Goal: Task Accomplishment & Management: Complete application form

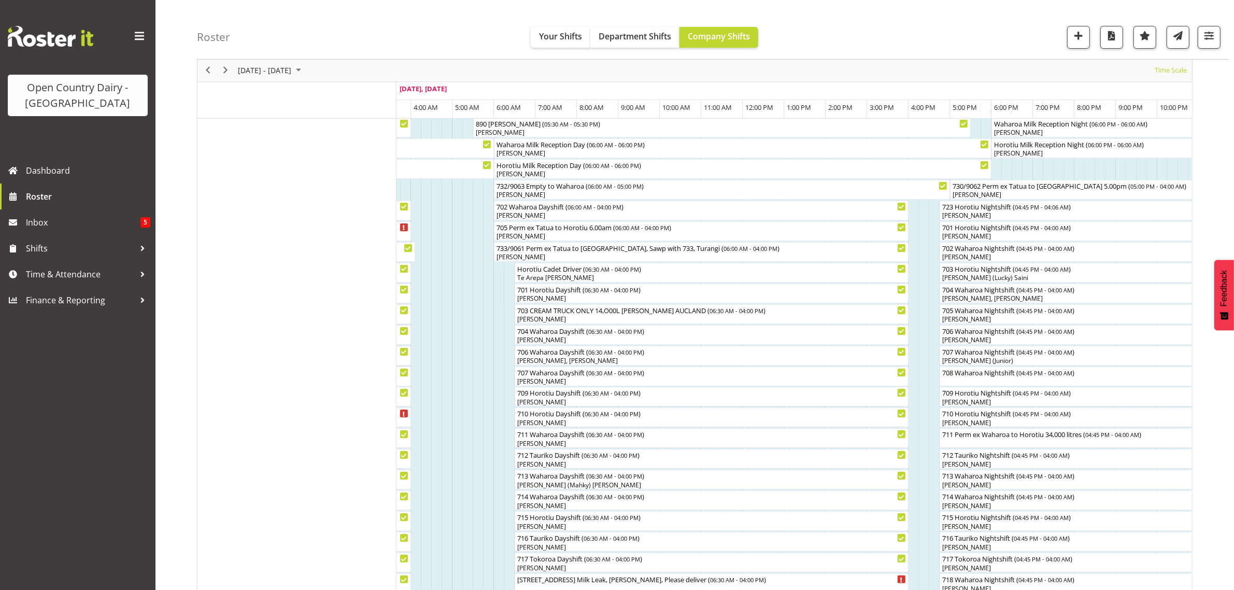
scroll to position [68, 0]
click at [967, 437] on div "711 Perm ex Waharoa to Horotiu 34,000 litres ( 04:45 PM - 04:00 AM )" at bounding box center [1172, 433] width 462 height 10
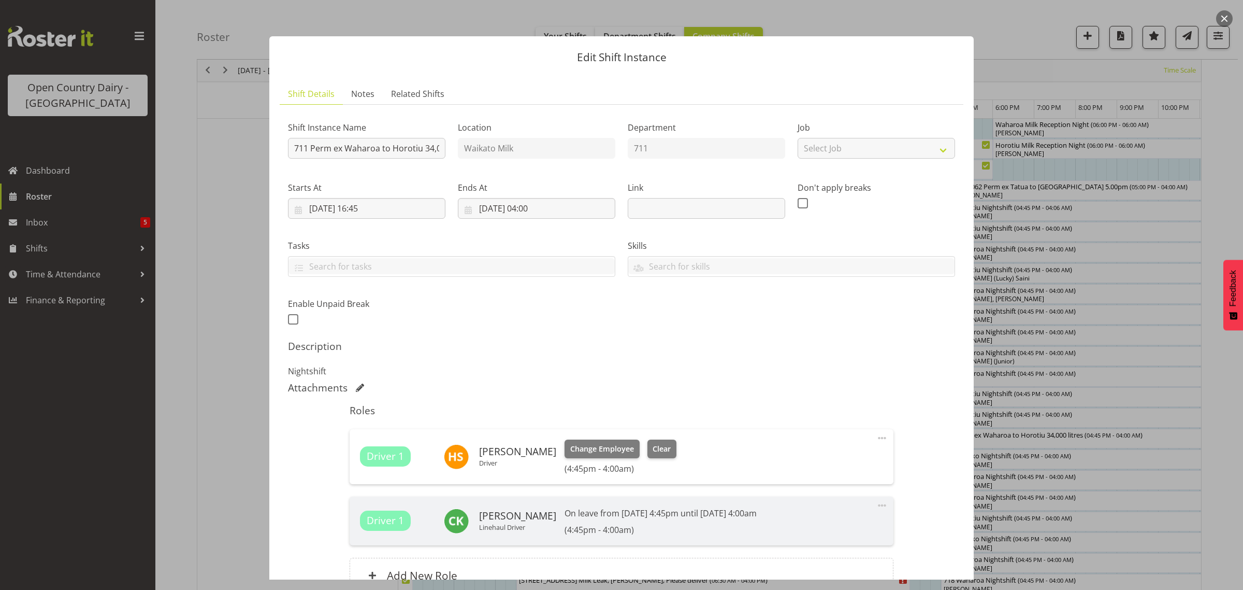
click at [198, 89] on div at bounding box center [621, 295] width 1243 height 590
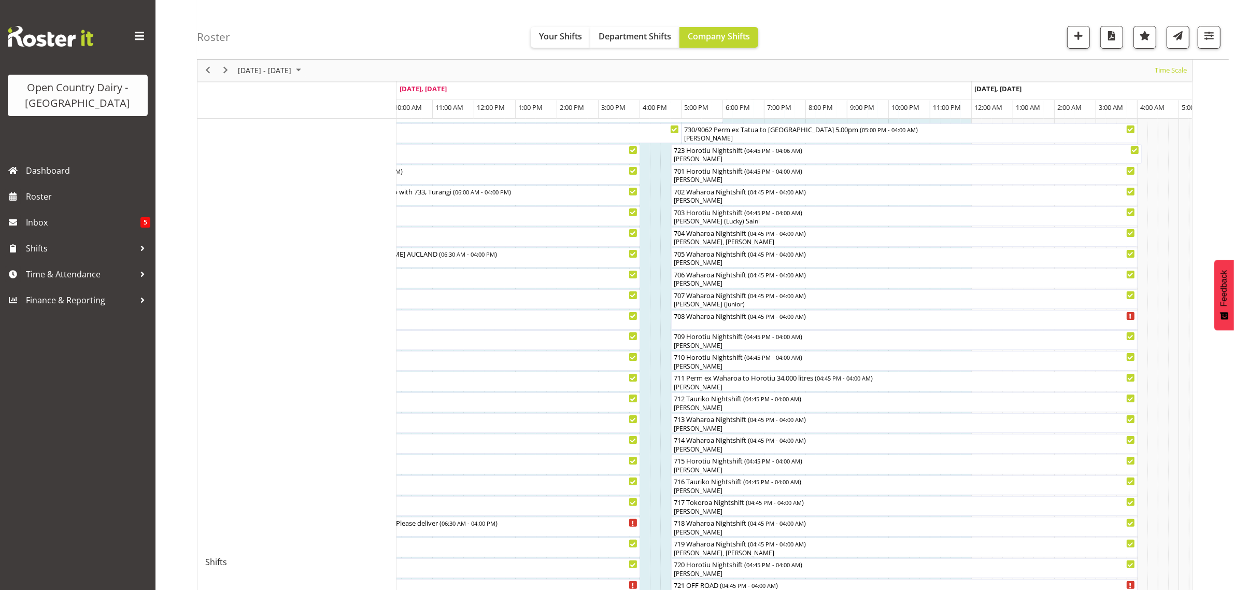
scroll to position [65, 0]
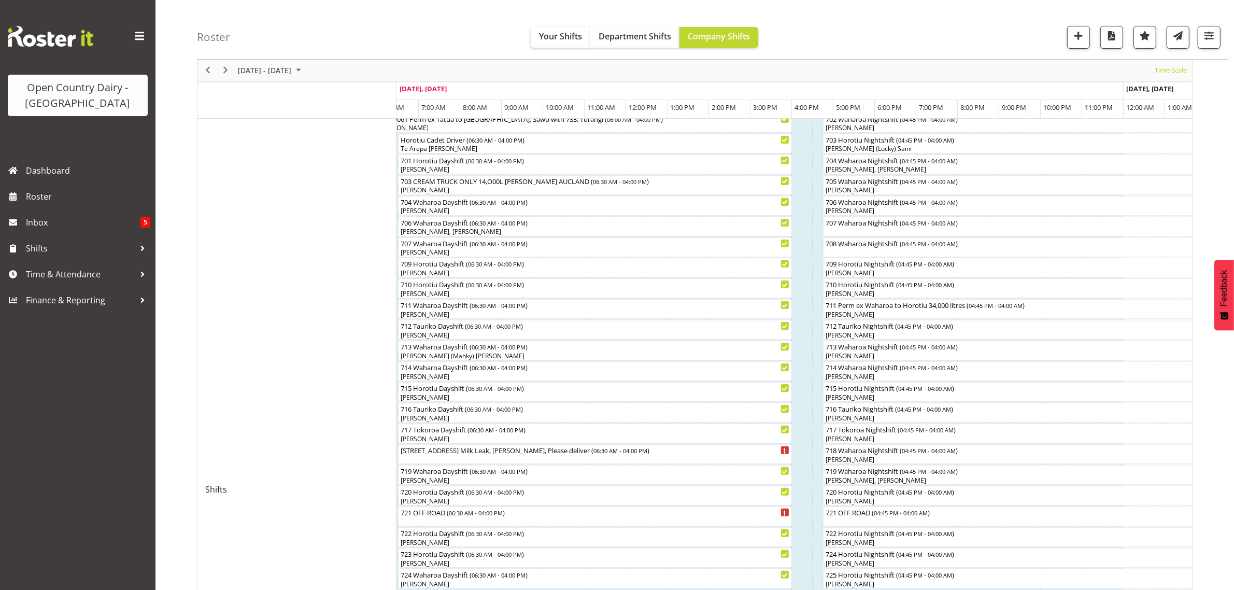
scroll to position [133, 0]
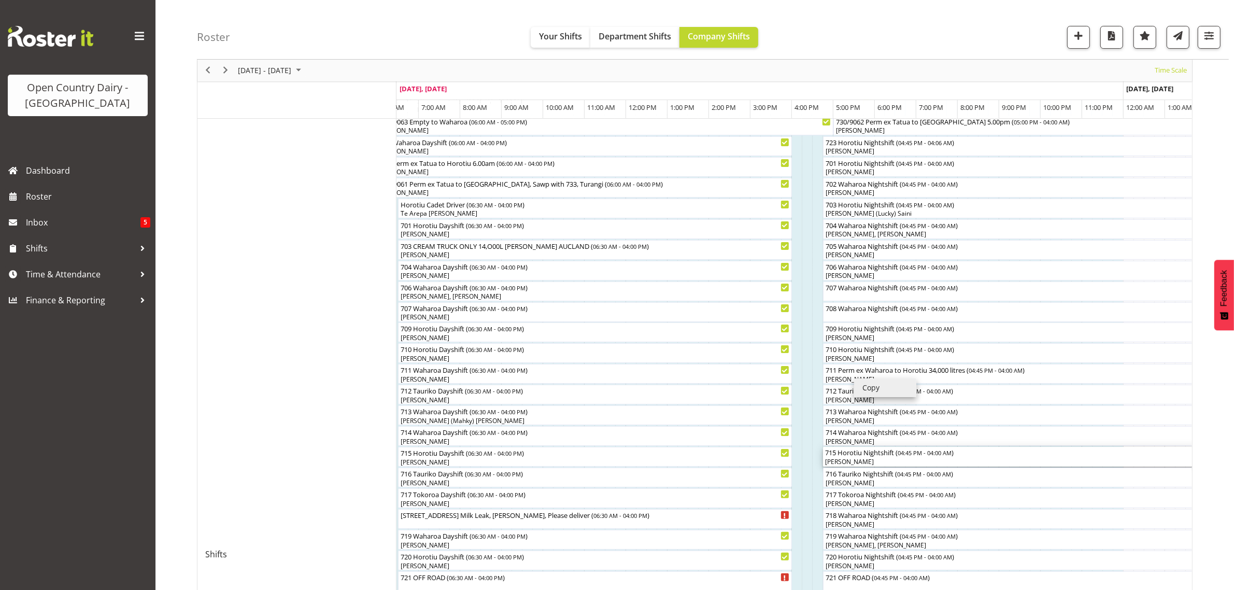
click at [955, 447] on div "715 Horotiu Nightshift ( 04:45 PM - 04:00 AM ) Greg Healey" at bounding box center [1056, 457] width 466 height 20
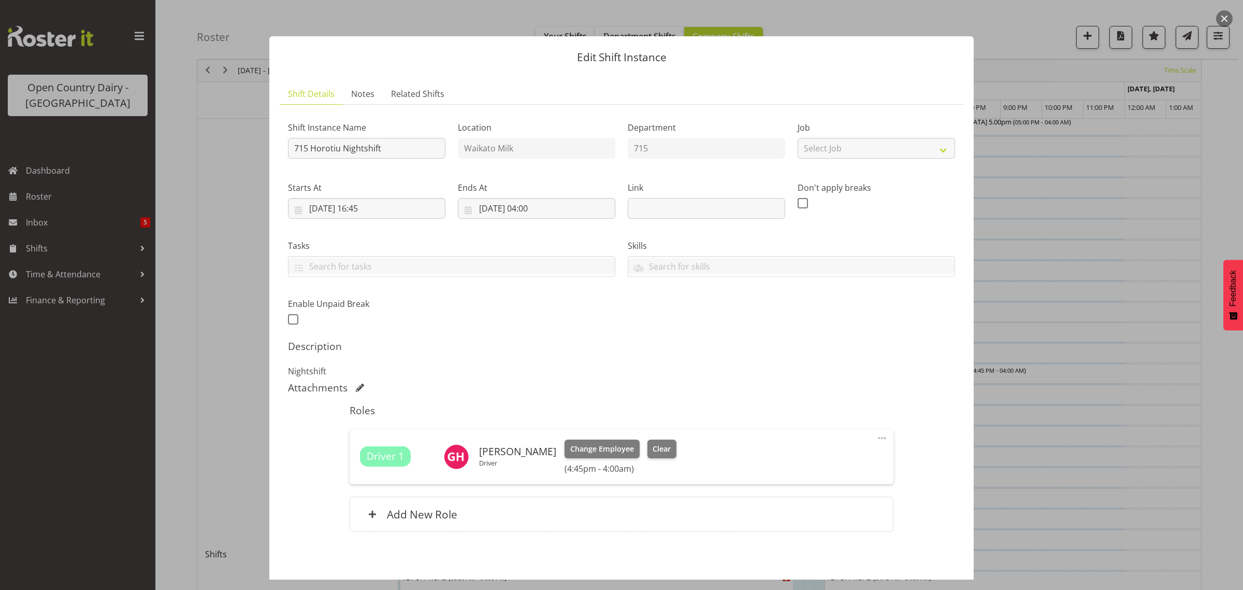
click at [149, 245] on div at bounding box center [621, 295] width 1243 height 590
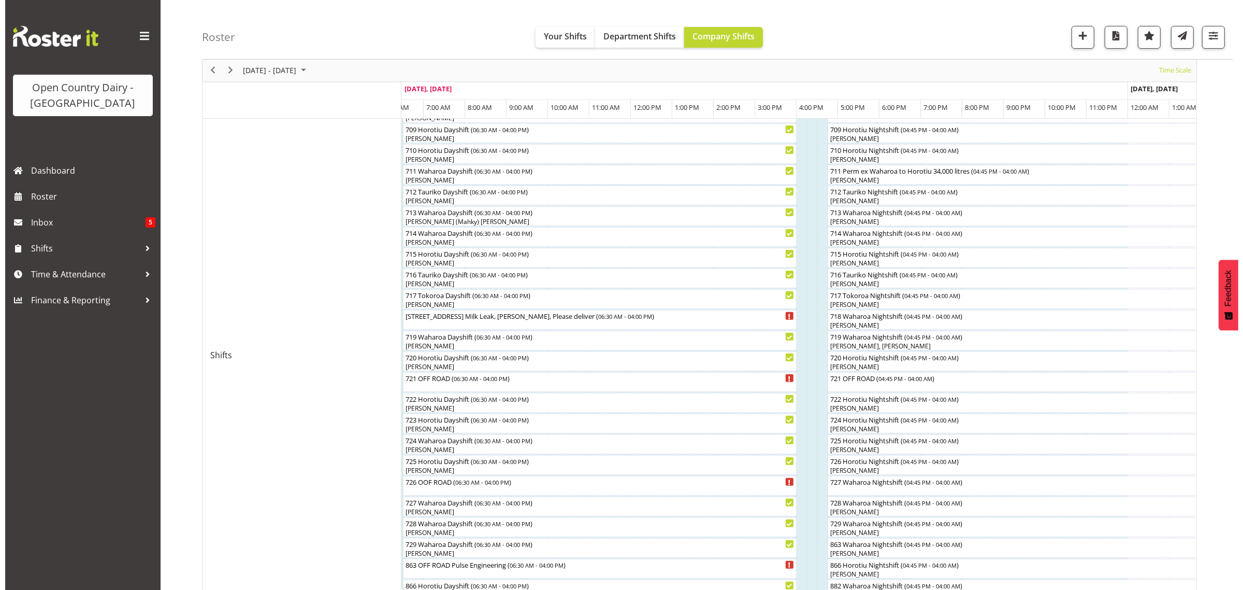
scroll to position [262, 0]
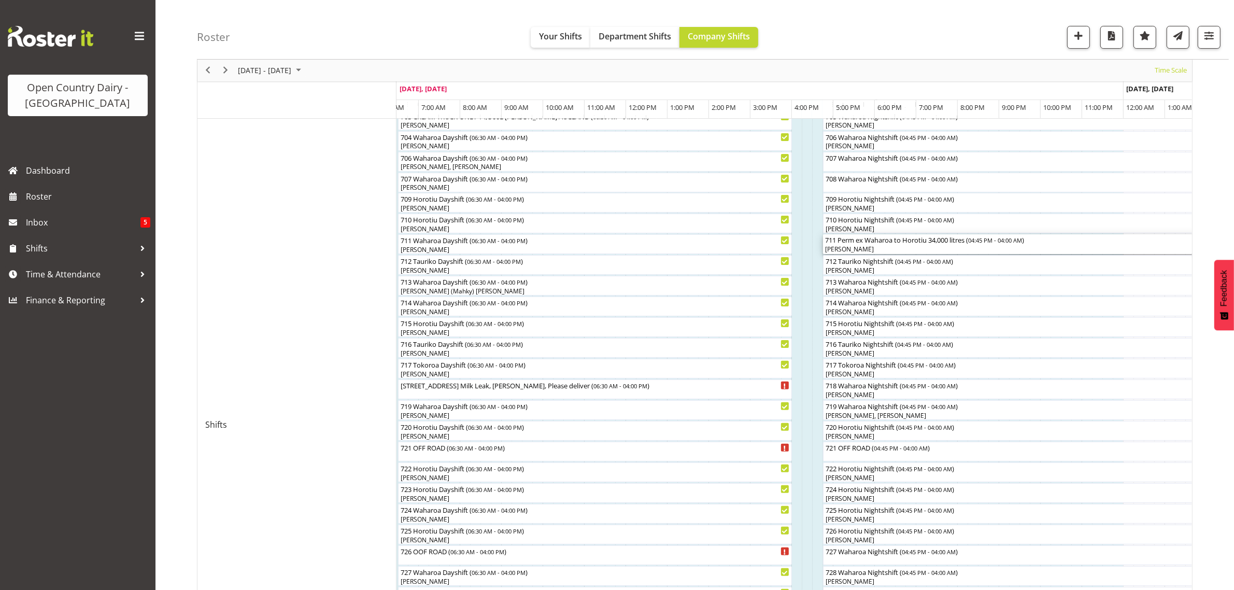
click at [846, 247] on div "[PERSON_NAME]" at bounding box center [1056, 249] width 462 height 9
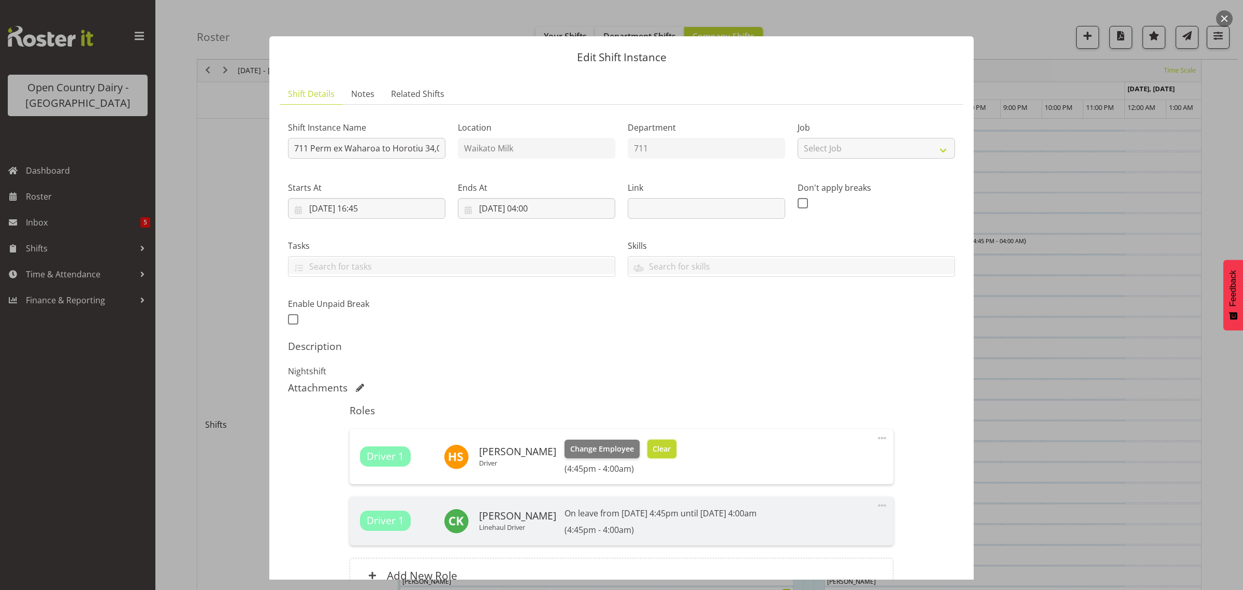
click at [663, 443] on span "Clear" at bounding box center [662, 448] width 18 height 11
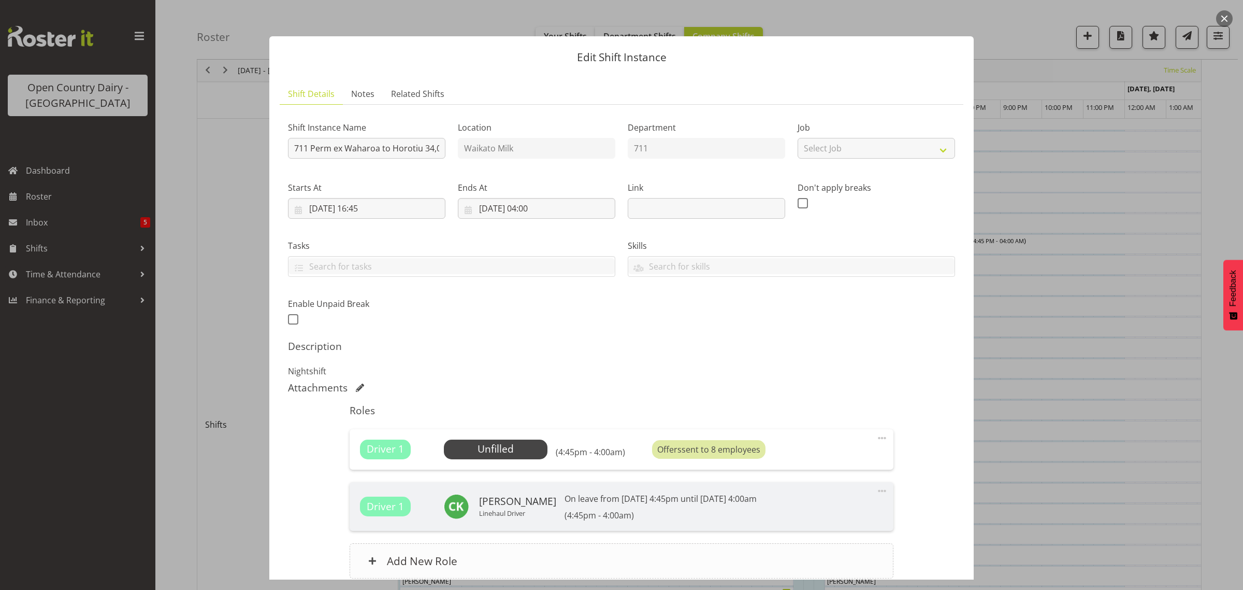
scroll to position [91, 0]
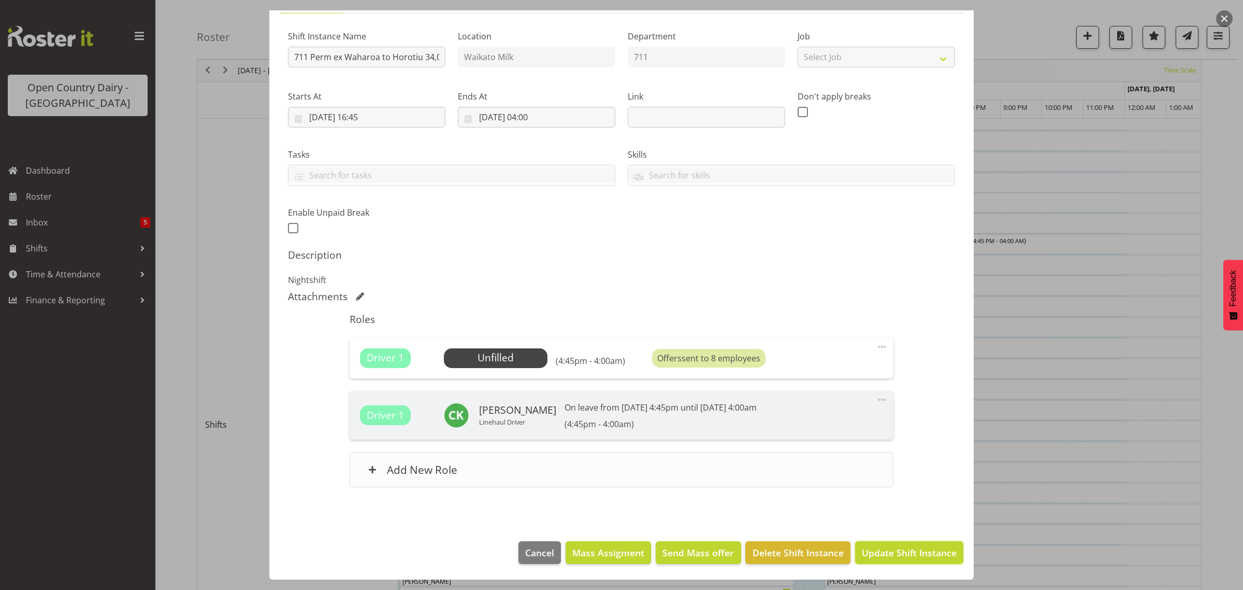
click at [876, 557] on span "Update Shift Instance" at bounding box center [909, 552] width 95 height 13
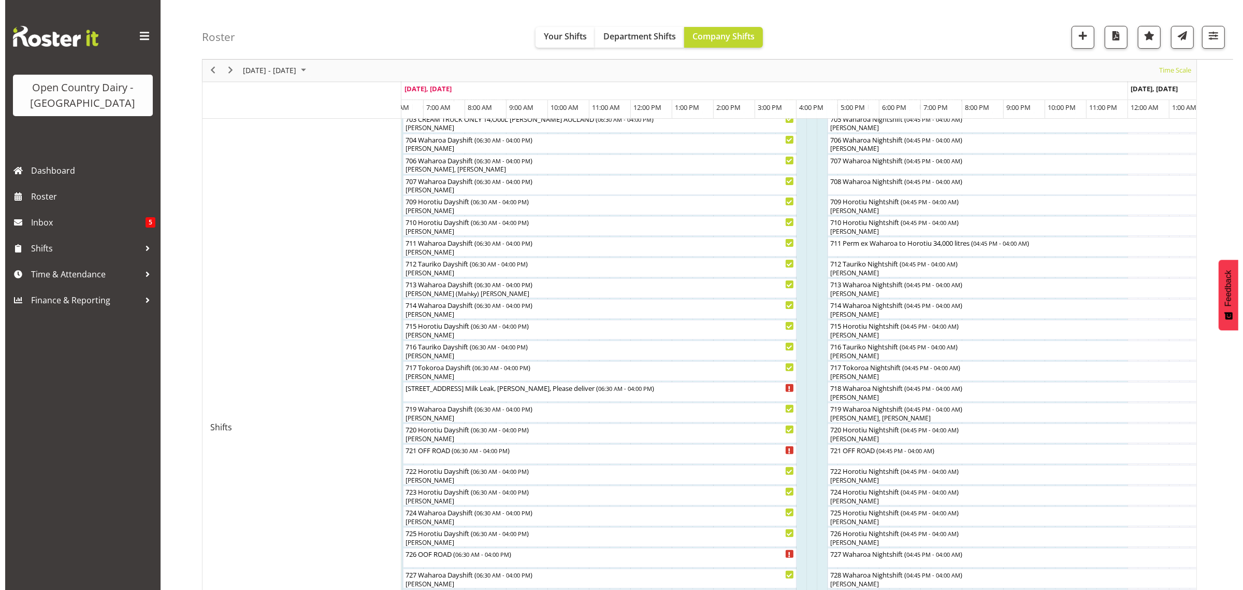
scroll to position [259, 0]
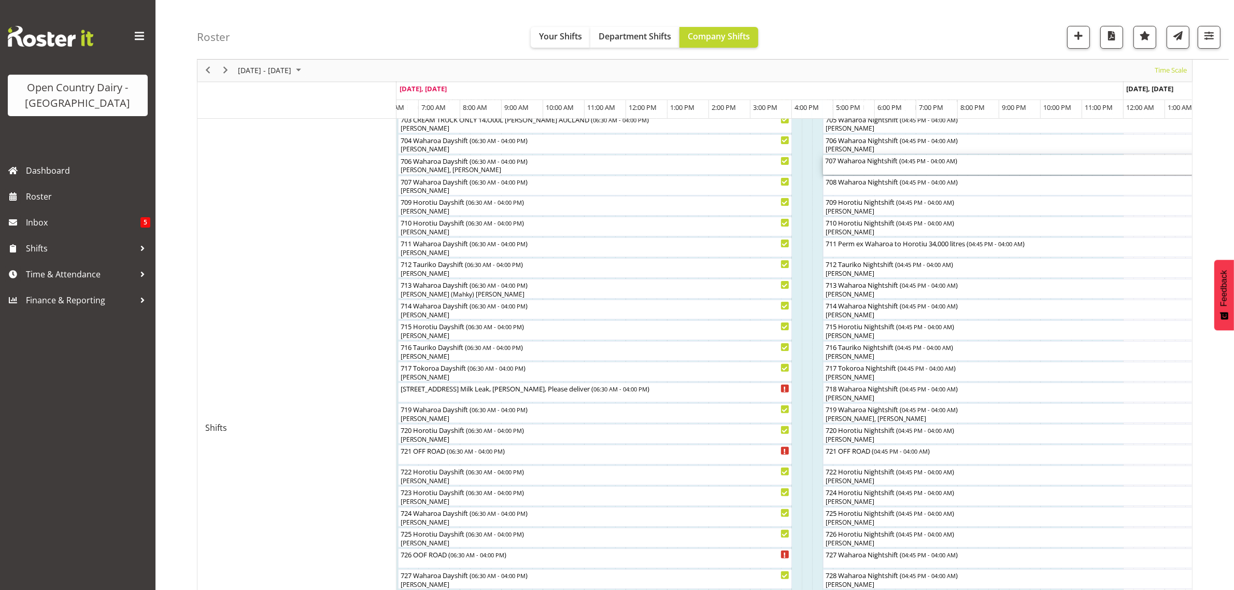
click at [864, 163] on div "707 Waharoa Nightshift ( 04:45 PM - 04:00 AM )" at bounding box center [1056, 160] width 462 height 10
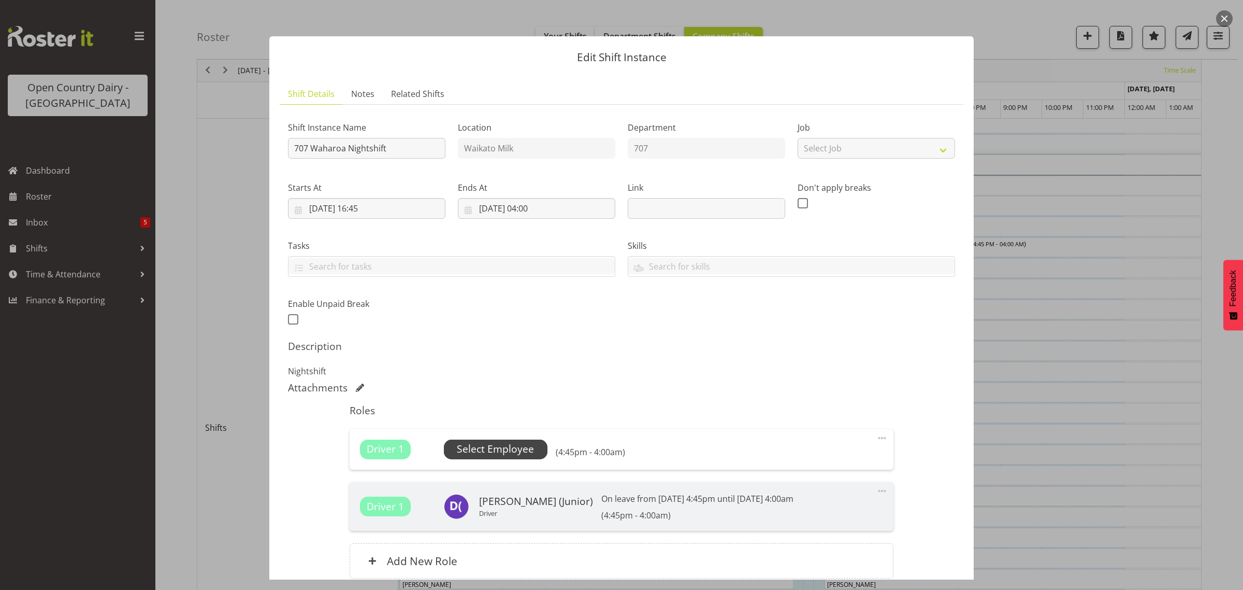
click at [517, 453] on span "Select Employee" at bounding box center [495, 448] width 77 height 15
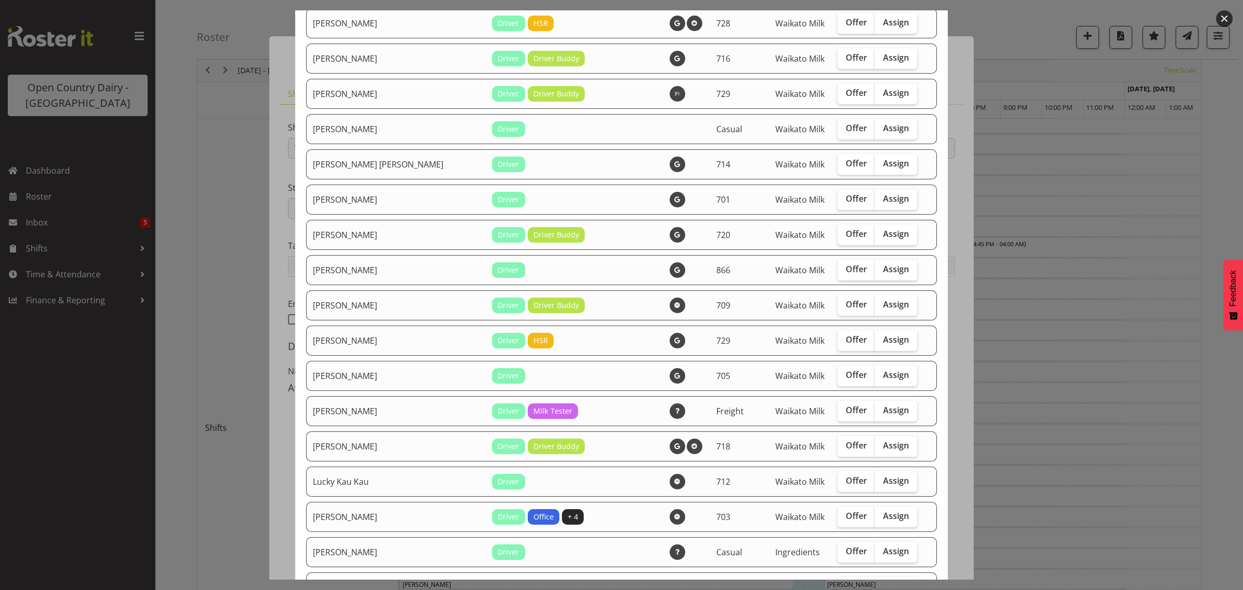
scroll to position [389, 0]
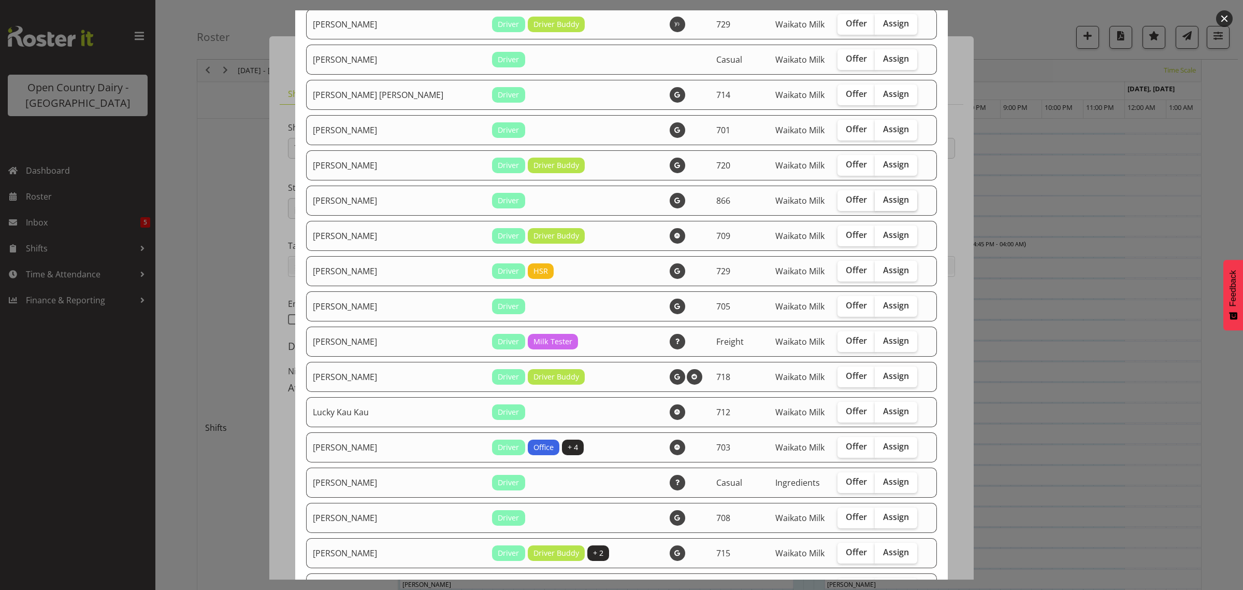
click at [883, 200] on span "Assign" at bounding box center [896, 199] width 26 height 10
click at [875, 200] on input "Assign" at bounding box center [878, 199] width 7 height 7
checkbox input "true"
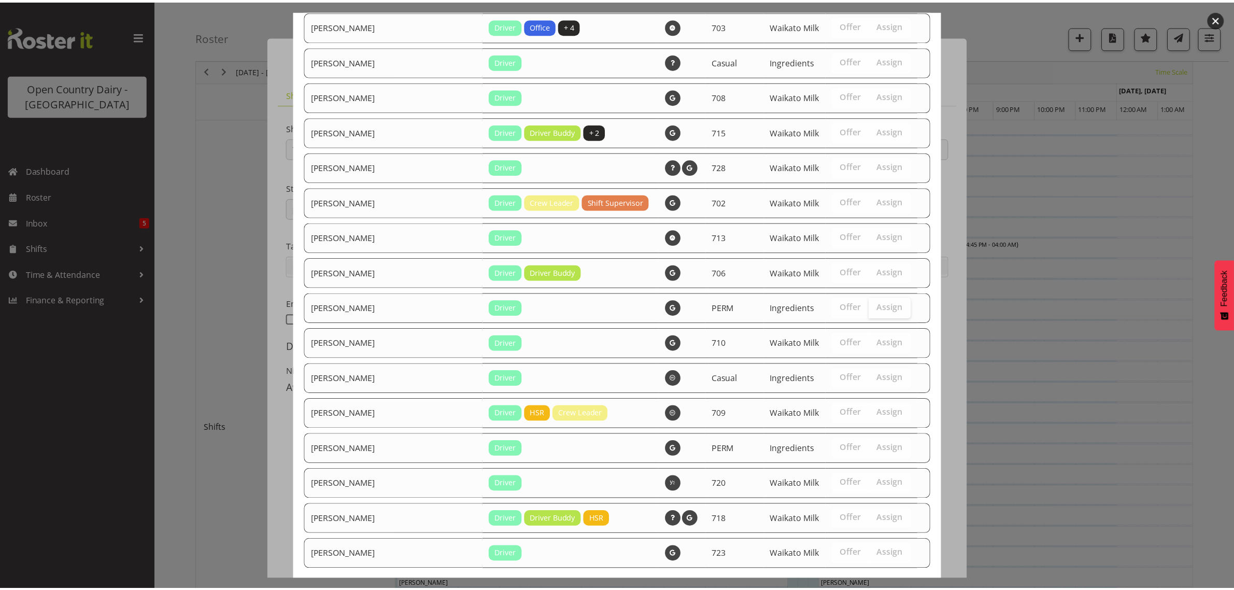
scroll to position [873, 0]
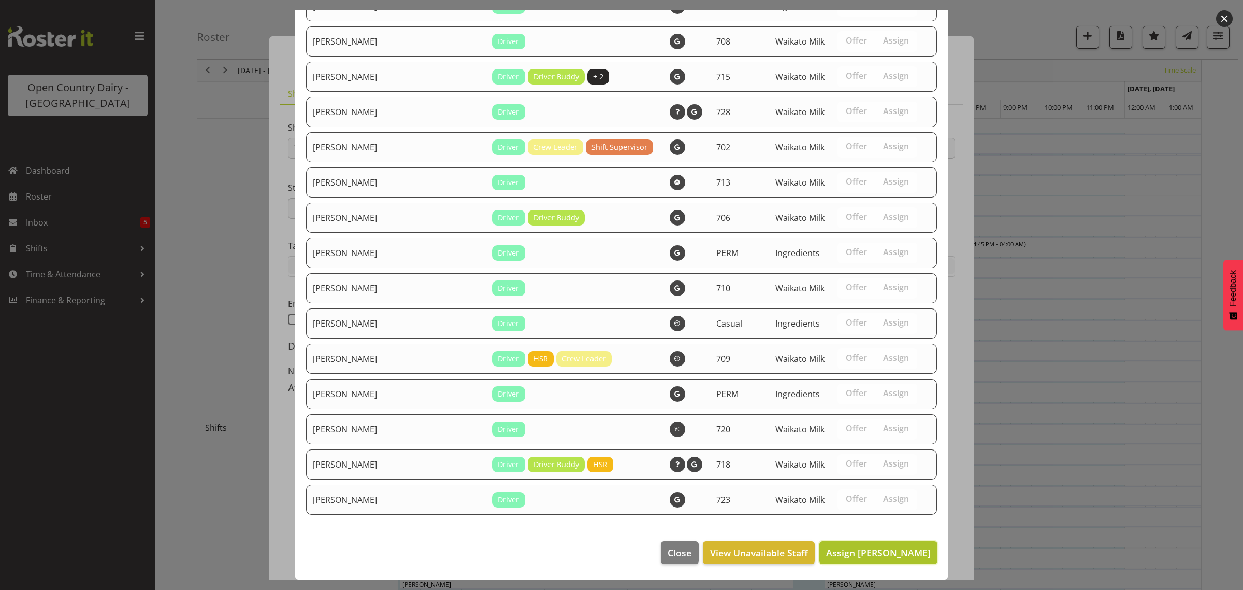
click at [899, 558] on span "Assign Harshdeep Singh" at bounding box center [878, 552] width 105 height 12
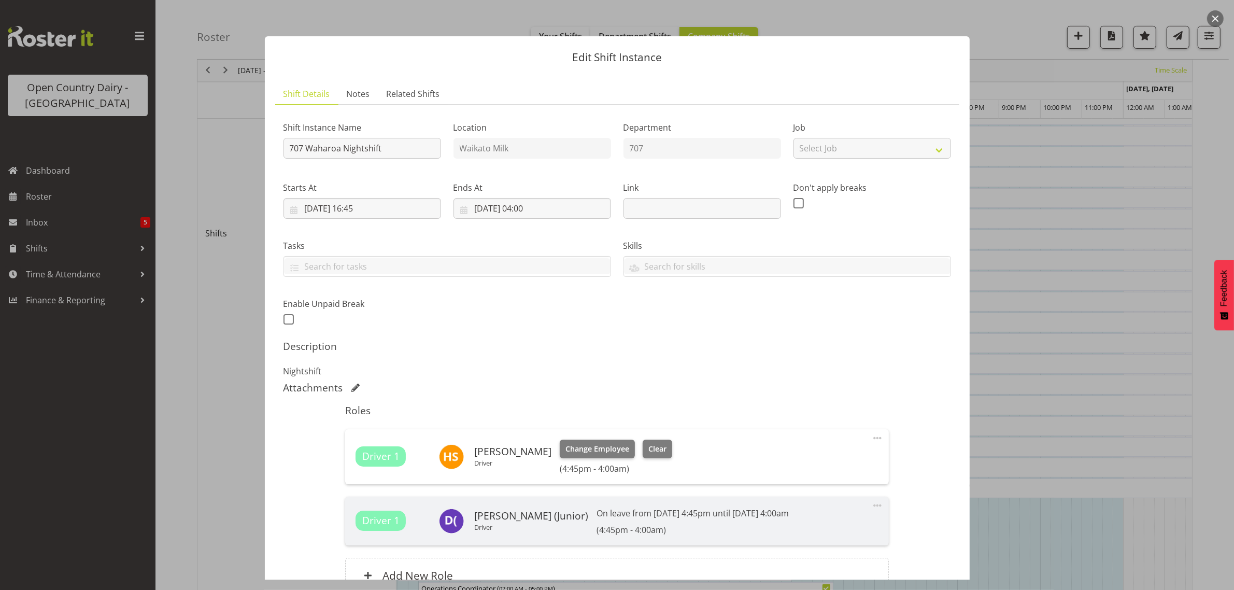
scroll to position [105, 0]
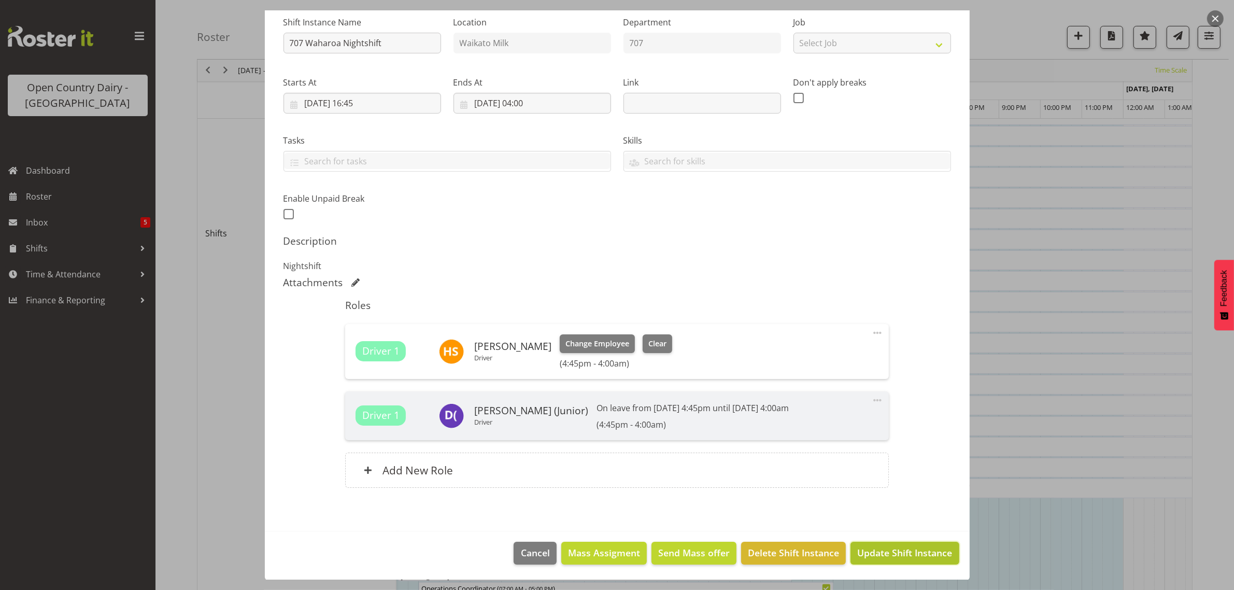
click at [870, 553] on span "Update Shift Instance" at bounding box center [904, 552] width 95 height 13
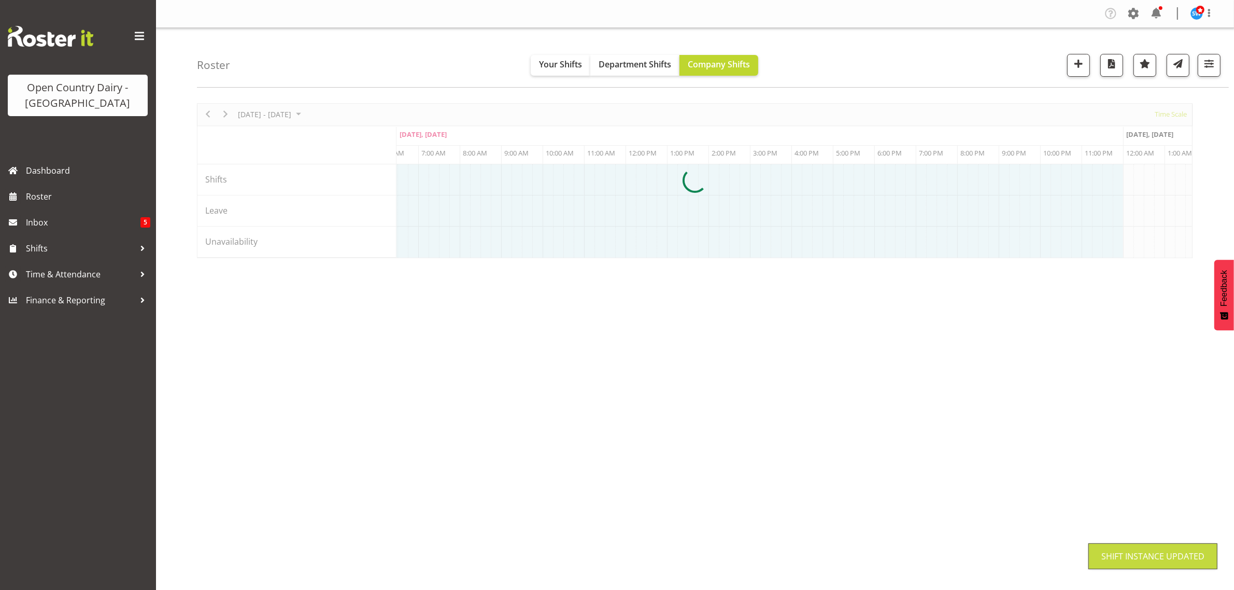
scroll to position [0, 0]
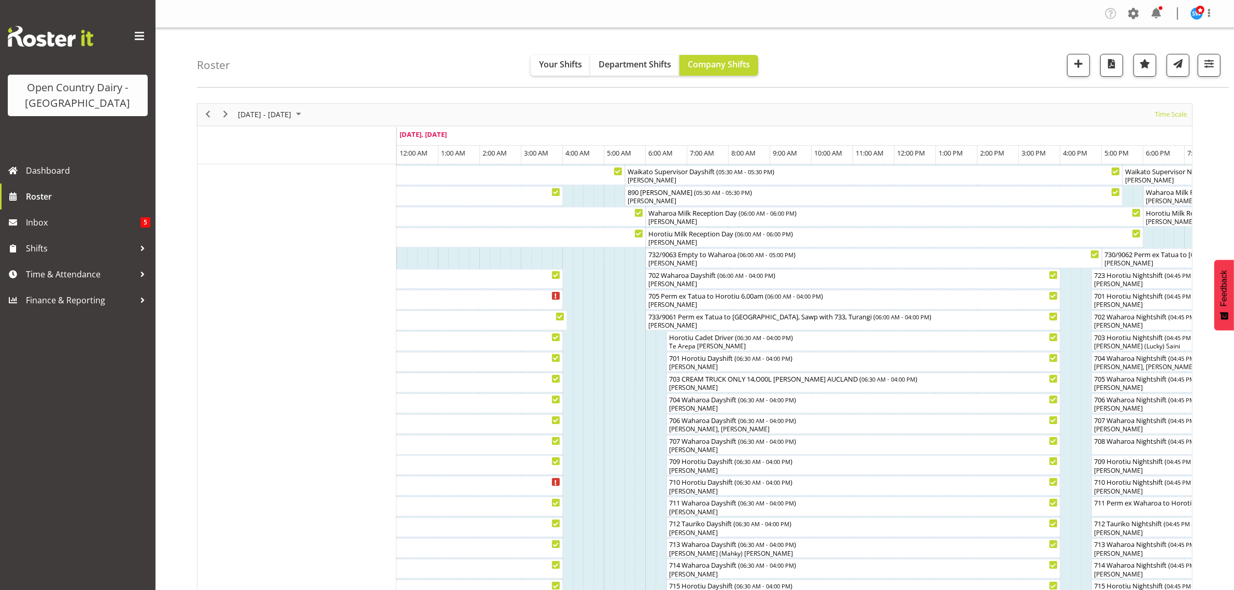
scroll to position [194, 0]
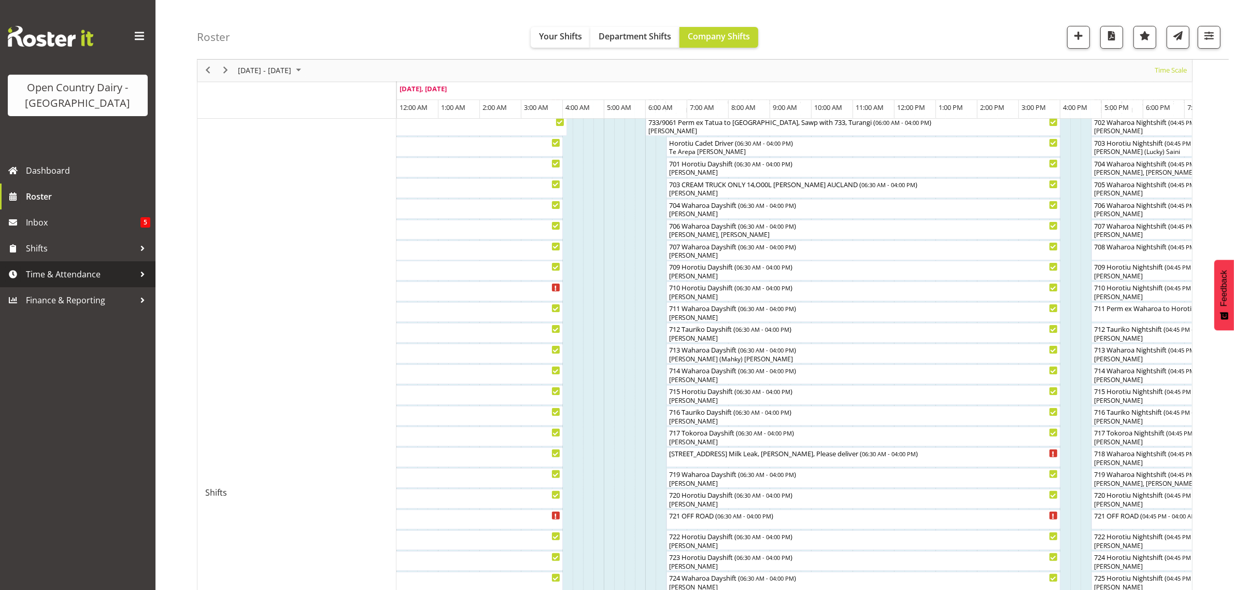
click at [61, 273] on span "Time & Attendance" at bounding box center [80, 274] width 109 height 16
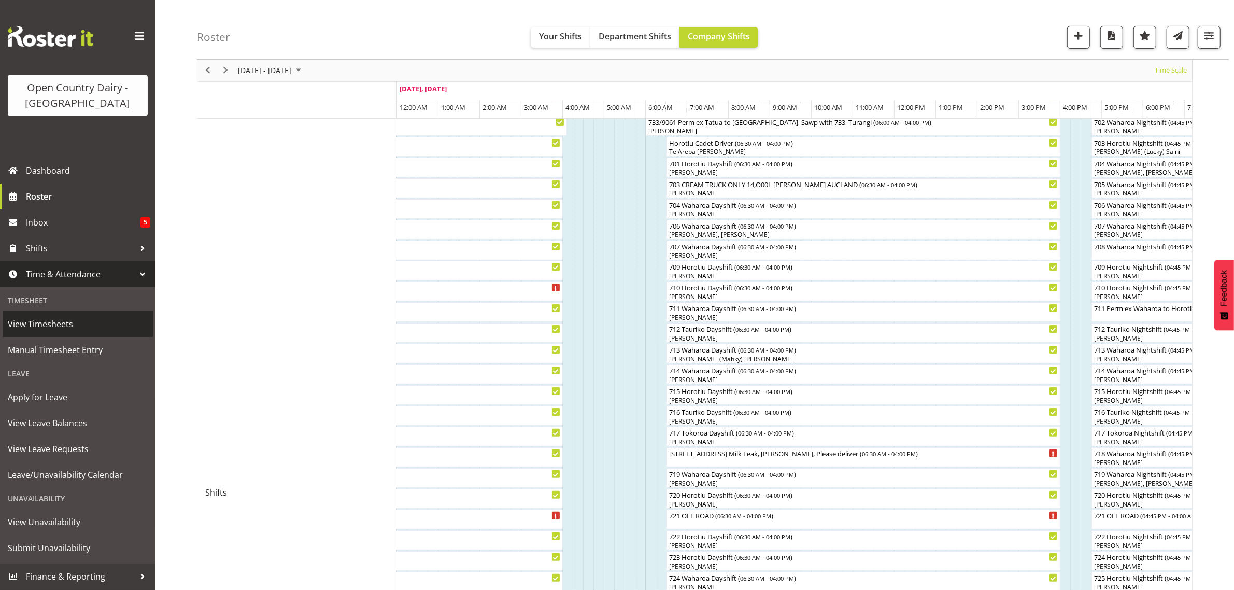
click at [52, 320] on span "View Timesheets" at bounding box center [78, 324] width 140 height 16
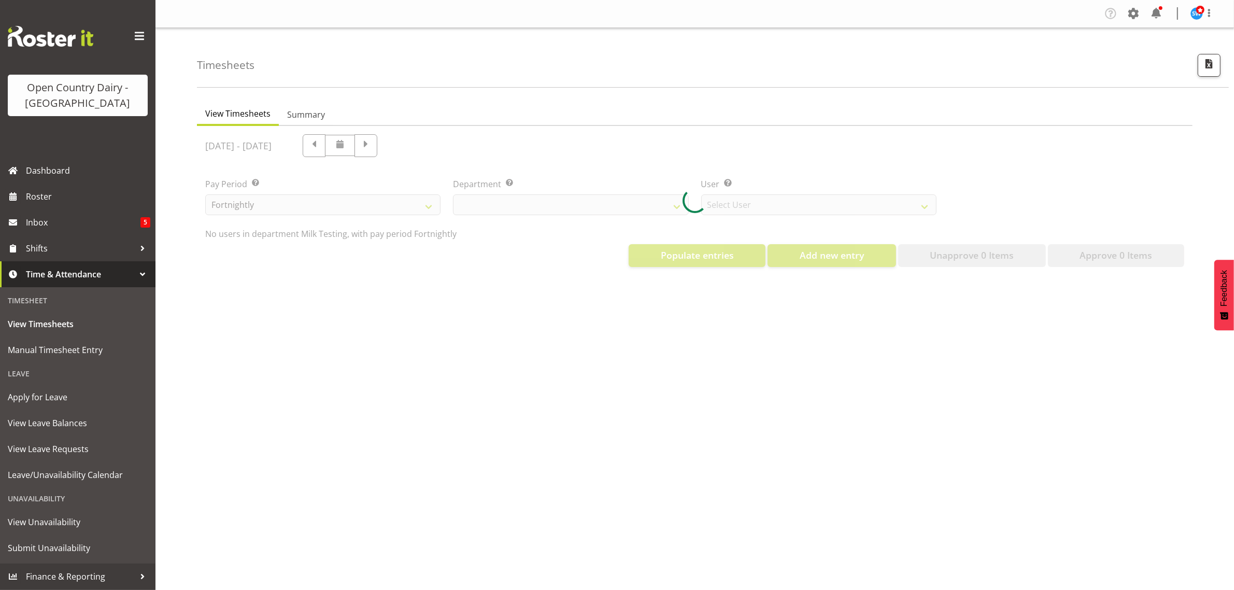
select select "733"
select select "7414"
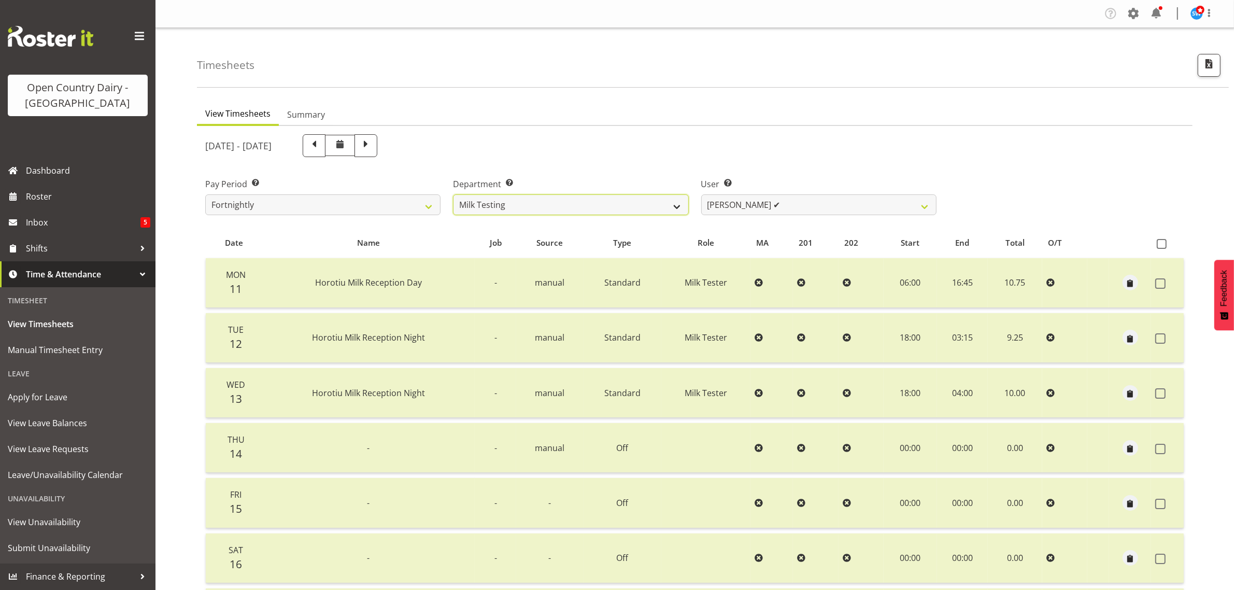
click at [677, 205] on select "701 702 703 704 705 706 707 708 709 710 711 712 713 714 715 716 717 718 719 720" at bounding box center [570, 204] width 235 height 21
click at [453, 194] on select "701 702 703 704 705 706 707 708 709 710 711 712 713 714 715 716 717 718 719 720" at bounding box center [570, 204] width 235 height 21
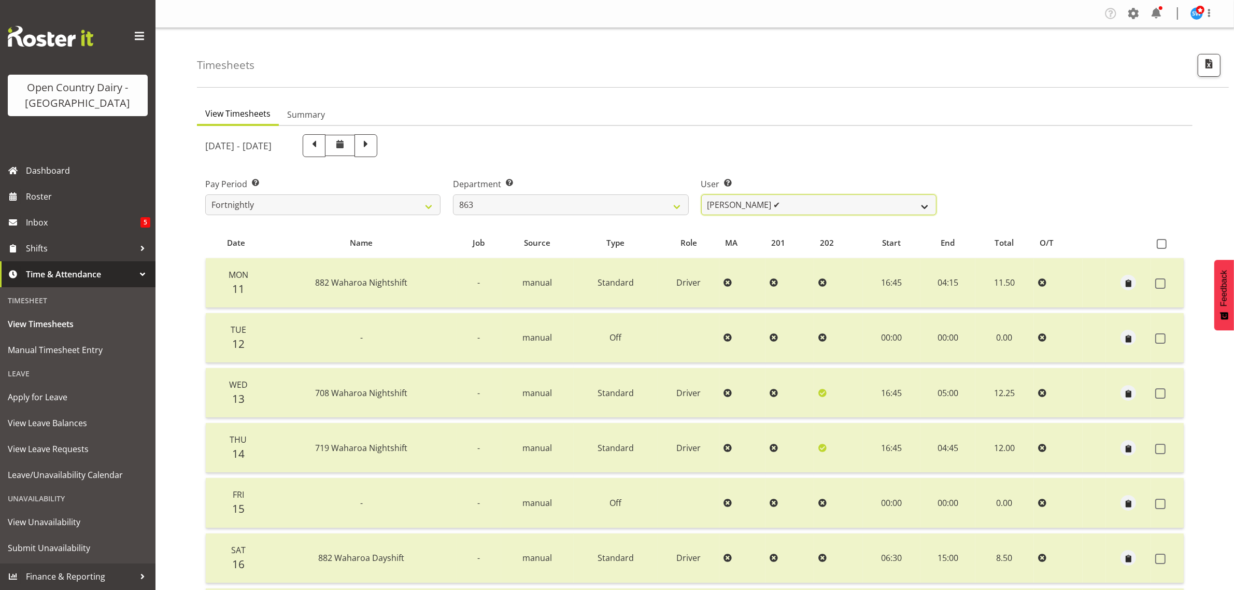
click at [922, 205] on select "[PERSON_NAME] ✔ [PERSON_NAME] ✔ [PERSON_NAME] ✔ [PERSON_NAME] ✔" at bounding box center [818, 204] width 235 height 21
click at [896, 161] on div "[DATE] - [DATE]" at bounding box center [570, 145] width 743 height 35
click at [675, 208] on select "701 702 703 704 705 706 707 708 709 710 711 712 713 714 715 716 717 718 719 720" at bounding box center [570, 204] width 235 height 21
select select "763"
click at [453, 194] on select "701 702 703 704 705 706 707 708 709 710 711 712 713 714 715 716 717 718 719 720" at bounding box center [570, 204] width 235 height 21
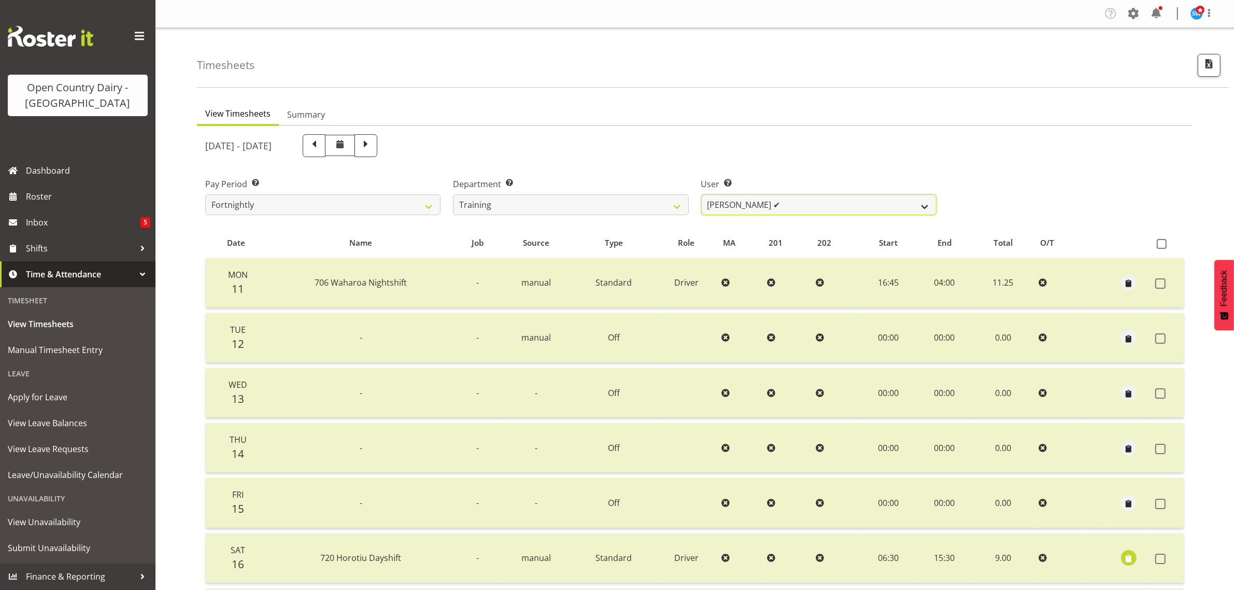
click at [926, 202] on select "[PERSON_NAME] ✔ [PERSON_NAME] ✔ [PERSON_NAME] ([PERSON_NAME]) ✔ [PERSON_NAME] ✔…" at bounding box center [818, 204] width 235 height 21
click at [923, 205] on select "[PERSON_NAME] ✔ [PERSON_NAME] ✔ [PERSON_NAME] ([PERSON_NAME]) ✔ [PERSON_NAME] ✔…" at bounding box center [818, 204] width 235 height 21
click at [680, 209] on select "701 702 703 704 705 706 707 708 709 710 711 712 713 714 715 716 717 718 719 720" at bounding box center [570, 204] width 235 height 21
click at [453, 194] on select "701 702 703 704 705 706 707 708 709 710 711 712 713 714 715 716 717 718 719 720" at bounding box center [570, 204] width 235 height 21
click at [930, 208] on select "[PERSON_NAME] ✔ [PERSON_NAME] ✔ [PERSON_NAME] ([PERSON_NAME]) ✔ [PERSON_NAME] ✔…" at bounding box center [818, 204] width 235 height 21
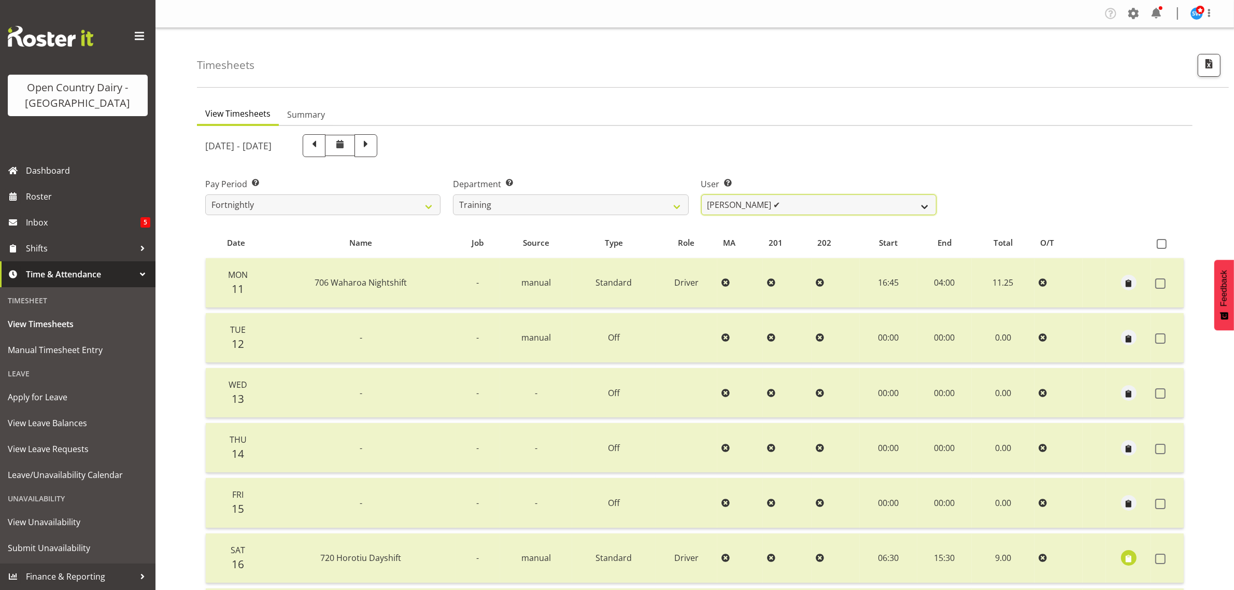
select select "11242"
click at [701, 194] on select "[PERSON_NAME] ✔ [PERSON_NAME] ✔ [PERSON_NAME] ([PERSON_NAME]) ✔ [PERSON_NAME] ✔…" at bounding box center [818, 204] width 235 height 21
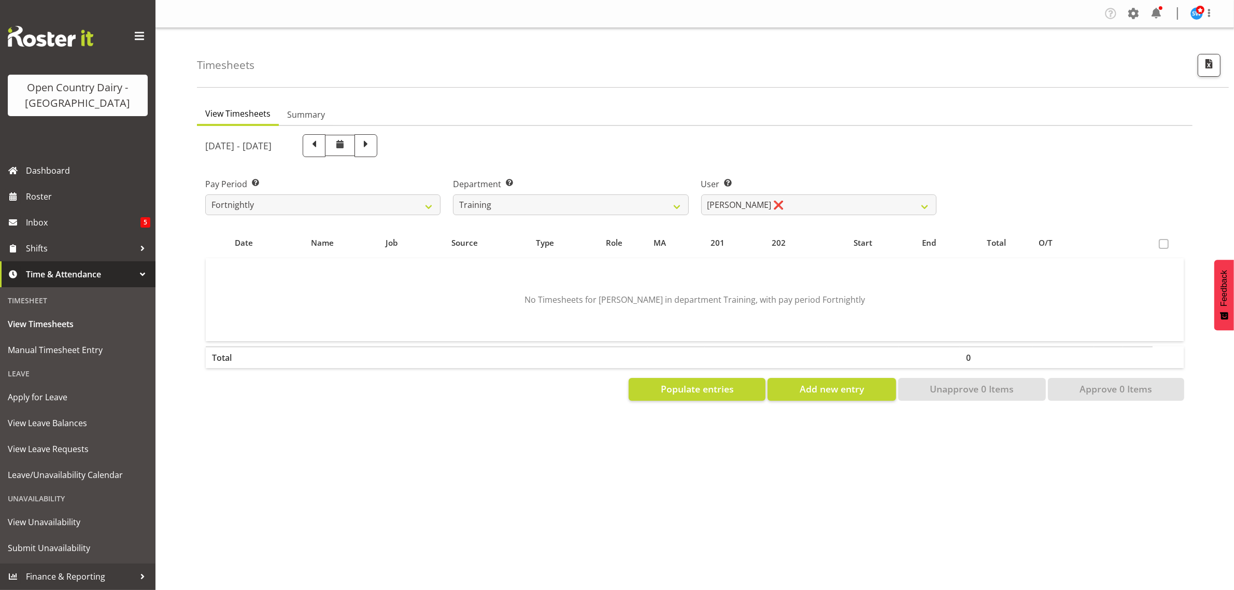
drag, startPoint x: 721, startPoint y: 95, endPoint x: 432, endPoint y: 144, distance: 293.7
click at [373, 144] on span at bounding box center [365, 144] width 13 height 13
select select
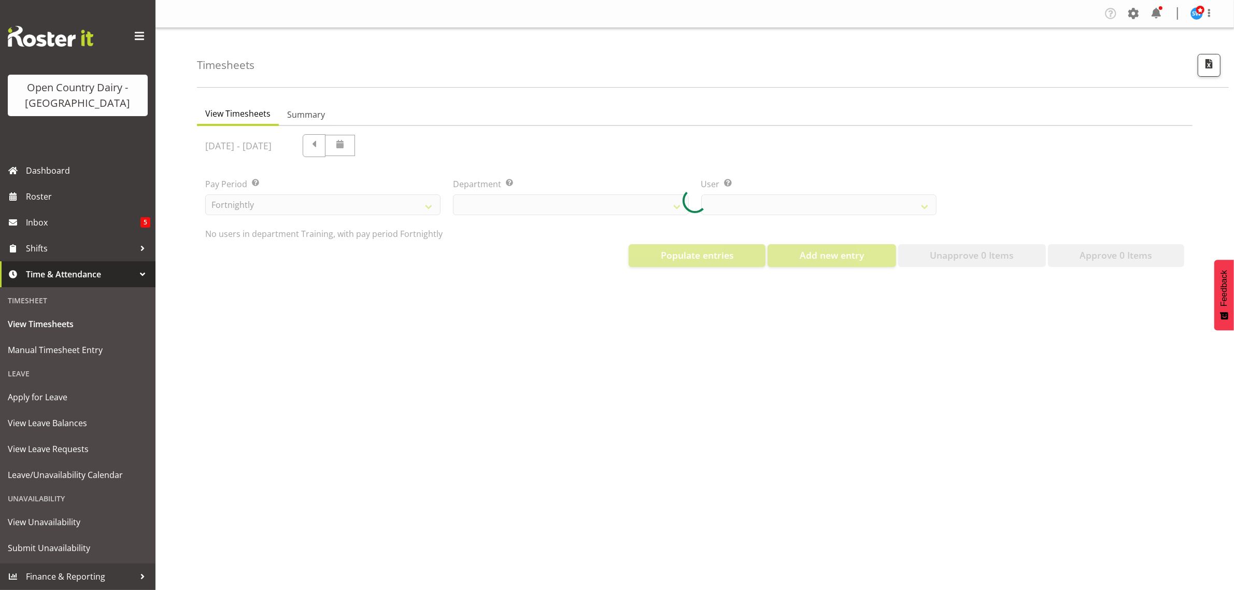
select select "763"
select select "11242"
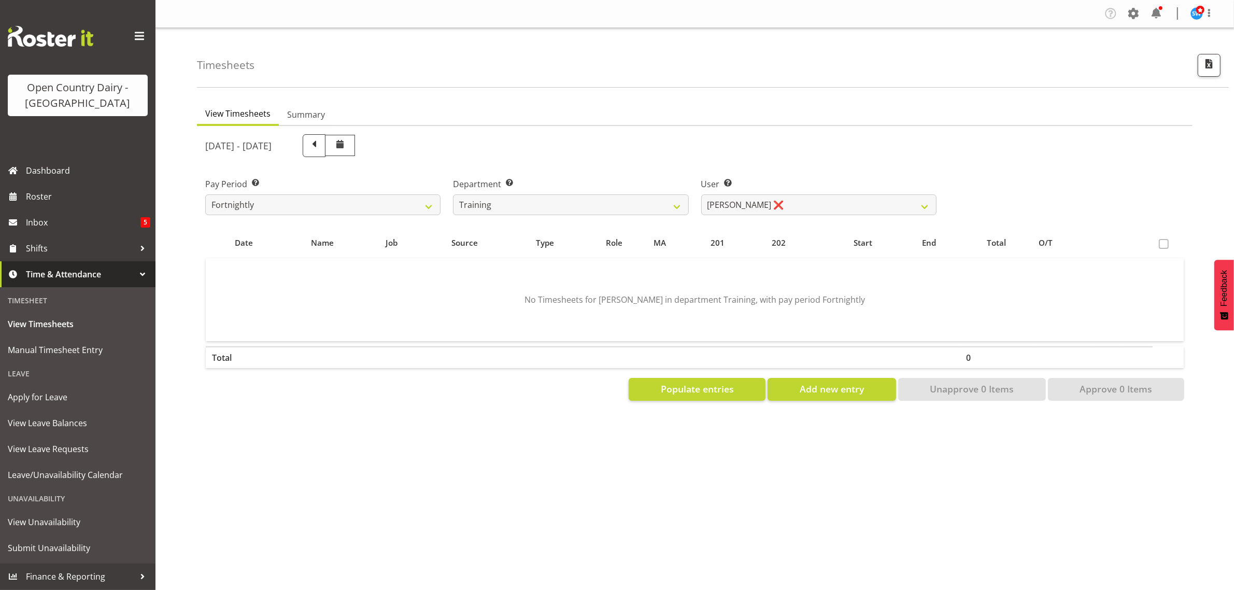
click at [373, 148] on div "[DATE] - [DATE] Pay Period Select which pay period you would like to view. Fort…" at bounding box center [694, 264] width 979 height 273
click at [700, 386] on span "Populate entries" at bounding box center [697, 388] width 73 height 13
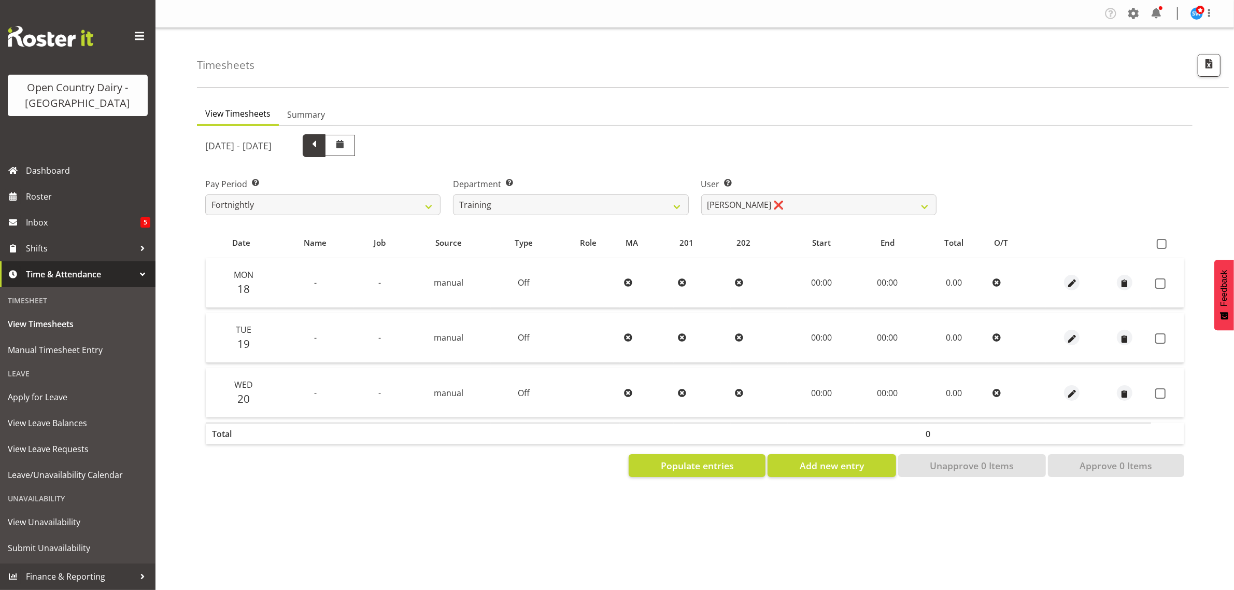
click at [321, 144] on span at bounding box center [313, 144] width 13 height 13
select select
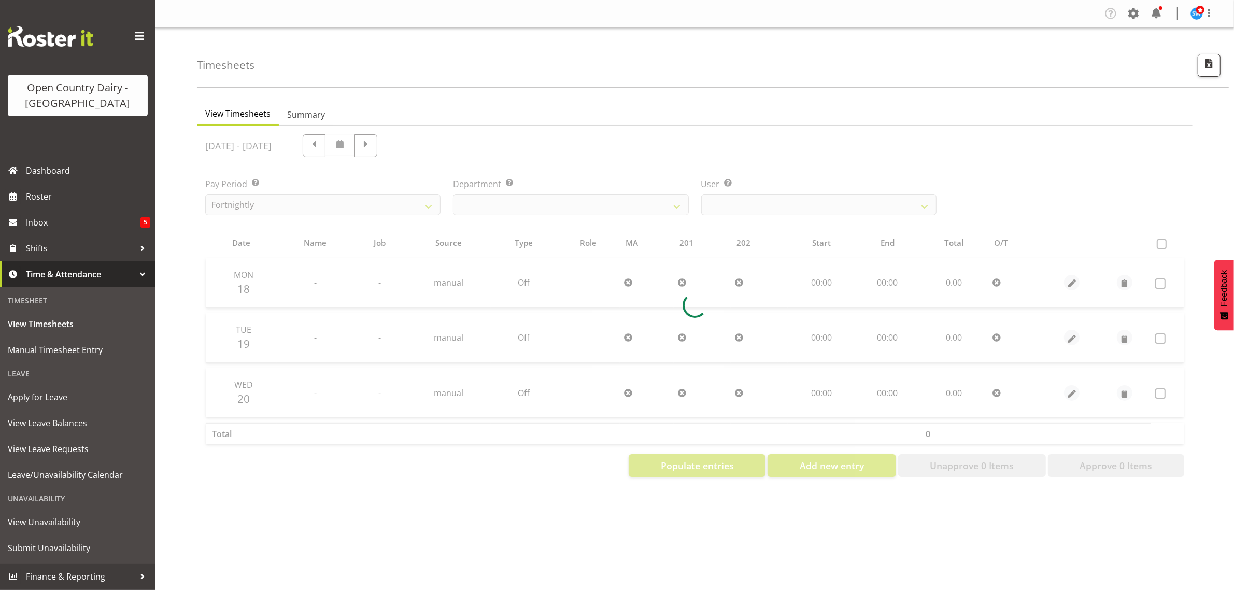
select select "763"
select select "11242"
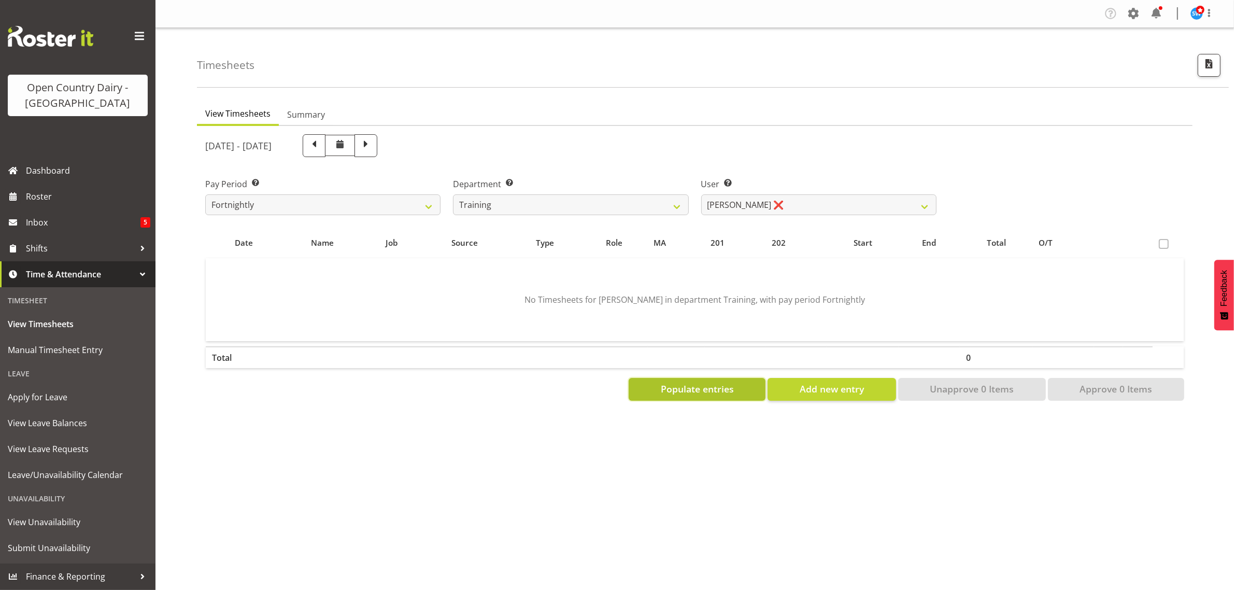
click at [707, 384] on span "Populate entries" at bounding box center [697, 388] width 73 height 13
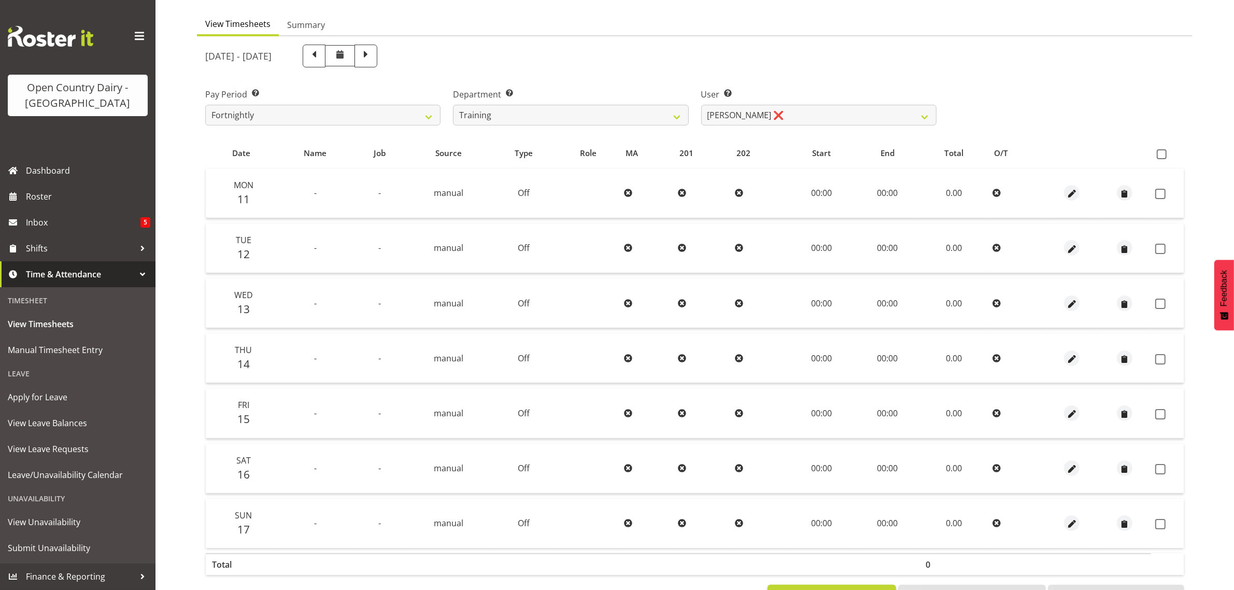
scroll to position [68, 0]
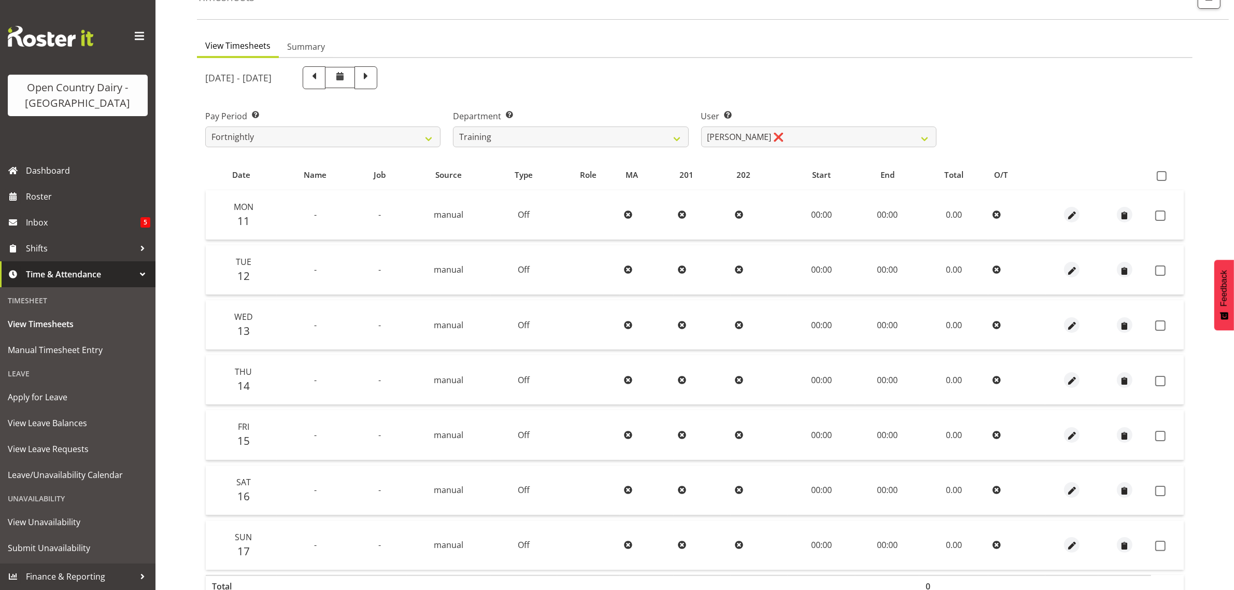
click at [373, 73] on span at bounding box center [365, 76] width 13 height 13
select select
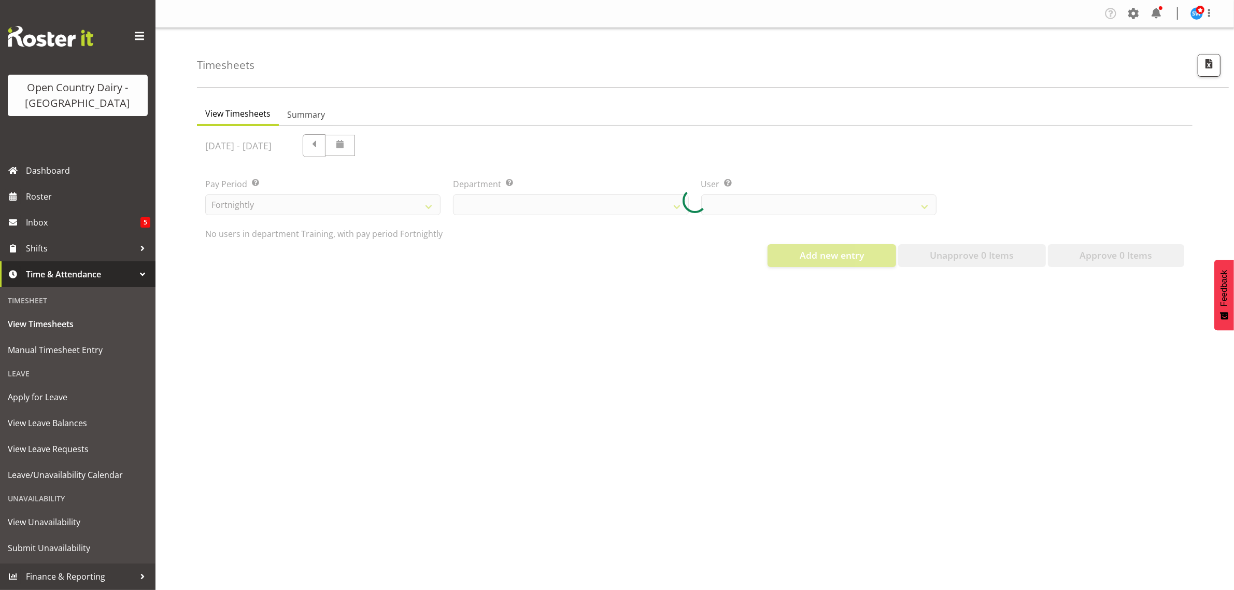
scroll to position [0, 0]
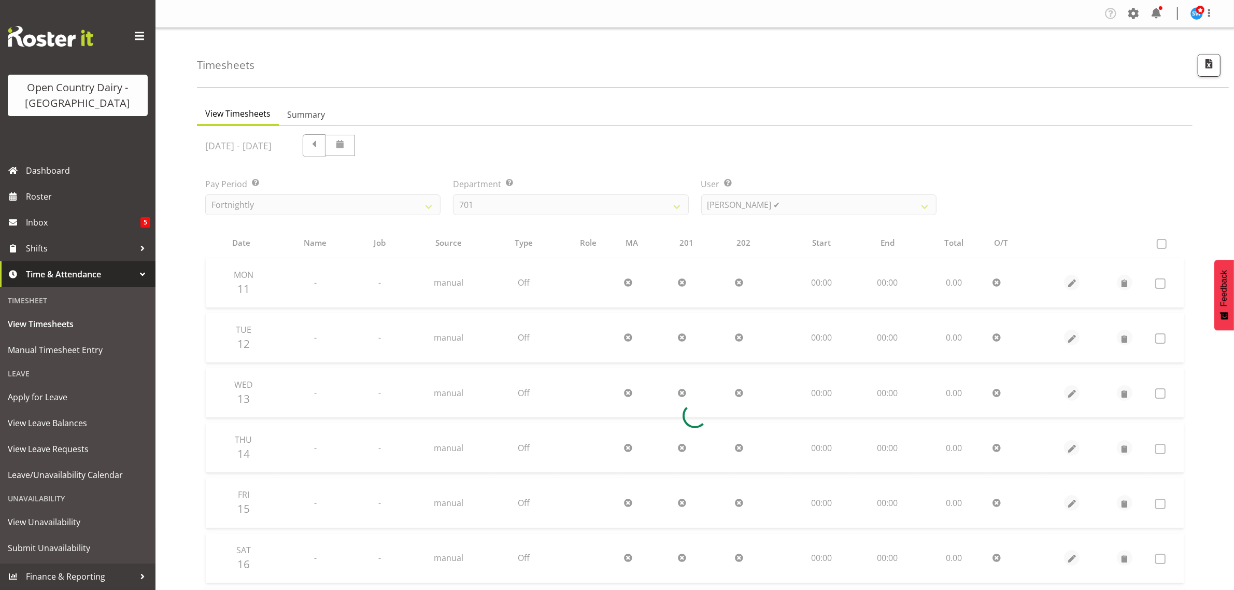
select select "763"
select select "11242"
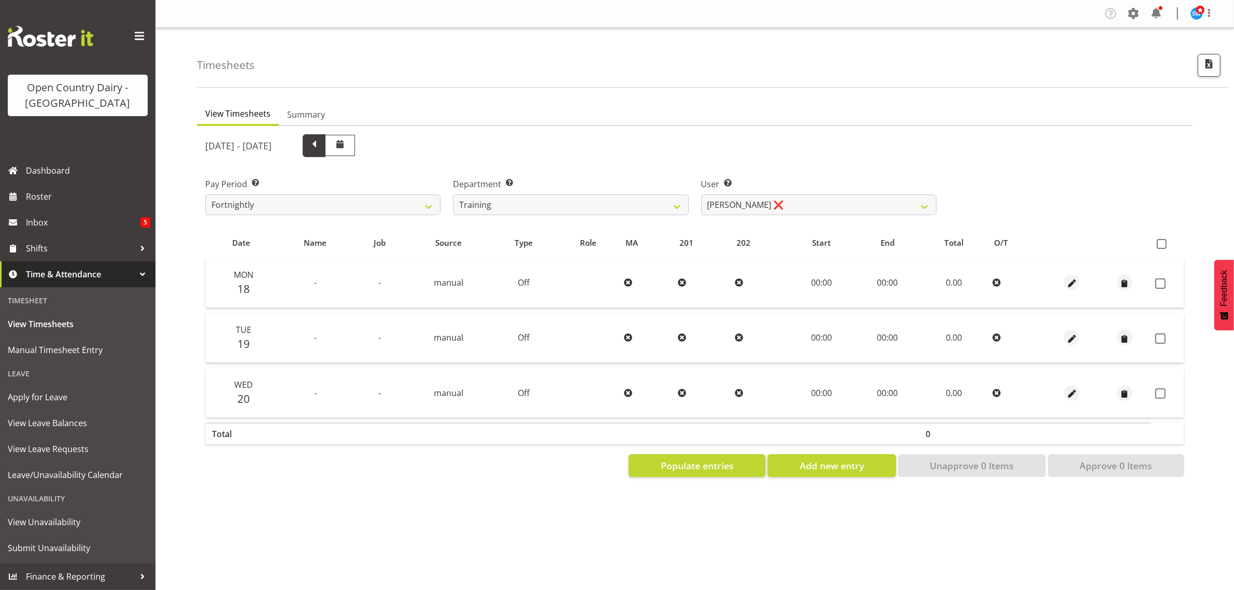
click at [321, 144] on span at bounding box center [313, 144] width 13 height 13
select select
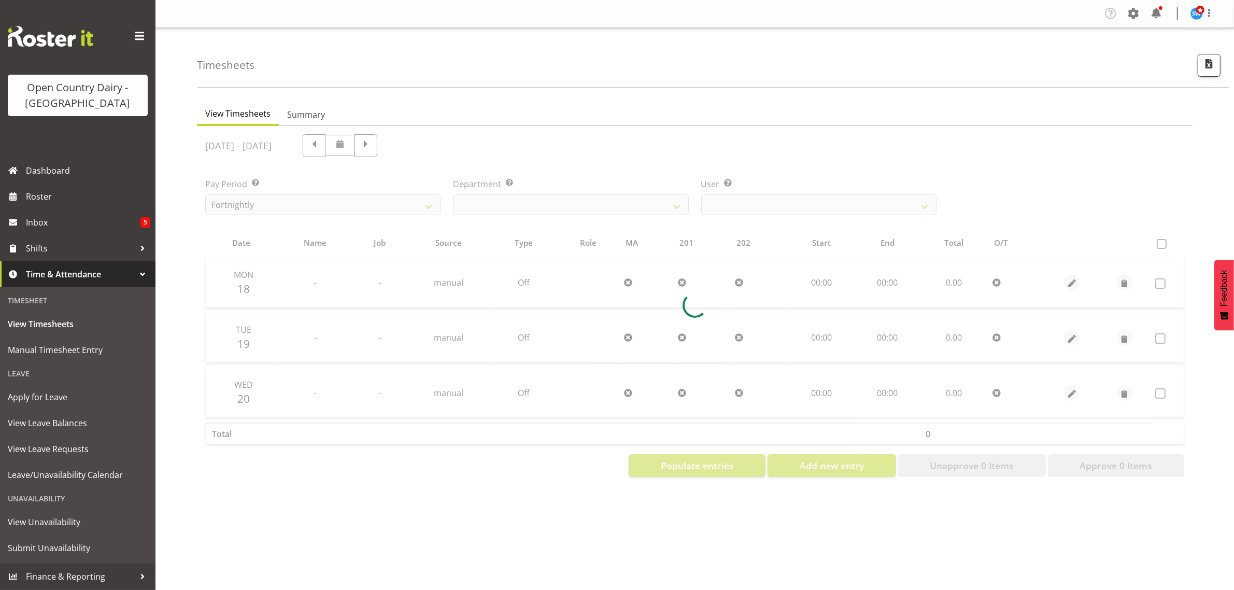
select select "763"
select select "11242"
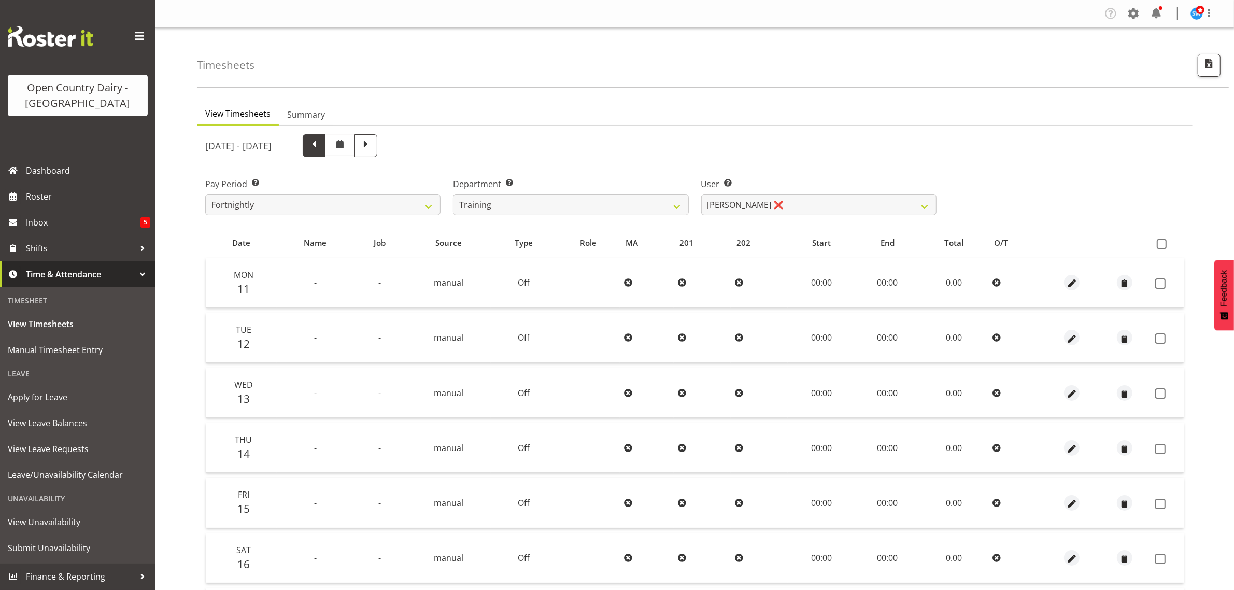
click at [321, 147] on span at bounding box center [313, 144] width 13 height 13
select select
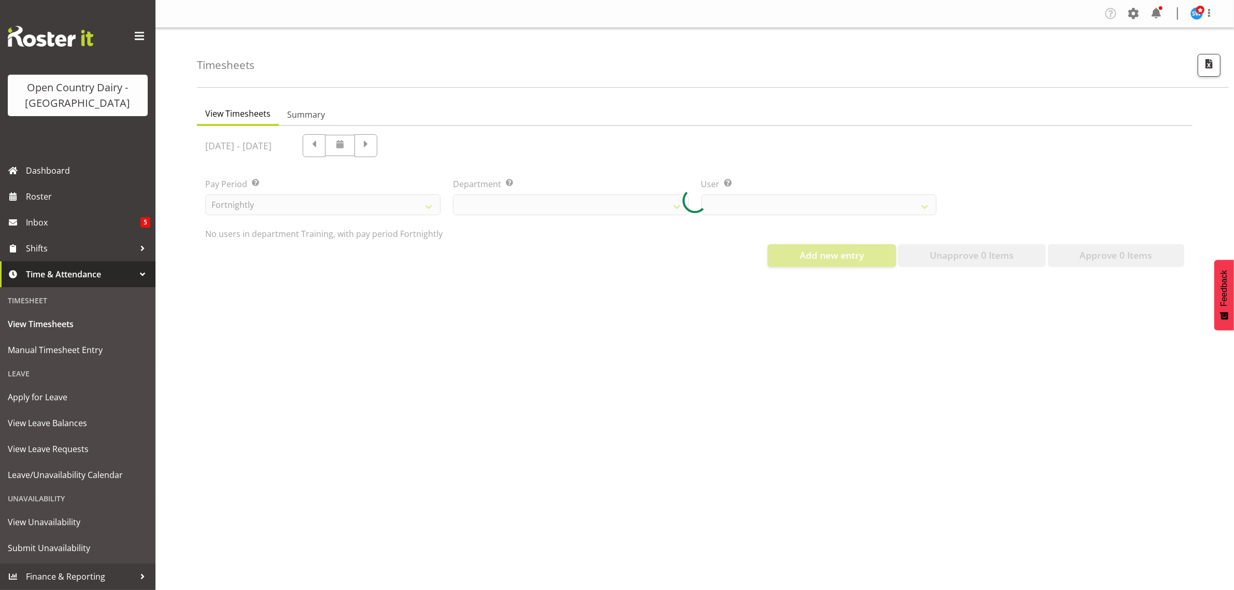
select select "763"
select select "11242"
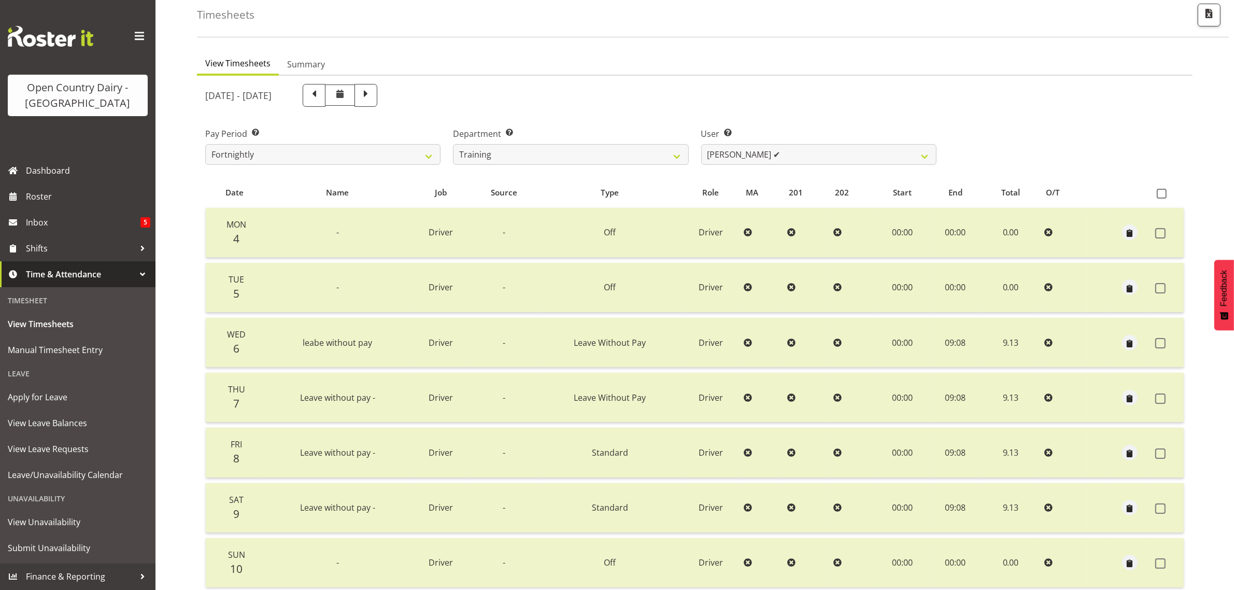
scroll to position [130, 0]
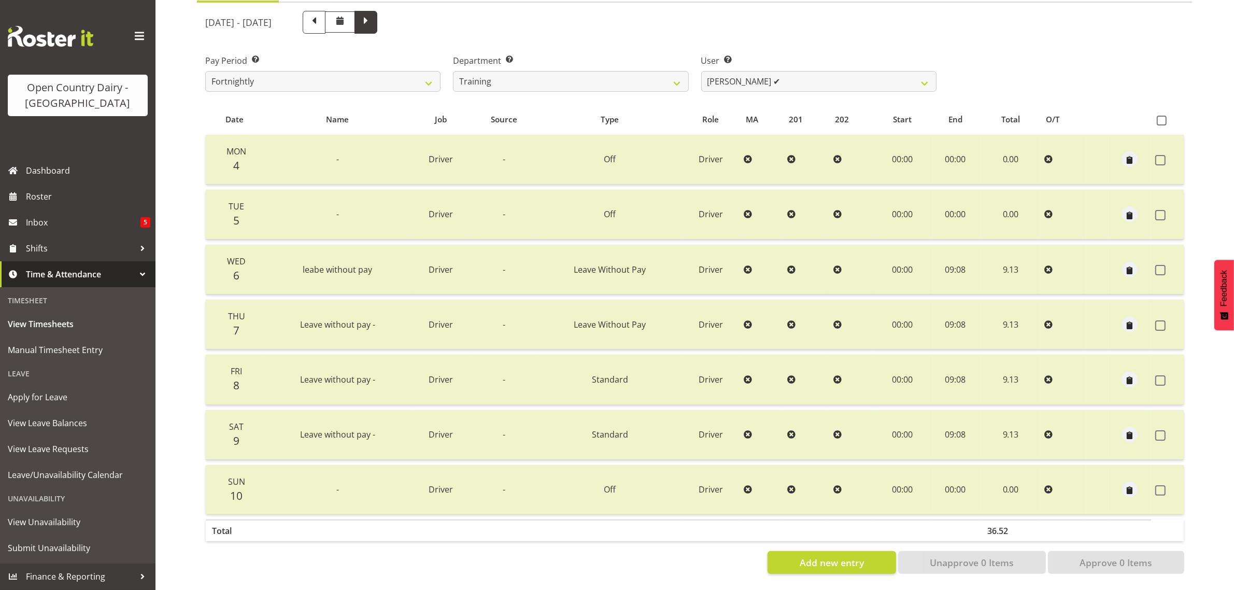
click at [373, 15] on span at bounding box center [365, 21] width 13 height 13
select select
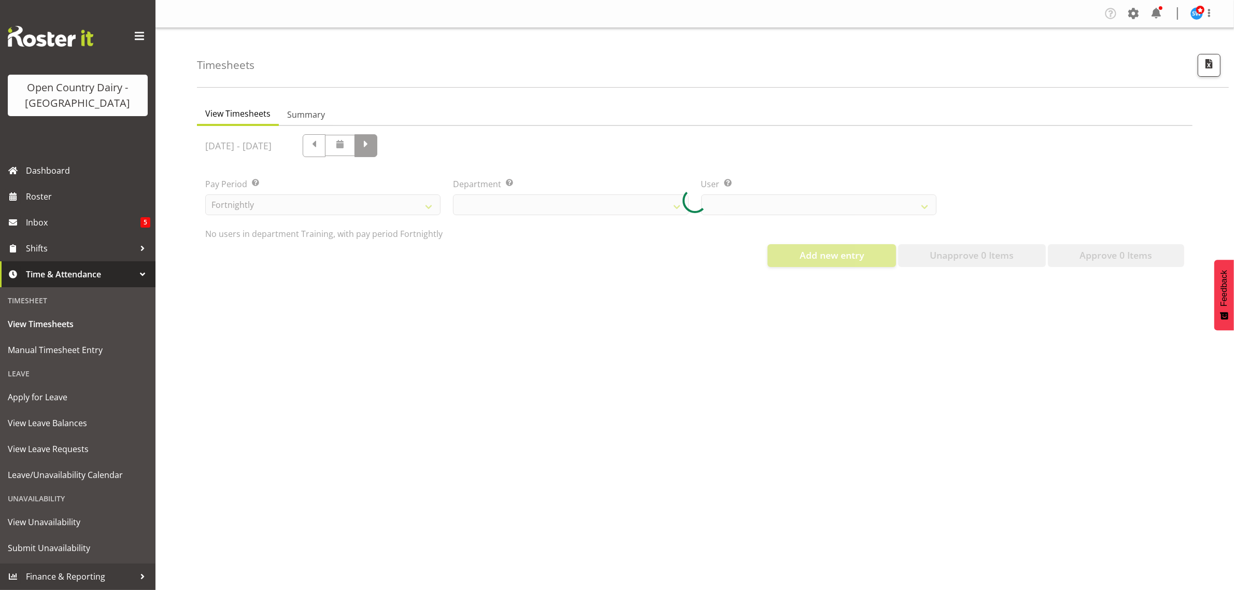
scroll to position [0, 0]
select select "763"
select select "11242"
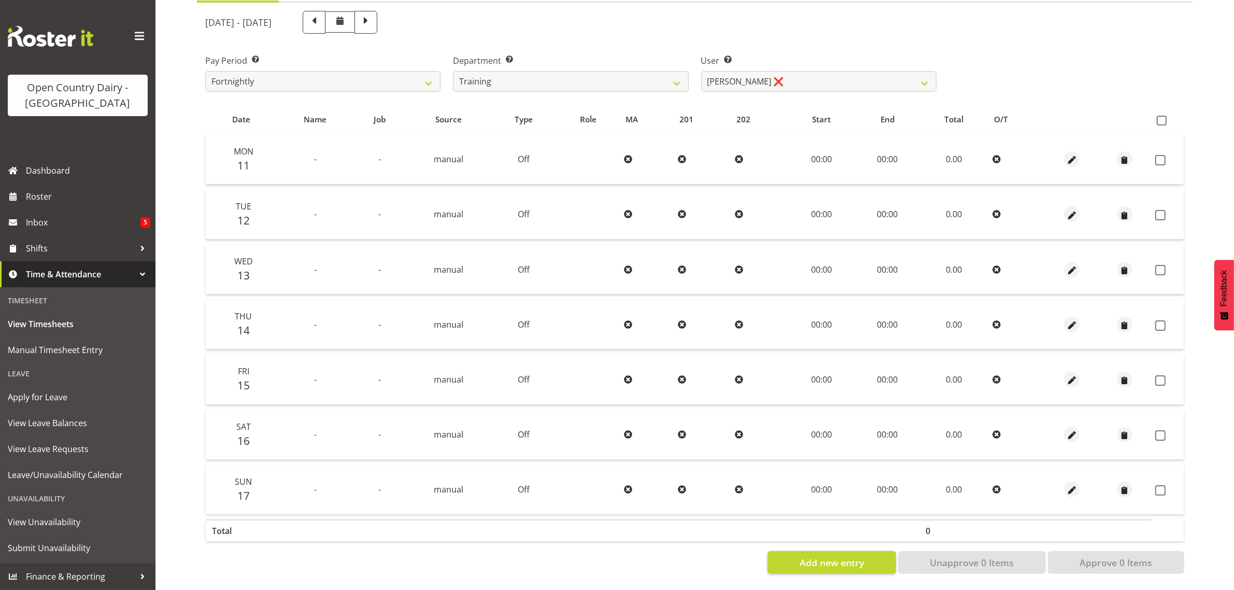
scroll to position [133, 0]
click at [1071, 209] on span "button" at bounding box center [1072, 215] width 12 height 12
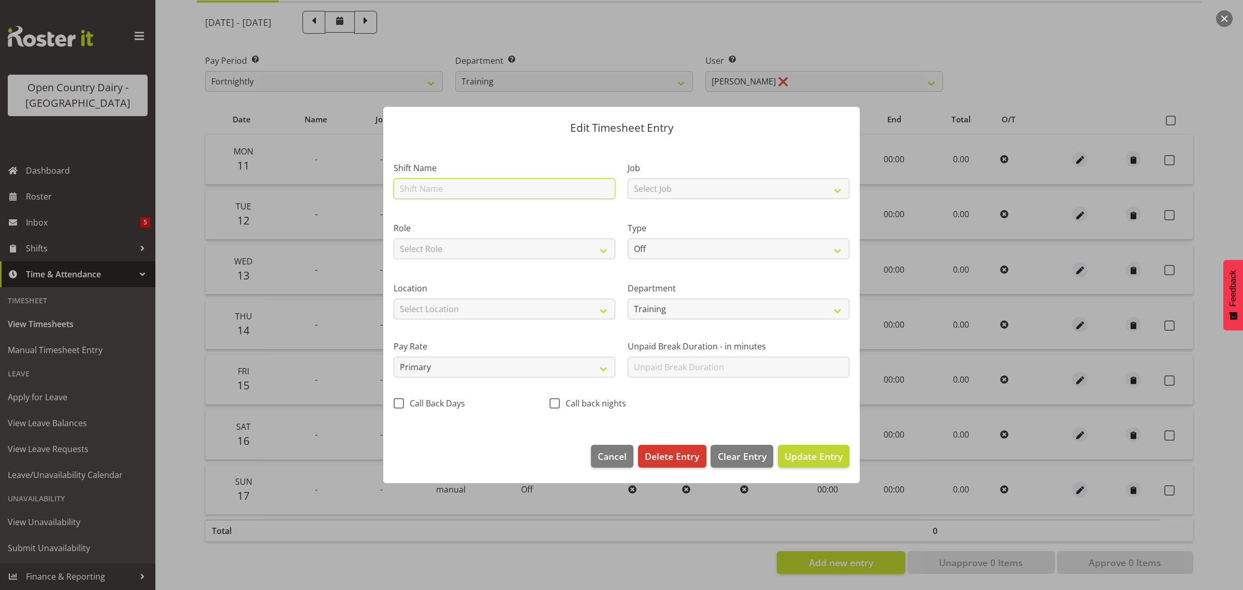
click at [488, 185] on input "text" at bounding box center [505, 188] width 222 height 21
click at [837, 250] on select "Off Standard Public Holiday Public Holiday (Worked) Day In Lieu Annual Leave Si…" at bounding box center [739, 248] width 222 height 21
select select "Leave Without Pay"
click at [628, 238] on select "Off Standard Public Holiday Public Holiday (Worked) Day In Lieu Annual Leave Si…" at bounding box center [739, 248] width 222 height 21
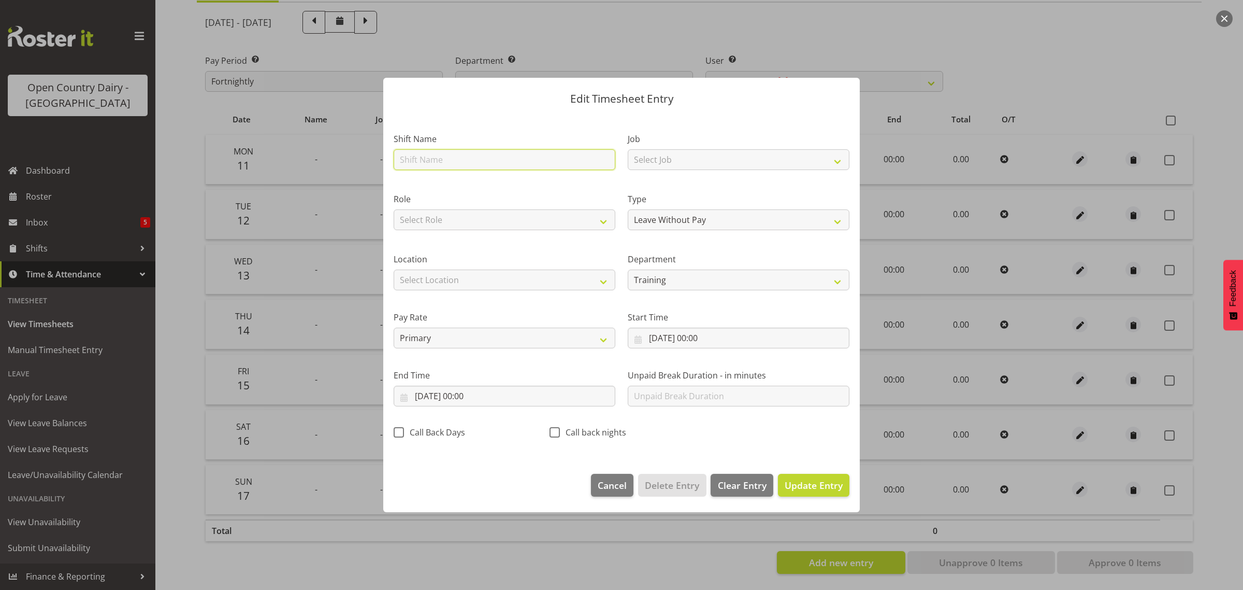
click at [473, 166] on input "text" at bounding box center [505, 159] width 222 height 21
type input "Acc"
click at [801, 479] on span "Update Entry" at bounding box center [814, 485] width 58 height 12
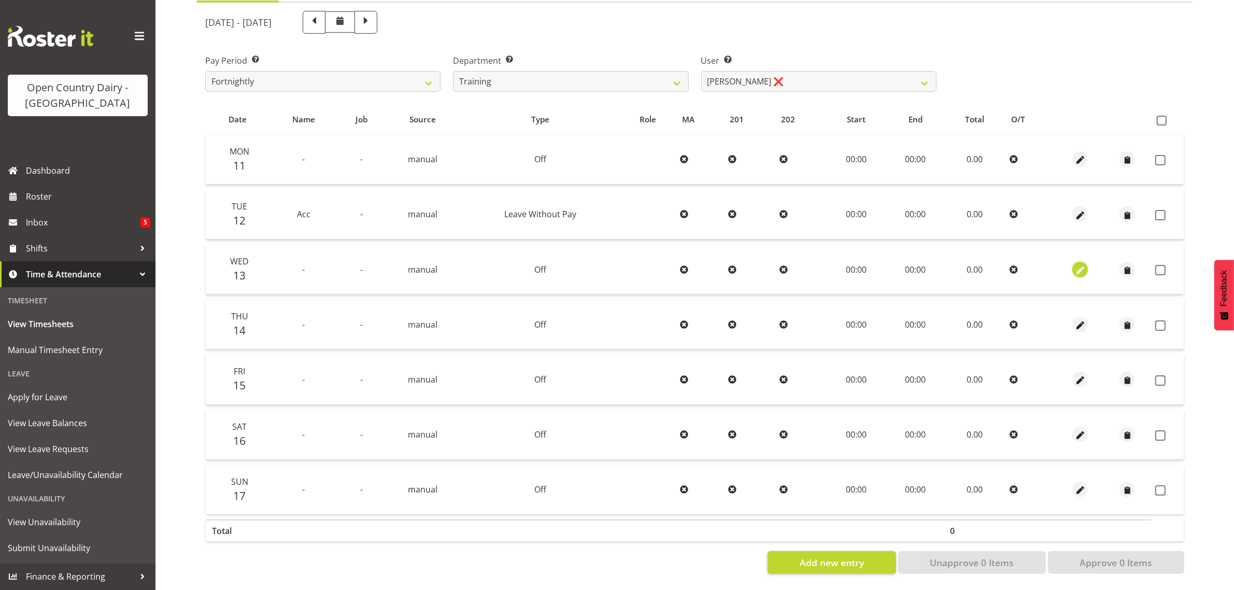
click at [1080, 265] on span "button" at bounding box center [1080, 270] width 12 height 12
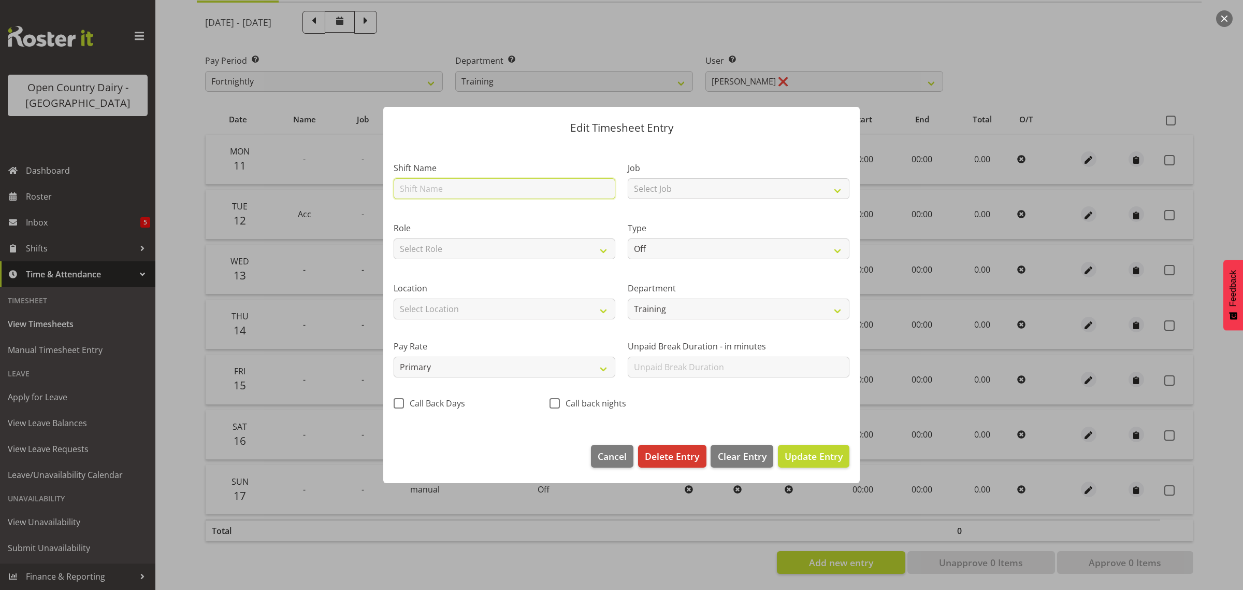
click at [462, 195] on input "text" at bounding box center [505, 188] width 222 height 21
type input "Acc"
click at [837, 251] on select "Off Standard Public Holiday Public Holiday (Worked) Day In Lieu Annual Leave Si…" at bounding box center [739, 248] width 222 height 21
select select "Leave Without Pay"
click at [628, 238] on select "Off Standard Public Holiday Public Holiday (Worked) Day In Lieu Annual Leave Si…" at bounding box center [739, 248] width 222 height 21
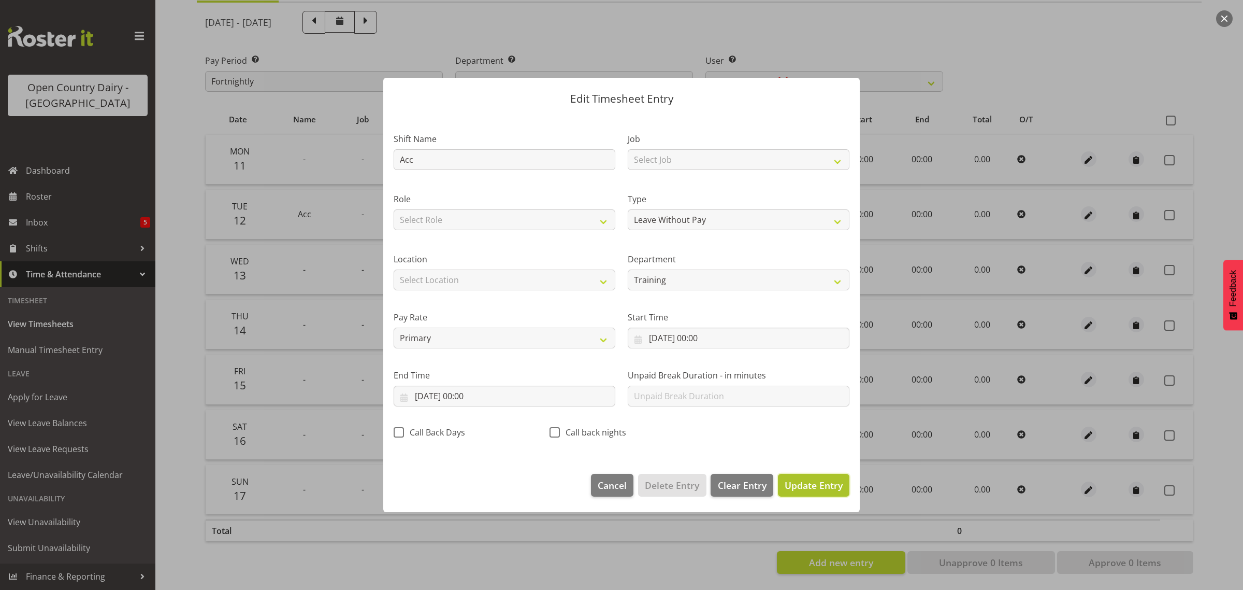
click at [812, 483] on span "Update Entry" at bounding box center [814, 485] width 58 height 12
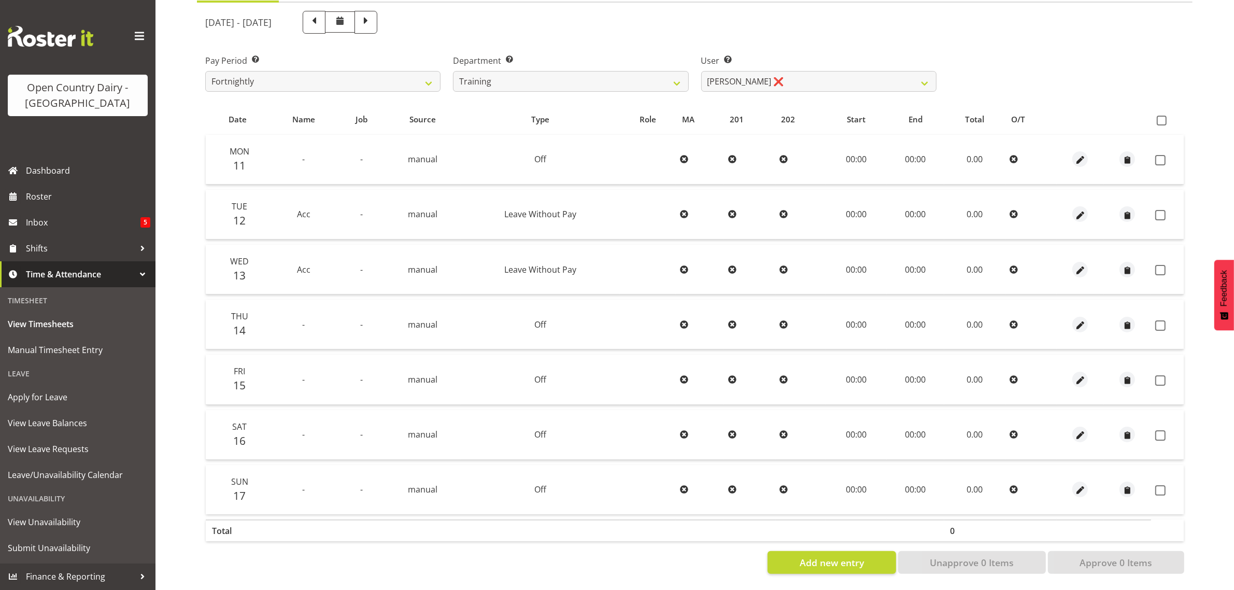
click at [308, 315] on td "-" at bounding box center [303, 324] width 68 height 50
click at [354, 316] on td "-" at bounding box center [361, 324] width 47 height 50
click at [318, 325] on td "-" at bounding box center [303, 324] width 68 height 50
click at [303, 320] on span "-" at bounding box center [303, 324] width 3 height 11
click at [346, 320] on td "-" at bounding box center [361, 324] width 47 height 50
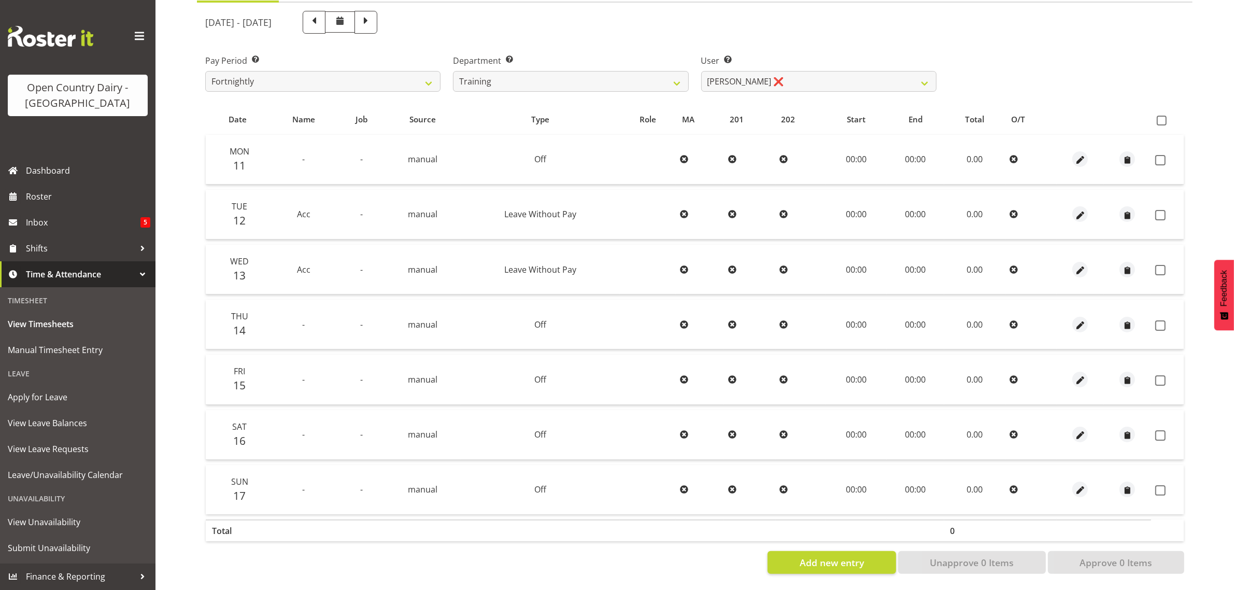
click at [375, 319] on td "-" at bounding box center [361, 324] width 47 height 50
click at [1083, 319] on span "button" at bounding box center [1080, 325] width 12 height 12
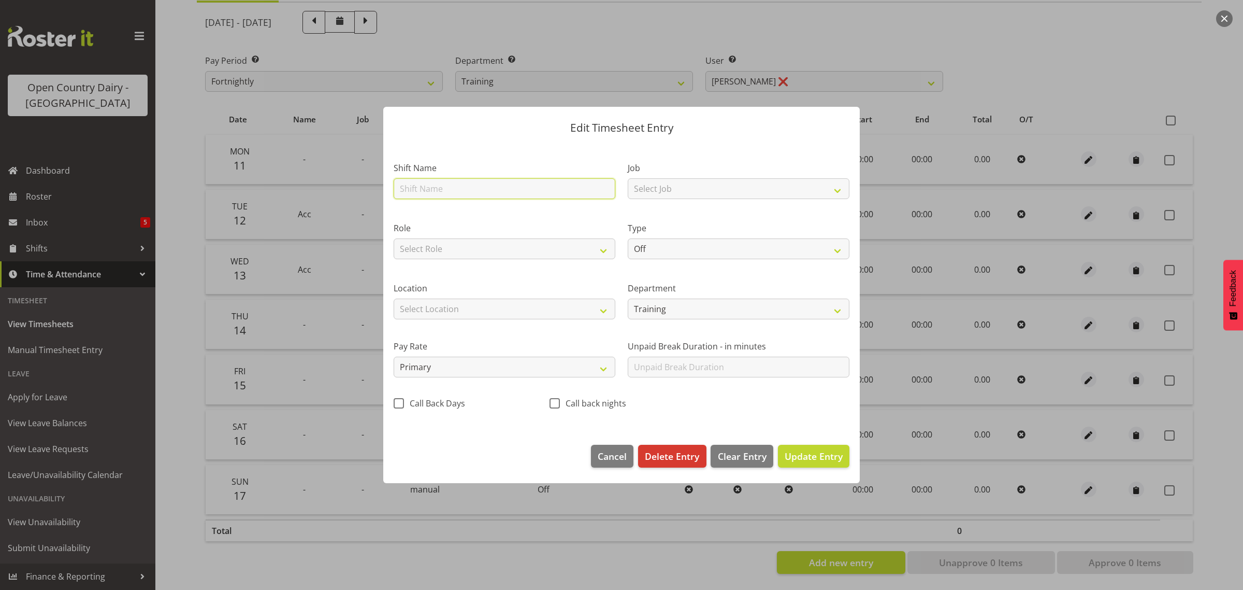
click at [433, 194] on input "text" at bounding box center [505, 188] width 222 height 21
type input "Acc"
click at [842, 250] on select "Off Standard Public Holiday Public Holiday (Worked) Day In Lieu Annual Leave Si…" at bounding box center [739, 248] width 222 height 21
select select "Leave Without Pay"
click at [628, 238] on select "Off Standard Public Holiday Public Holiday (Worked) Day In Lieu Annual Leave Si…" at bounding box center [739, 248] width 222 height 21
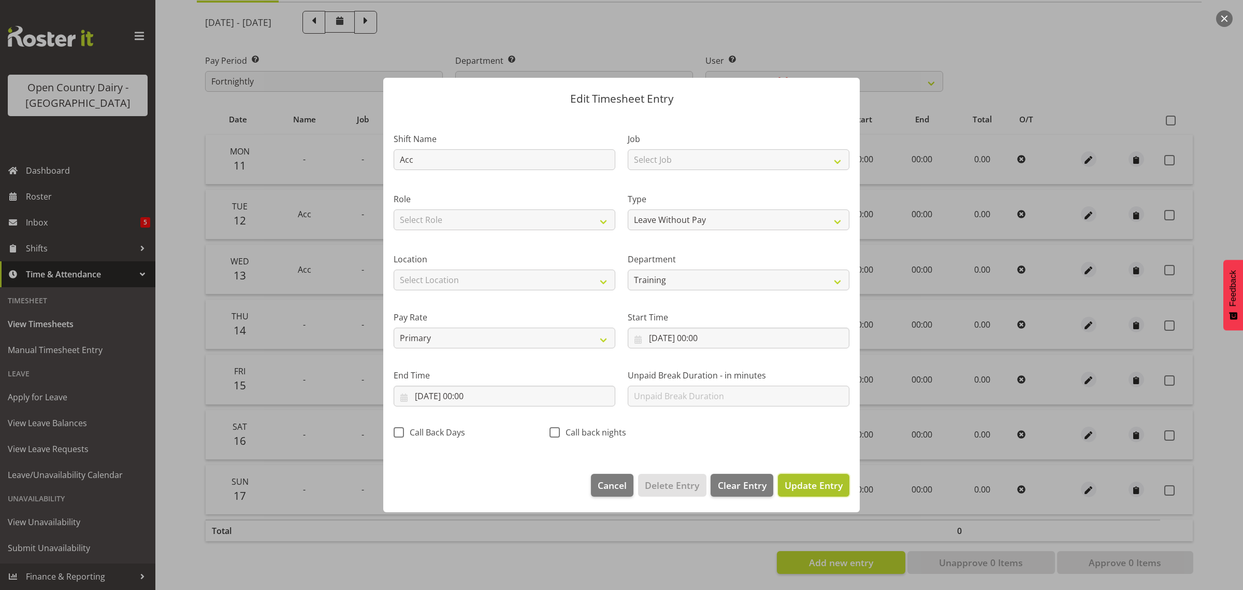
click at [803, 488] on span "Update Entry" at bounding box center [814, 485] width 58 height 12
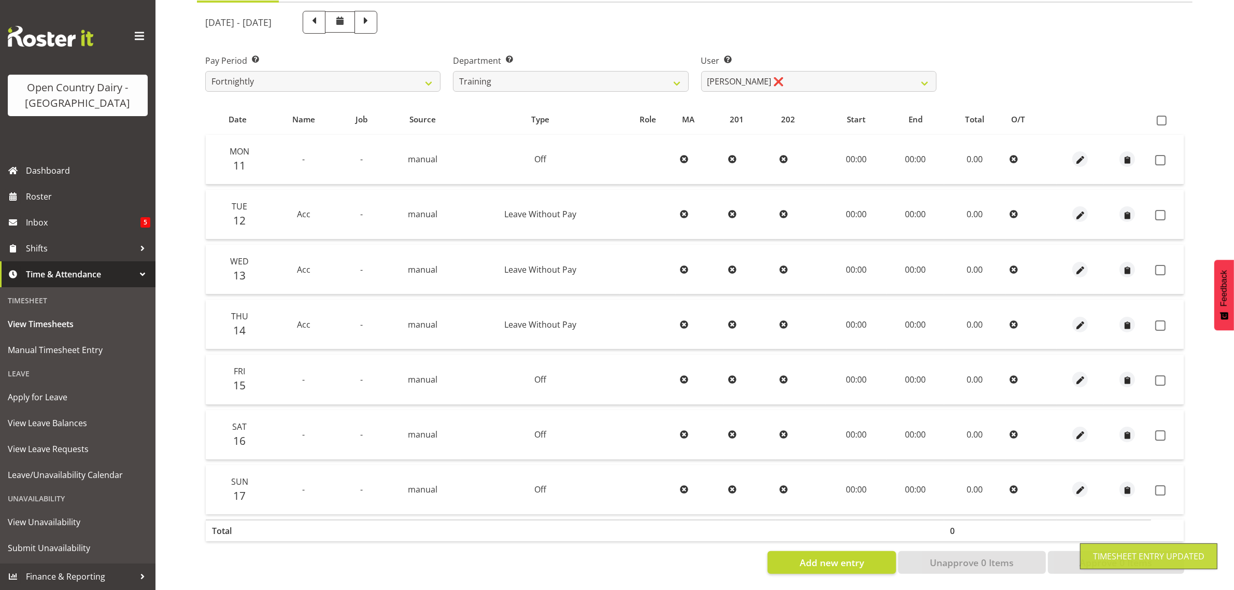
click at [436, 374] on span "manual" at bounding box center [423, 379] width 30 height 11
click at [354, 366] on td "-" at bounding box center [361, 379] width 47 height 50
click at [1079, 374] on span "button" at bounding box center [1080, 380] width 12 height 12
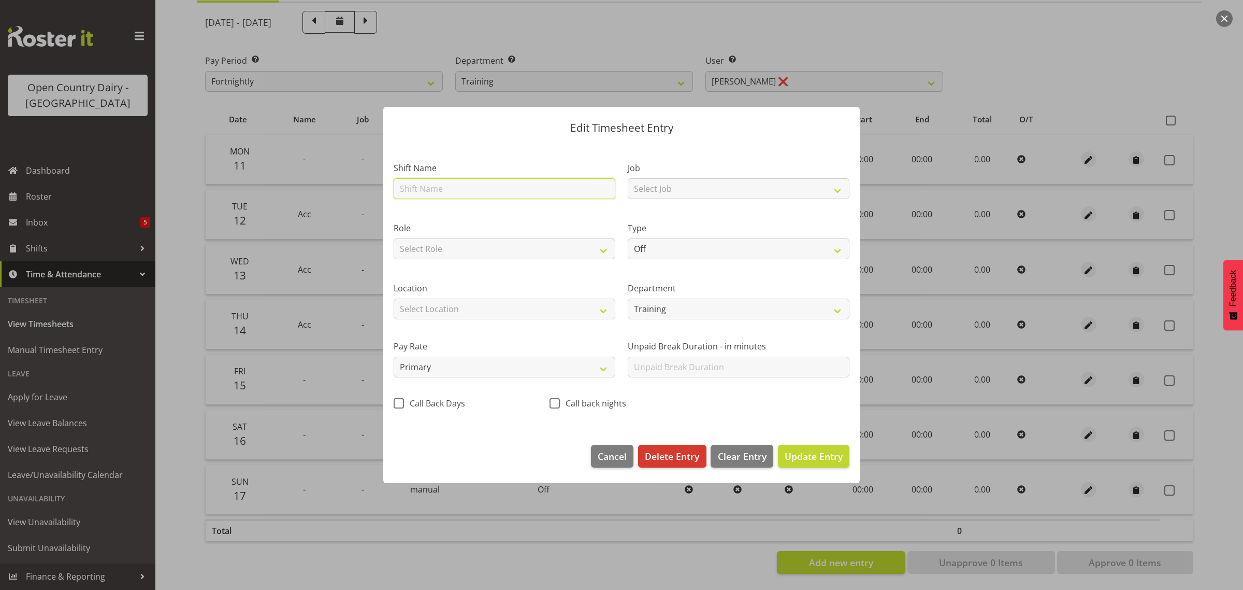
click at [416, 192] on input "text" at bounding box center [505, 188] width 222 height 21
type input "Acc"
click at [838, 193] on select "Select Job Driver Driver supervisor Support" at bounding box center [739, 188] width 222 height 21
click at [824, 151] on div "Job Select Job Driver Driver supervisor Support" at bounding box center [739, 177] width 234 height 60
click at [837, 252] on select "Off Standard Public Holiday Public Holiday (Worked) Day In Lieu Annual Leave Si…" at bounding box center [739, 248] width 222 height 21
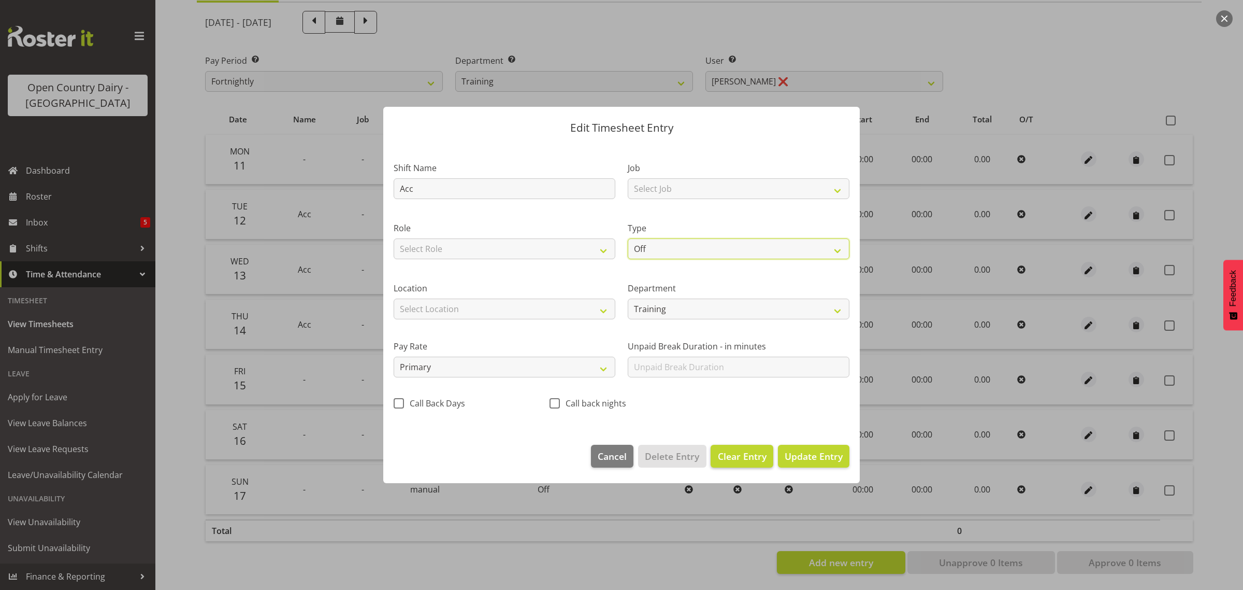
select select "Leave Without Pay"
click at [628, 238] on select "Off Standard Public Holiday Public Holiday (Worked) Day In Lieu Annual Leave Si…" at bounding box center [739, 248] width 222 height 21
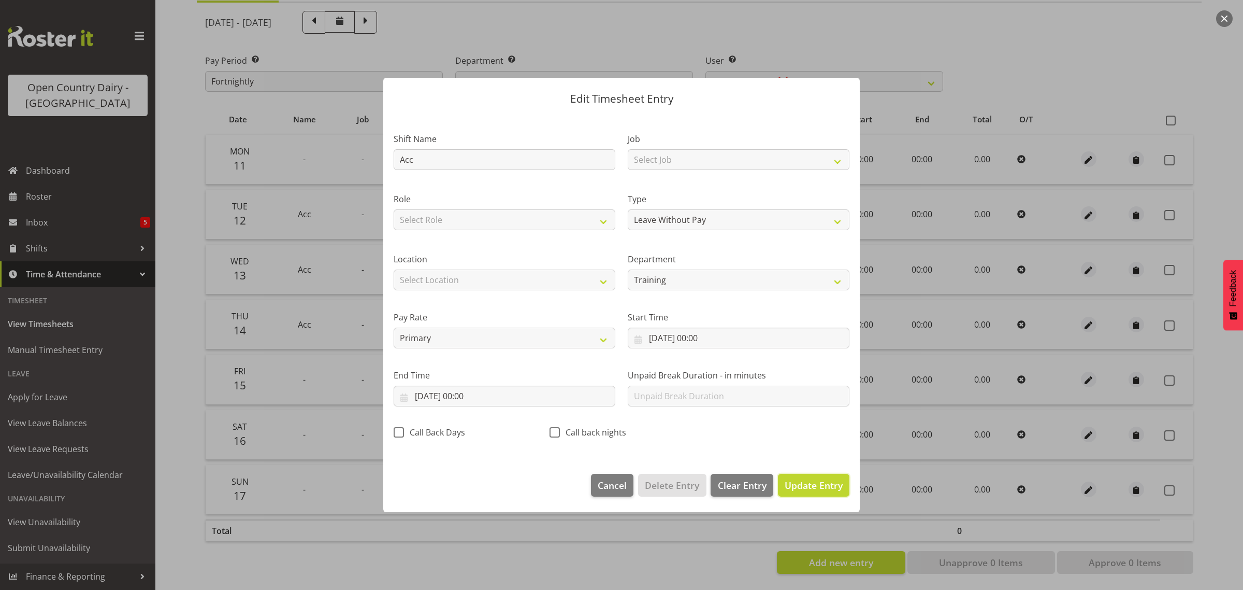
click at [816, 481] on span "Update Entry" at bounding box center [814, 485] width 58 height 12
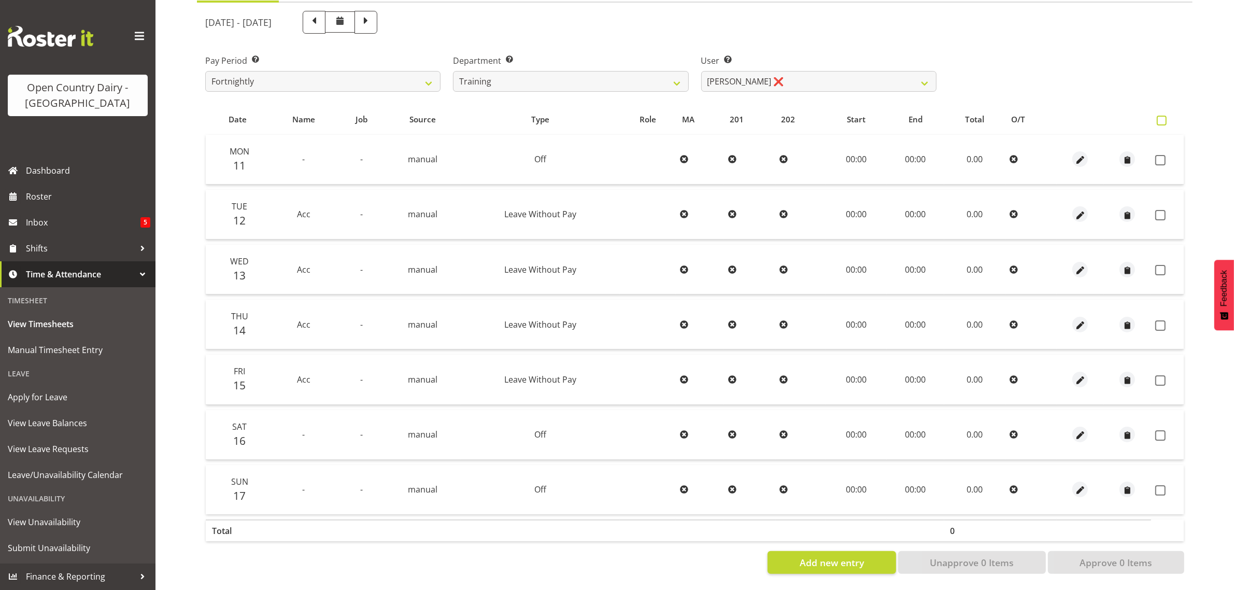
click at [1159, 116] on span at bounding box center [1161, 121] width 10 height 10
click at [1159, 117] on input "checkbox" at bounding box center [1159, 120] width 7 height 7
checkbox input "true"
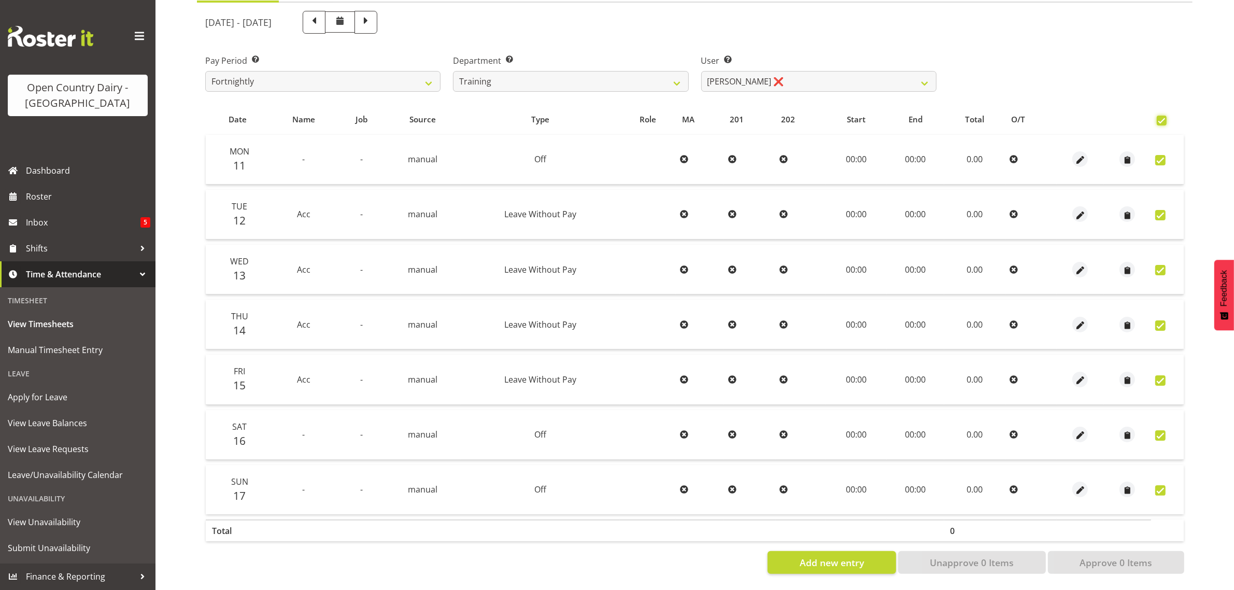
checkbox input "true"
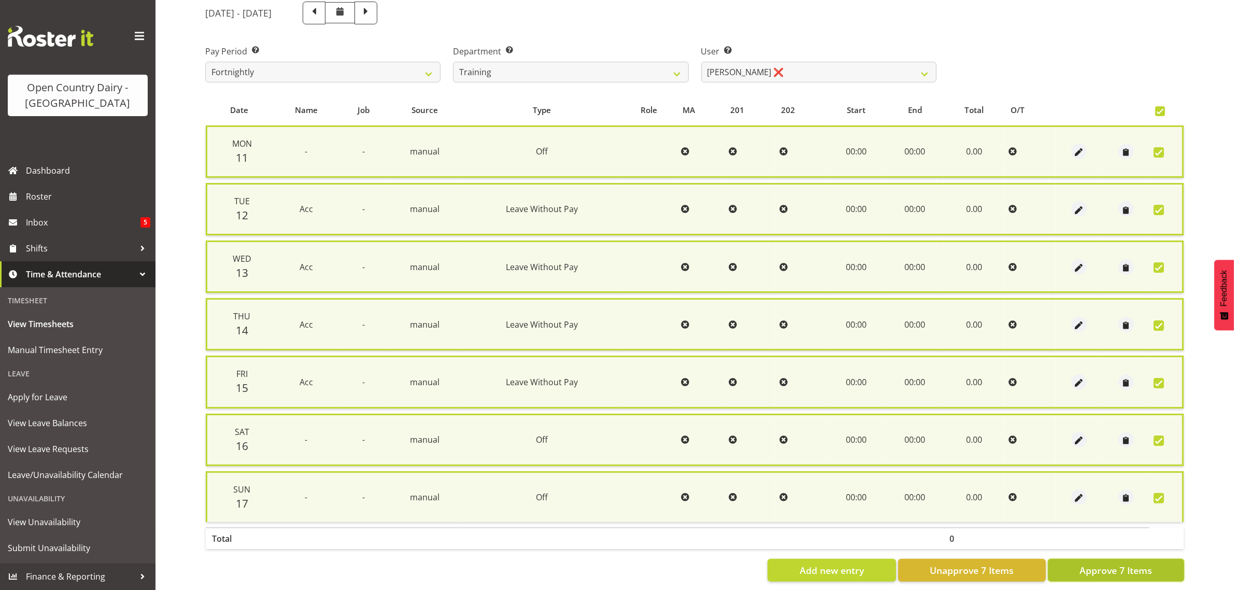
click at [1106, 564] on span "Approve 7 Items" at bounding box center [1115, 569] width 73 height 13
checkbox input "false"
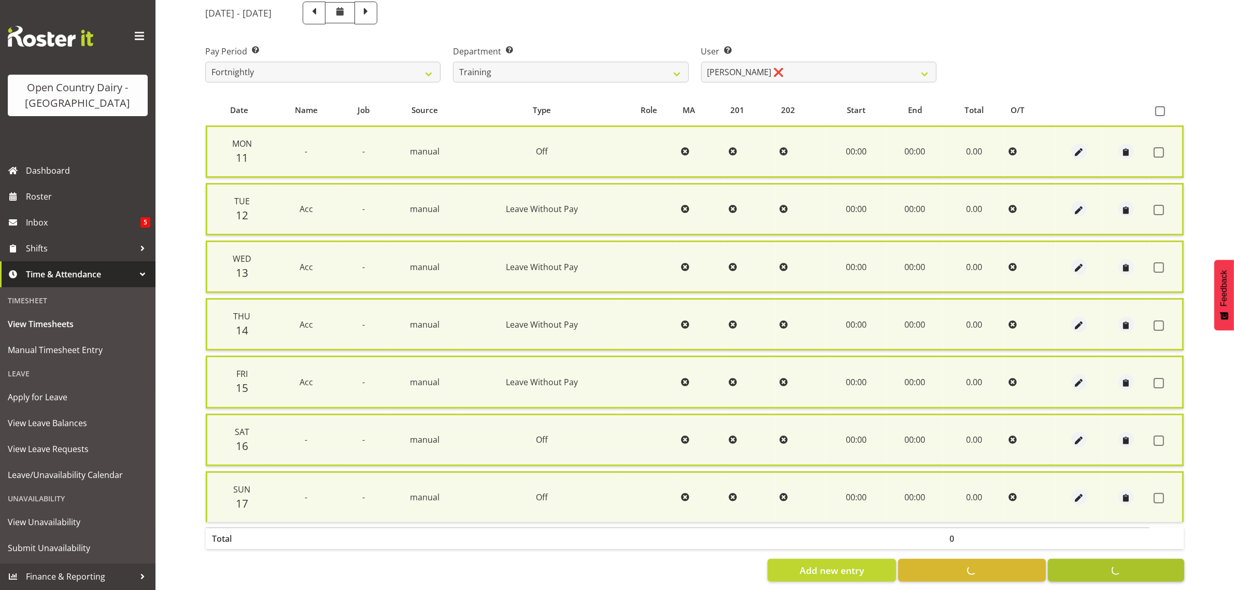
checkbox input "false"
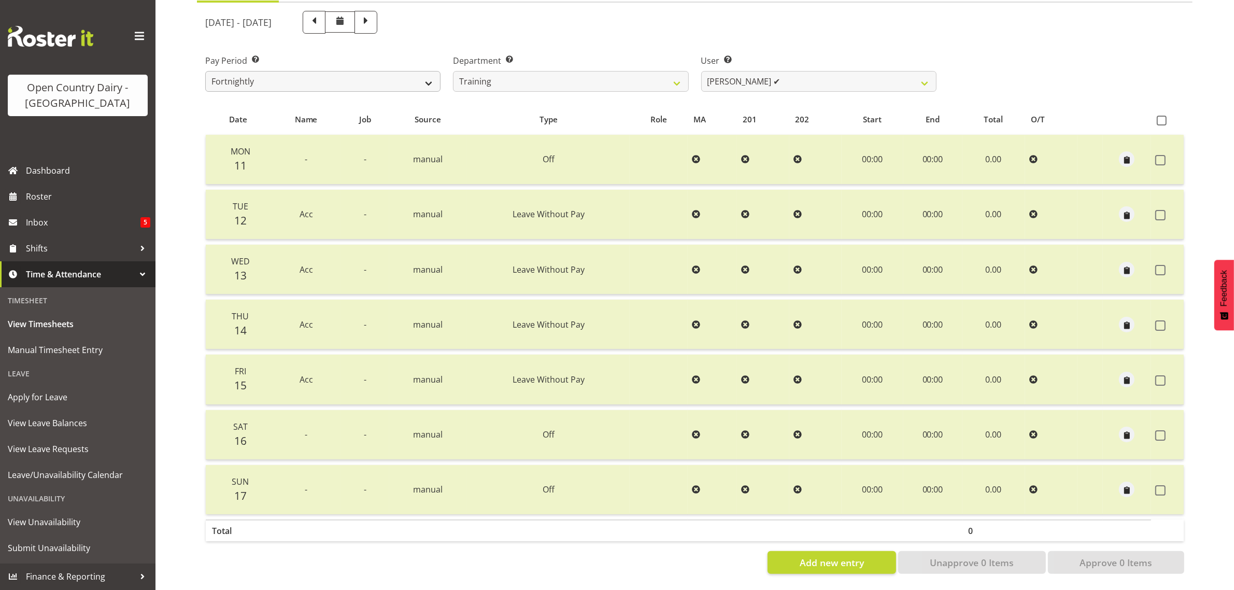
drag, startPoint x: 382, startPoint y: 12, endPoint x: 392, endPoint y: 70, distance: 58.9
click at [321, 15] on span at bounding box center [313, 21] width 13 height 13
select select
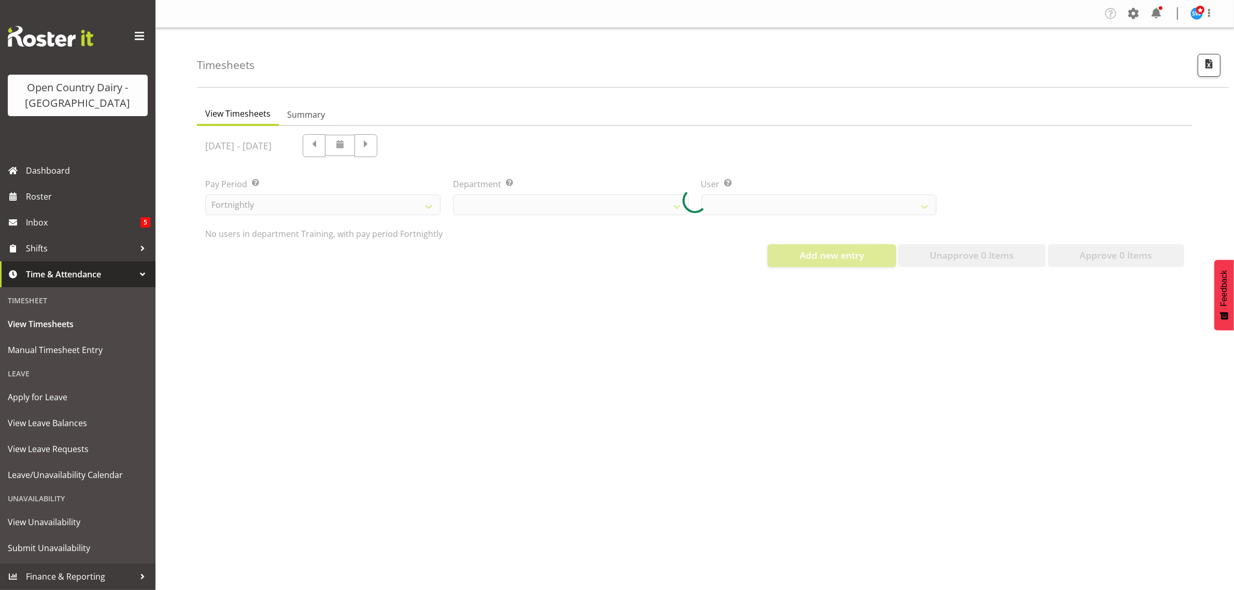
scroll to position [0, 0]
select select "763"
select select "11242"
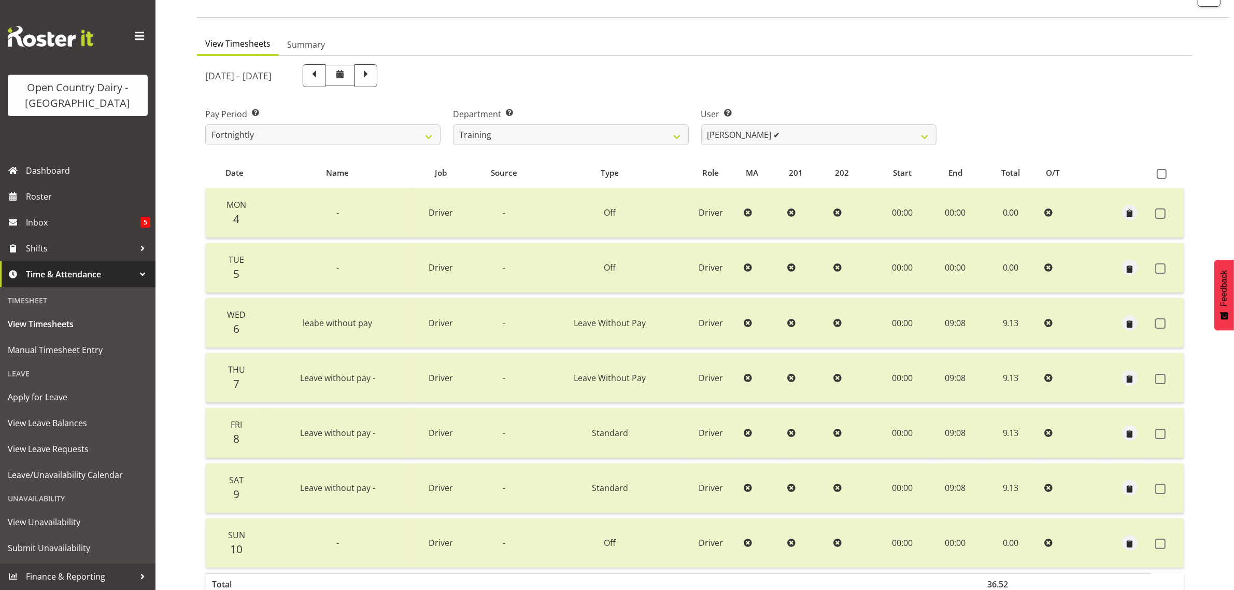
scroll to position [133, 0]
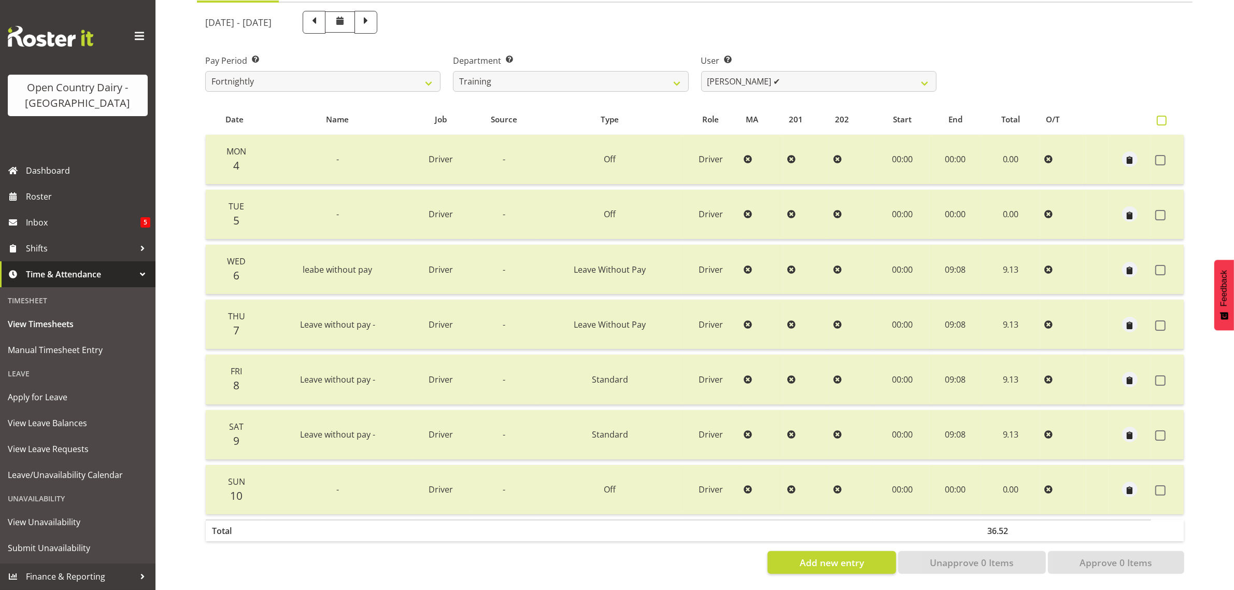
click at [1166, 116] on span at bounding box center [1161, 121] width 10 height 10
click at [1163, 117] on input "checkbox" at bounding box center [1159, 120] width 7 height 7
checkbox input "true"
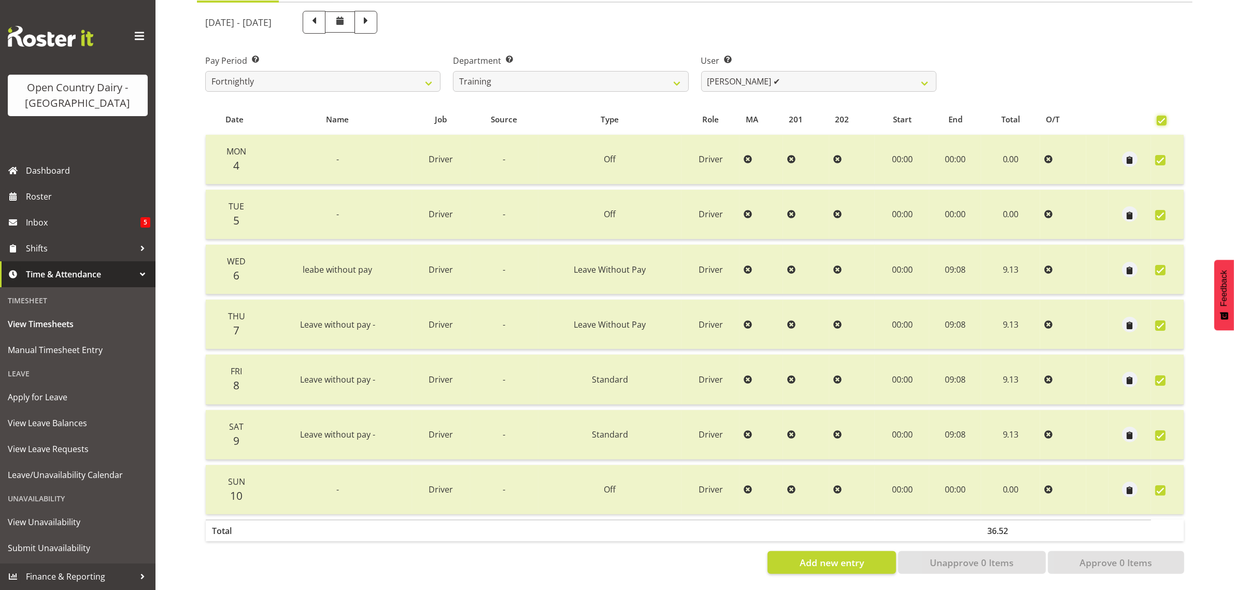
checkbox input "true"
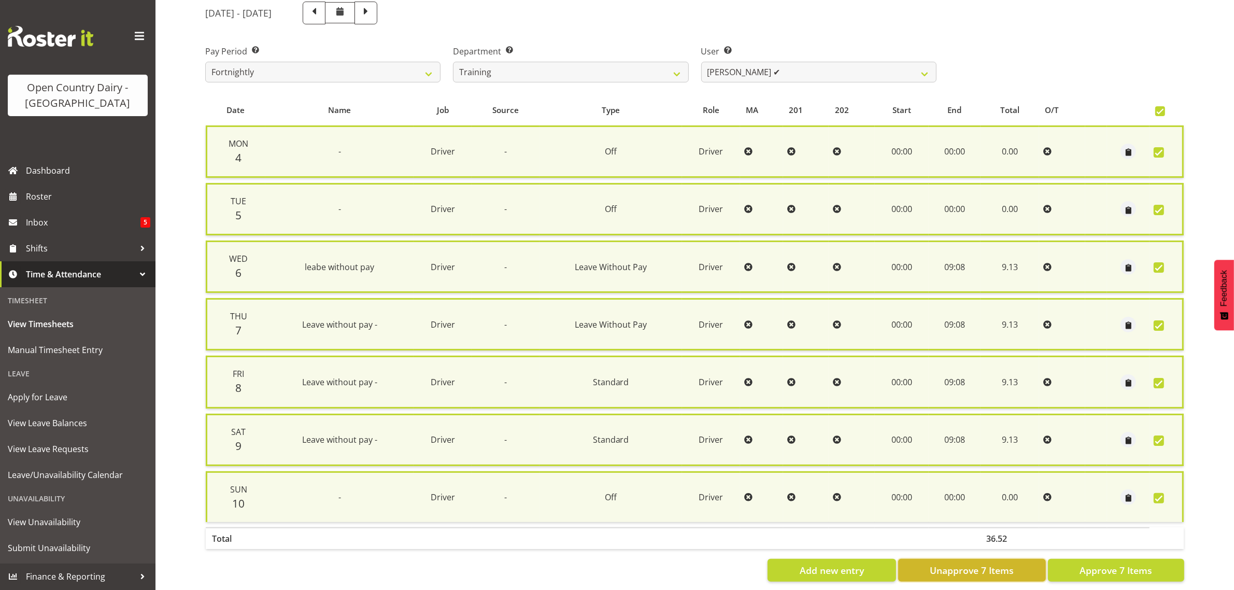
click at [957, 568] on span "Unapprove 7 Items" at bounding box center [971, 569] width 84 height 13
checkbox input "false"
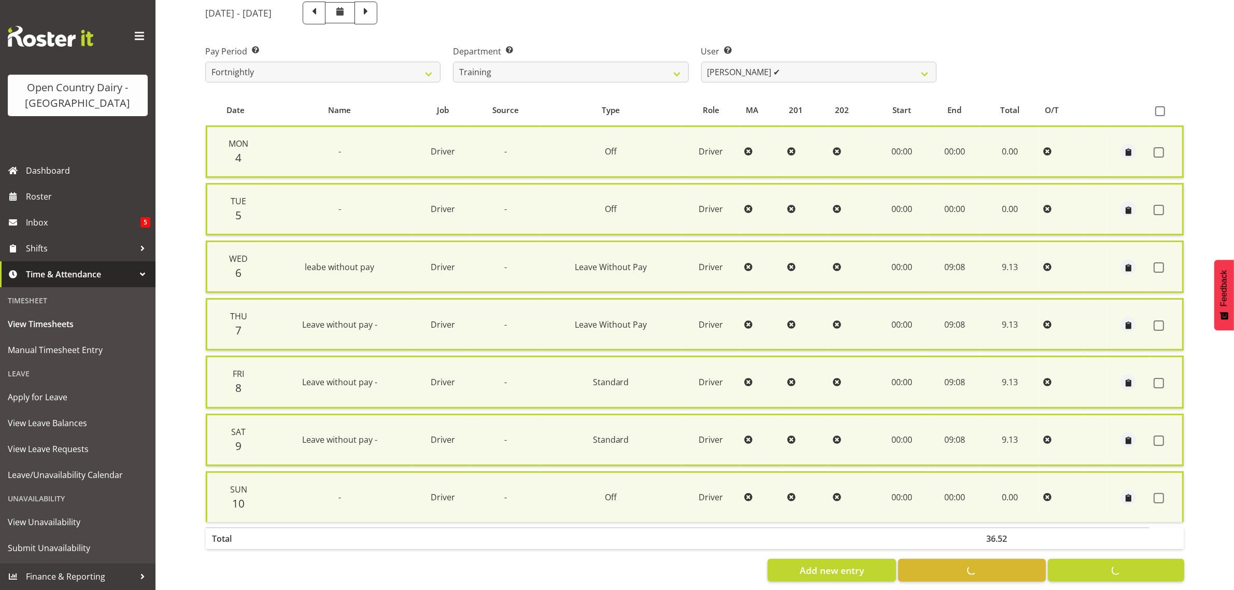
checkbox input "false"
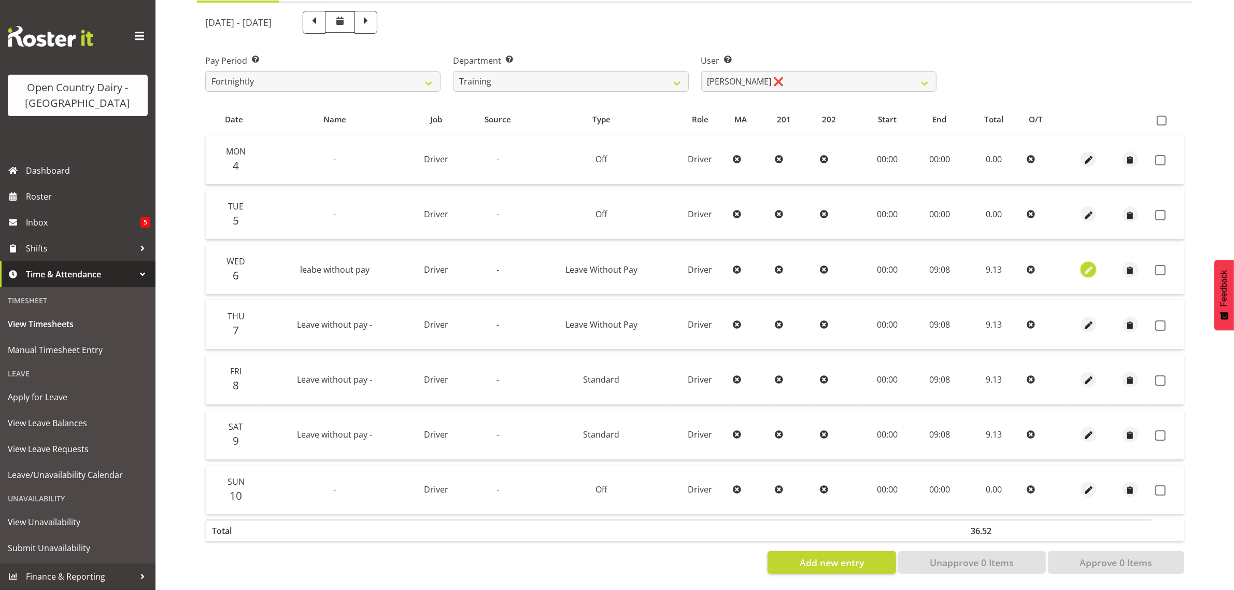
click at [1085, 264] on span "button" at bounding box center [1088, 270] width 12 height 12
select select "Leave Without Pay"
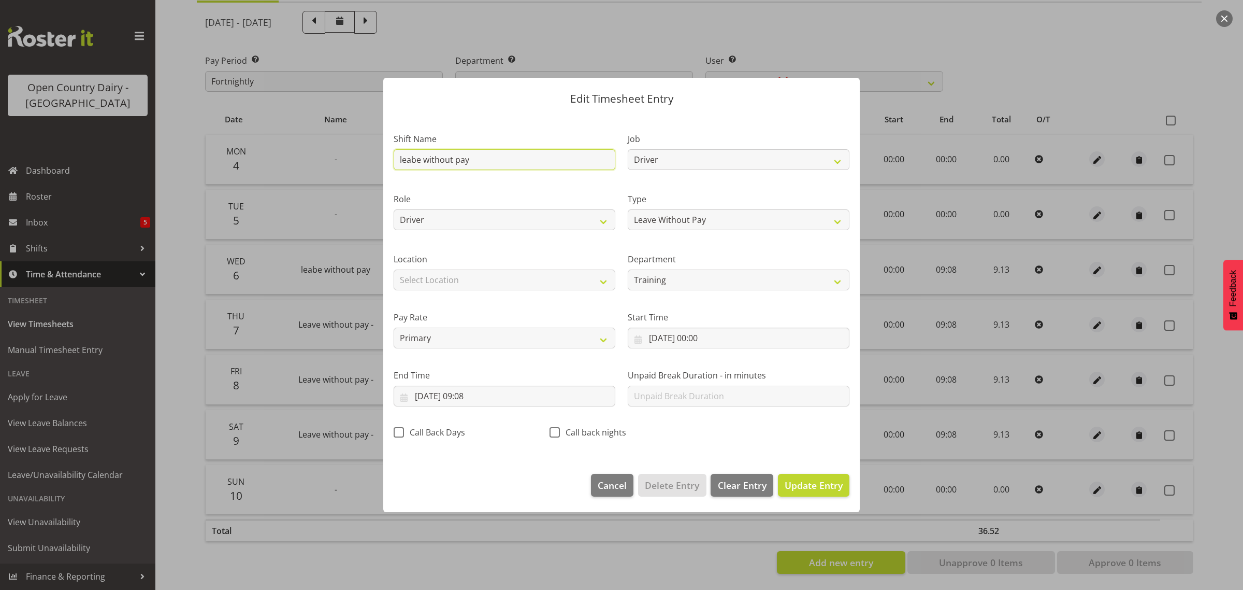
click at [473, 166] on input "leabe without pay" at bounding box center [505, 159] width 222 height 21
drag, startPoint x: 488, startPoint y: 159, endPoint x: 395, endPoint y: 163, distance: 92.9
click at [395, 163] on input "leabe without pay" at bounding box center [505, 159] width 222 height 21
type input "Acc"
click at [810, 490] on span "Update Entry" at bounding box center [814, 485] width 58 height 12
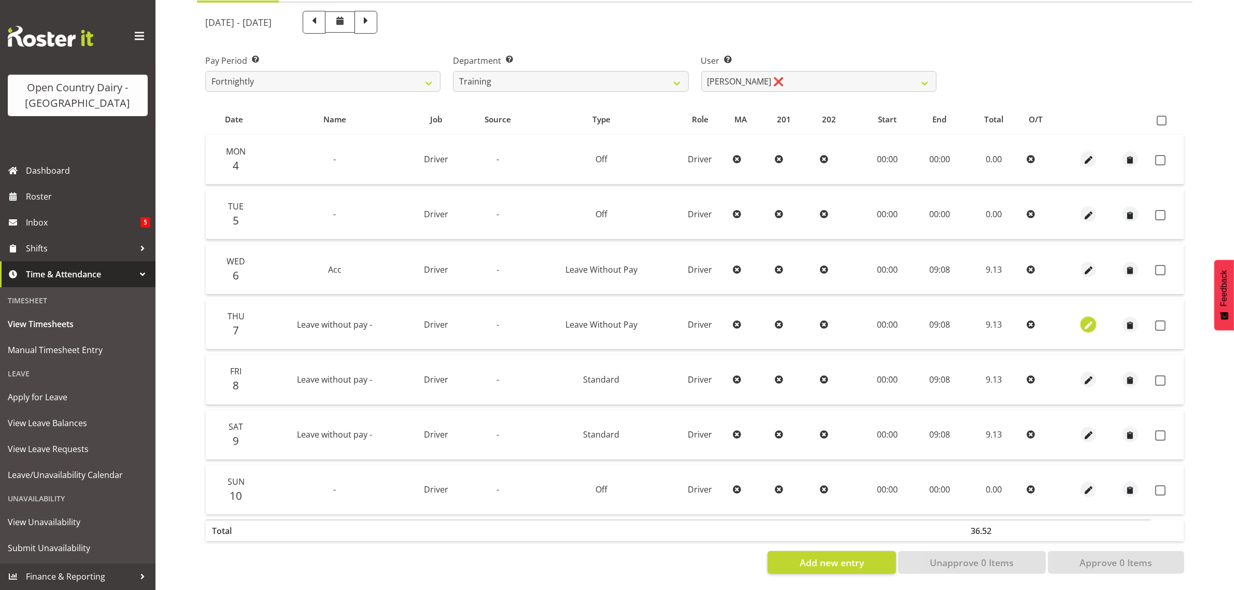
click at [1091, 319] on span "button" at bounding box center [1088, 325] width 12 height 12
select select "Leave Without Pay"
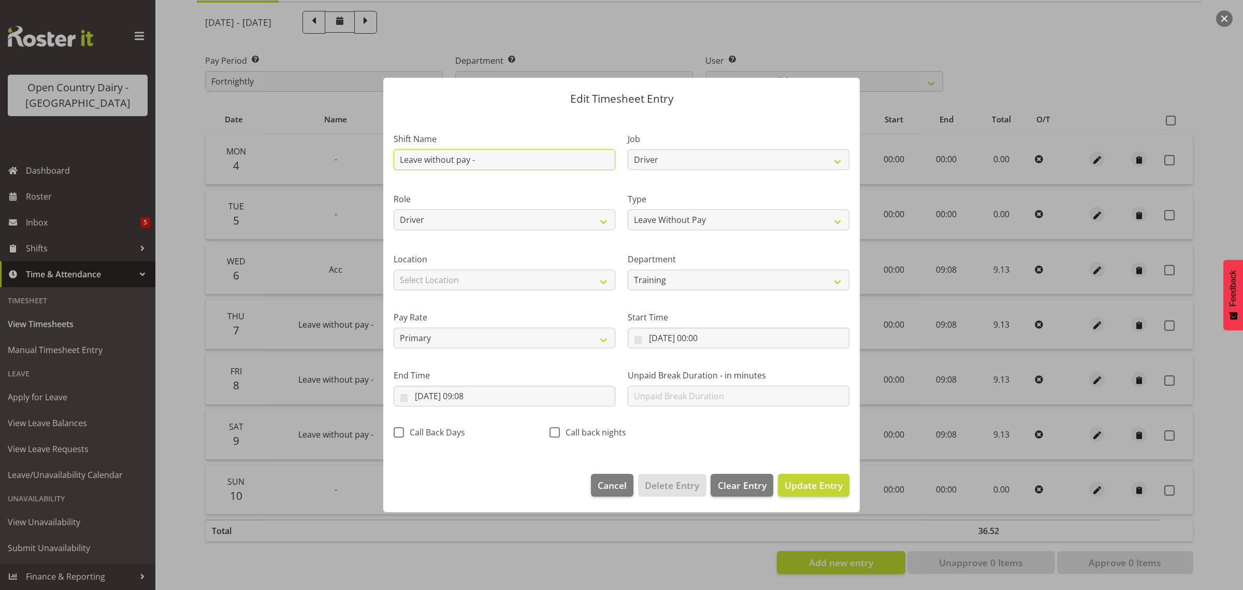
click at [503, 167] on input "Leave without pay -" at bounding box center [505, 159] width 222 height 21
type input "L"
type input "Acc"
click at [816, 487] on span "Update Entry" at bounding box center [814, 485] width 58 height 12
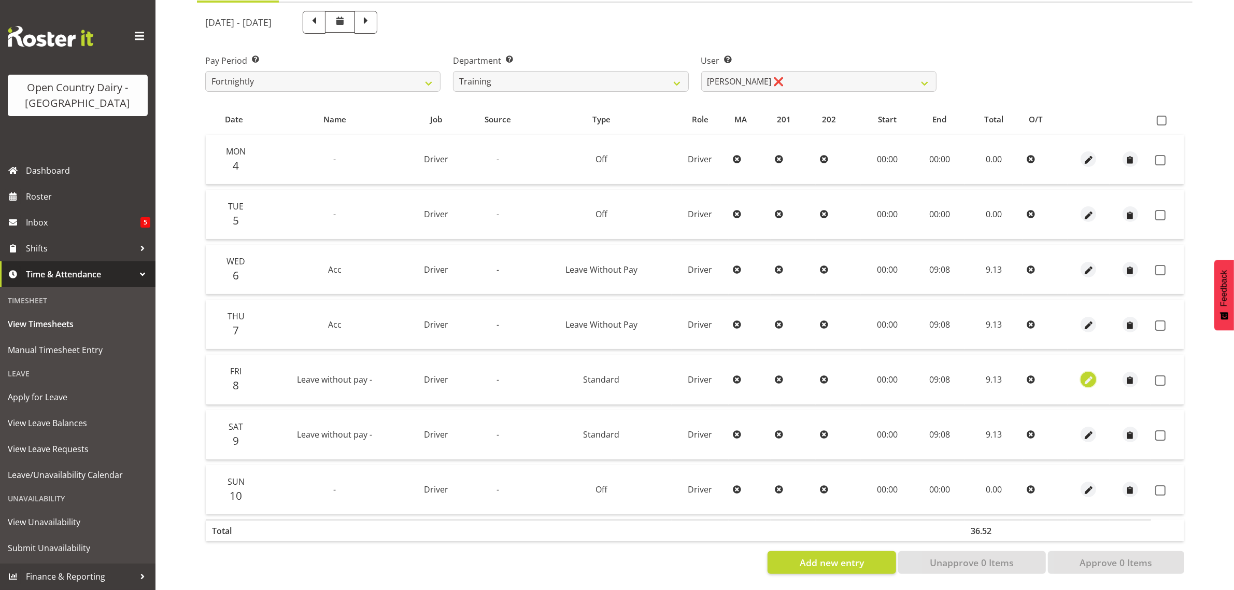
click at [1084, 374] on span "button" at bounding box center [1088, 380] width 12 height 12
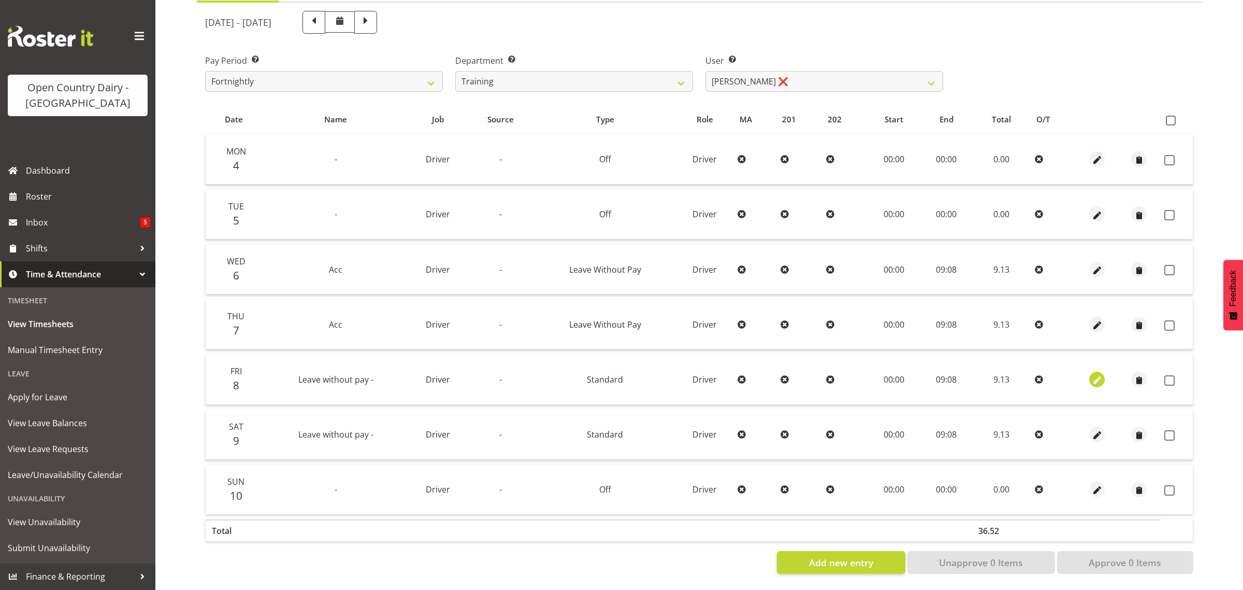
select select "Standard"
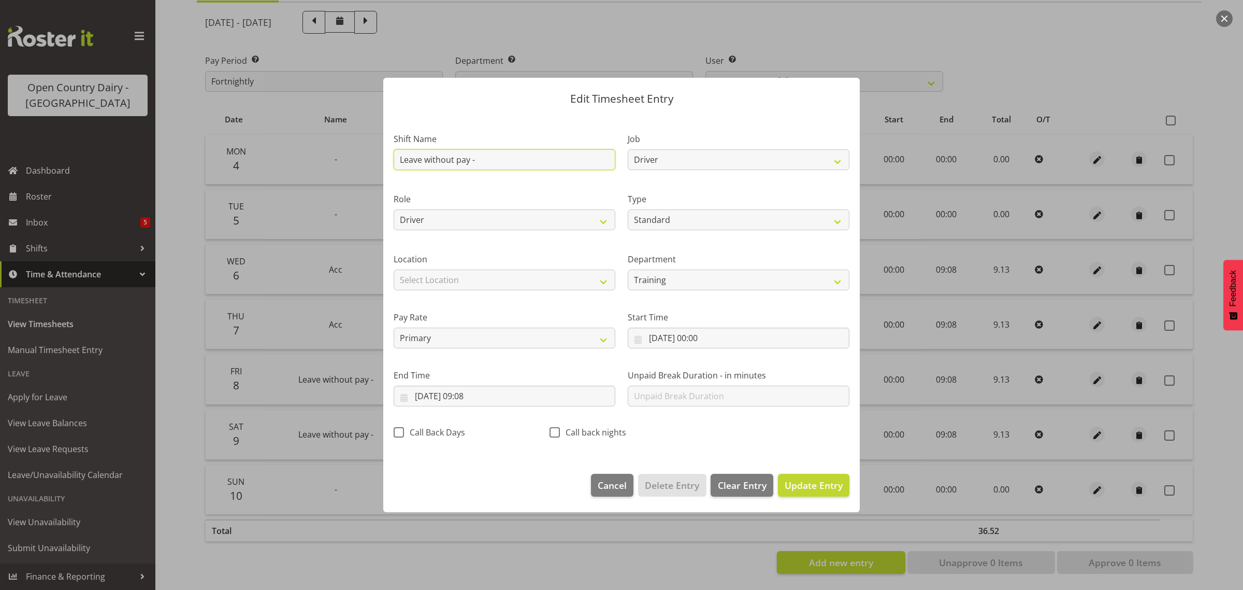
click at [478, 163] on input "Leave without pay -" at bounding box center [505, 159] width 222 height 21
type input "L"
type input "Acc"
click at [837, 221] on select "Off Standard Public Holiday Public Holiday (Worked) Day In Lieu Annual Leave Si…" at bounding box center [739, 219] width 222 height 21
select select "Leave Without Pay"
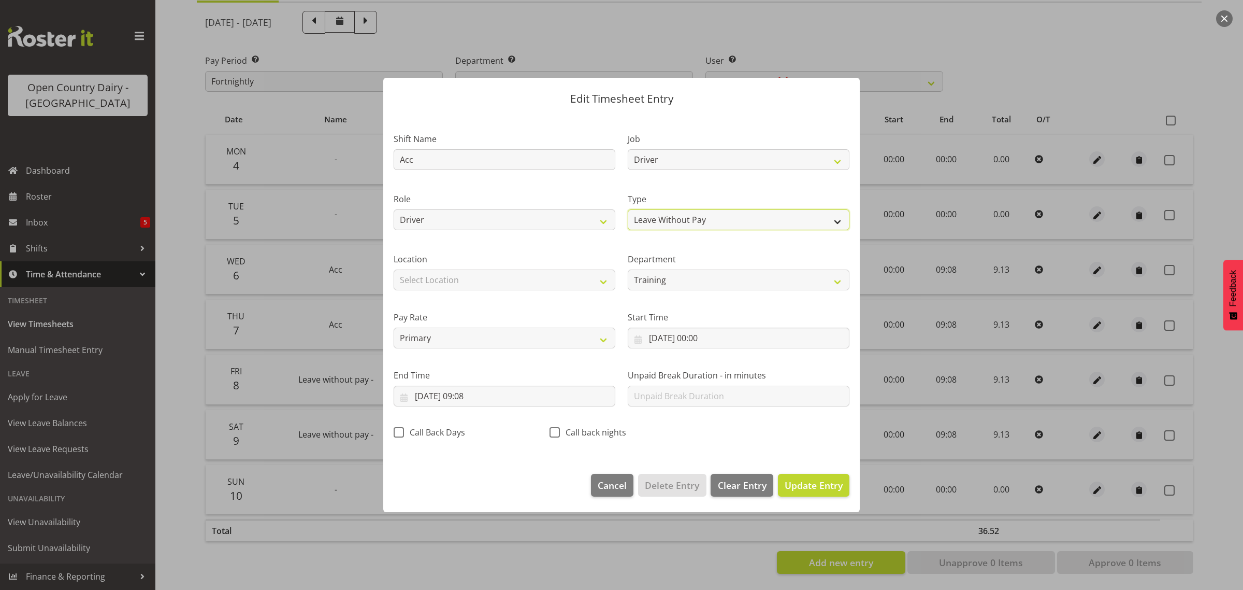
click at [628, 209] on select "Off Standard Public Holiday Public Holiday (Worked) Day In Lieu Annual Leave Si…" at bounding box center [739, 219] width 222 height 21
click at [800, 485] on span "Update Entry" at bounding box center [814, 485] width 58 height 12
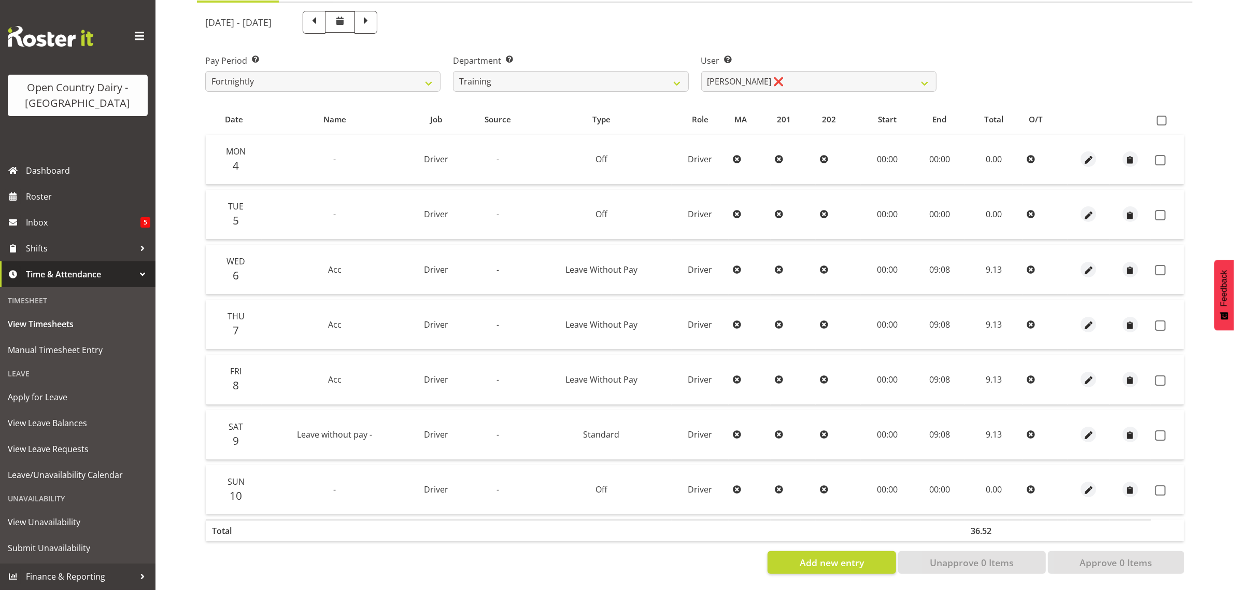
click at [601, 375] on td "Leave Without Pay" at bounding box center [601, 379] width 140 height 50
click at [1088, 429] on span "button" at bounding box center [1088, 435] width 12 height 12
select select "Standard"
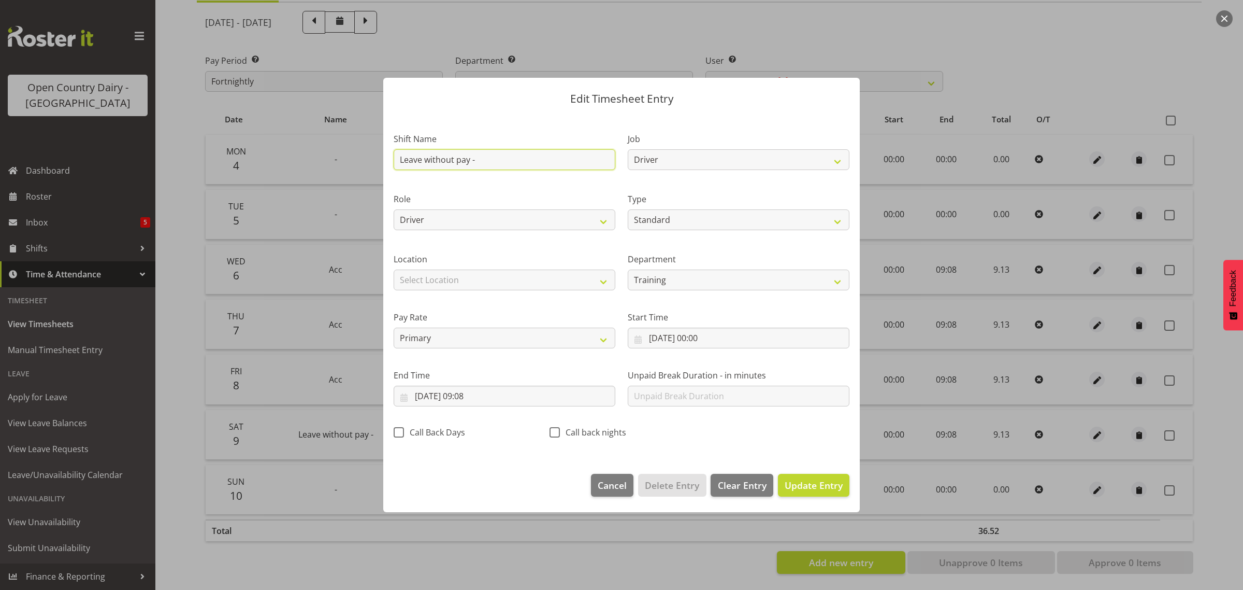
drag, startPoint x: 487, startPoint y: 157, endPoint x: 381, endPoint y: 169, distance: 106.4
click at [381, 169] on div "Edit Timesheet Entry Shift Name Leave without pay - Job Driver Driver superviso…" at bounding box center [621, 295] width 497 height 486
type input "Acc"
click at [835, 221] on select "Off Standard Public Holiday Public Holiday (Worked) Day In Lieu Annual Leave Si…" at bounding box center [739, 219] width 222 height 21
select select "Leave Without Pay"
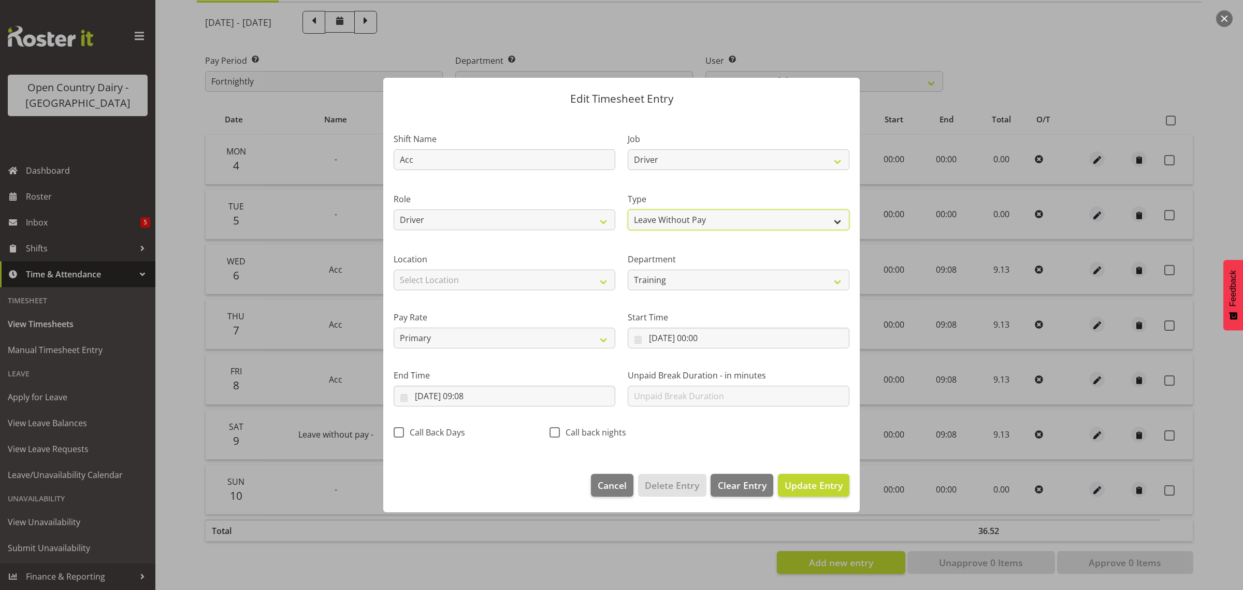
click at [628, 209] on select "Off Standard Public Holiday Public Holiday (Worked) Day In Lieu Annual Leave Si…" at bounding box center [739, 219] width 222 height 21
click at [814, 483] on span "Update Entry" at bounding box center [814, 485] width 58 height 12
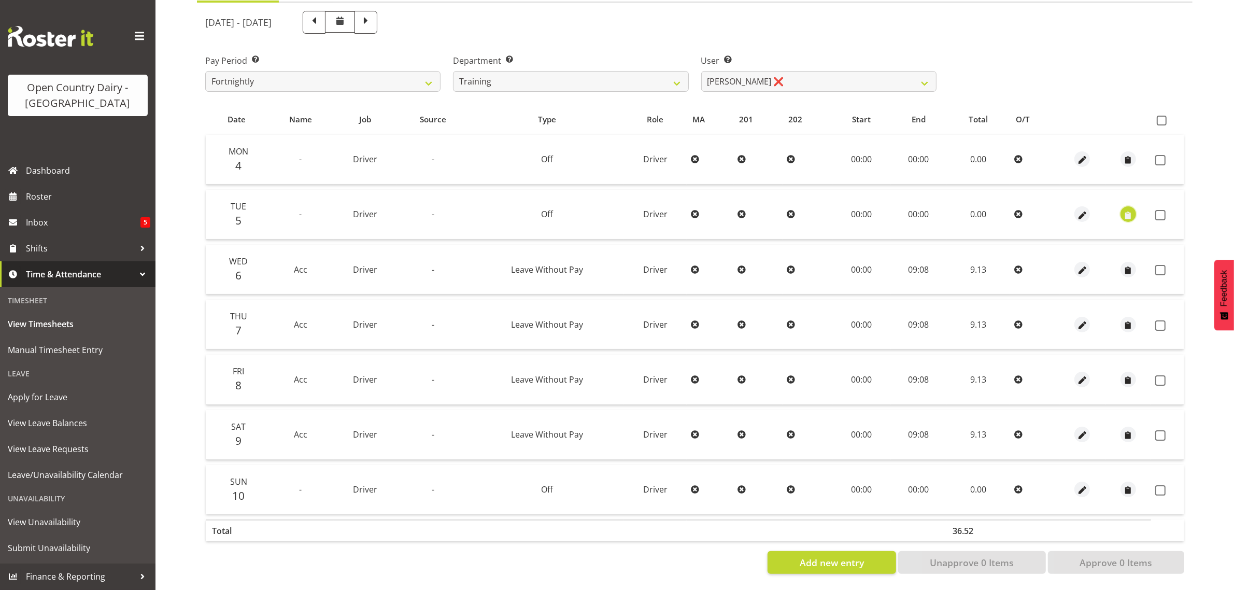
click at [1130, 209] on span "button" at bounding box center [1128, 215] width 12 height 12
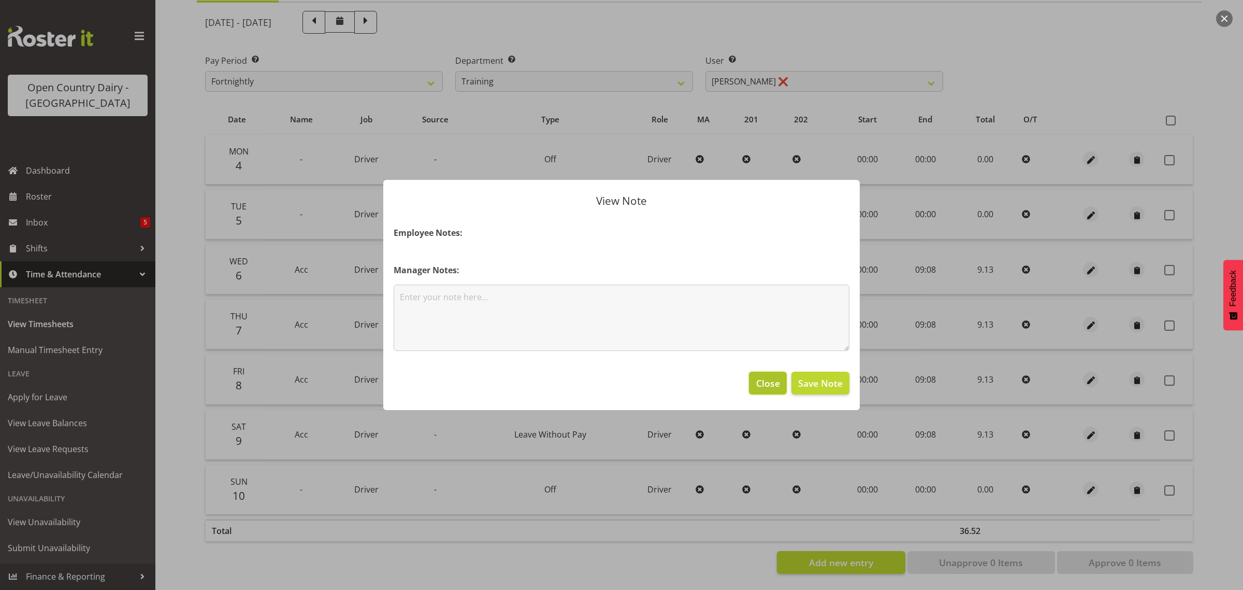
click at [769, 384] on span "Close" at bounding box center [768, 382] width 24 height 13
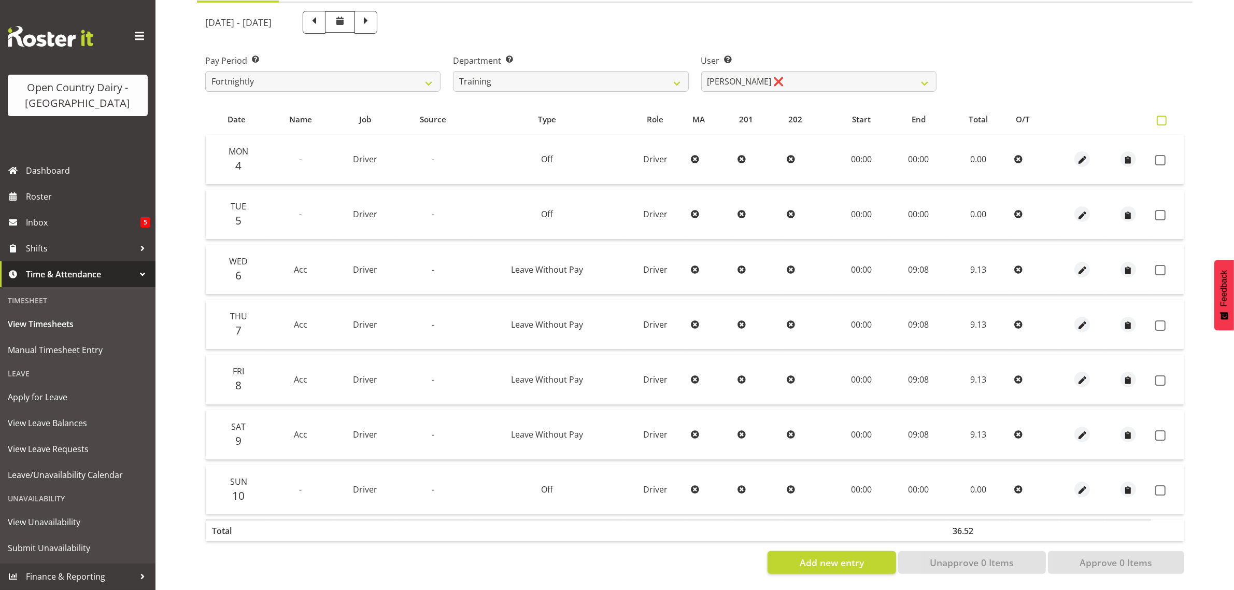
click at [1163, 116] on span at bounding box center [1161, 121] width 10 height 10
click at [1163, 117] on input "checkbox" at bounding box center [1159, 120] width 7 height 7
checkbox input "true"
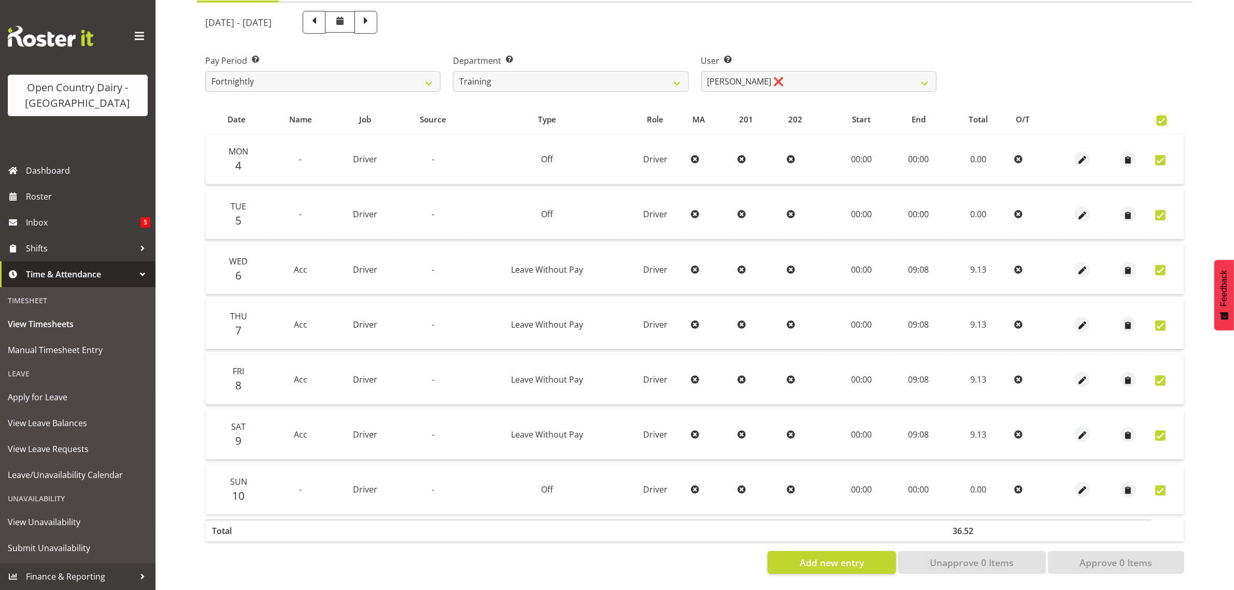
checkbox input "true"
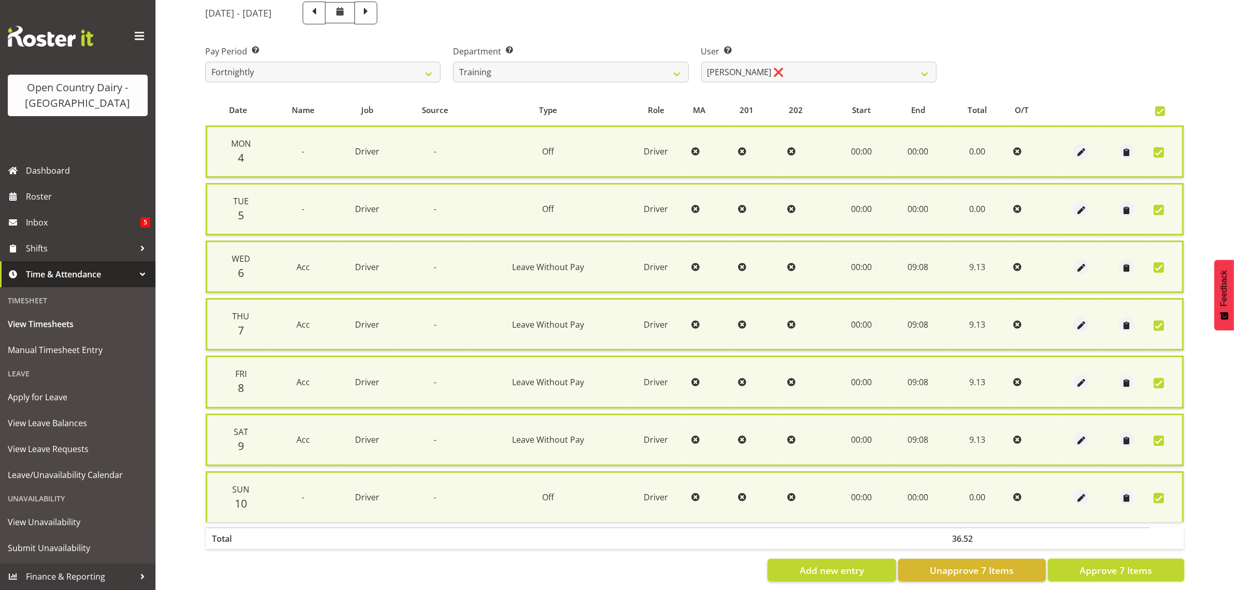
click at [1141, 563] on span "Approve 7 Items" at bounding box center [1115, 569] width 73 height 13
checkbox input "false"
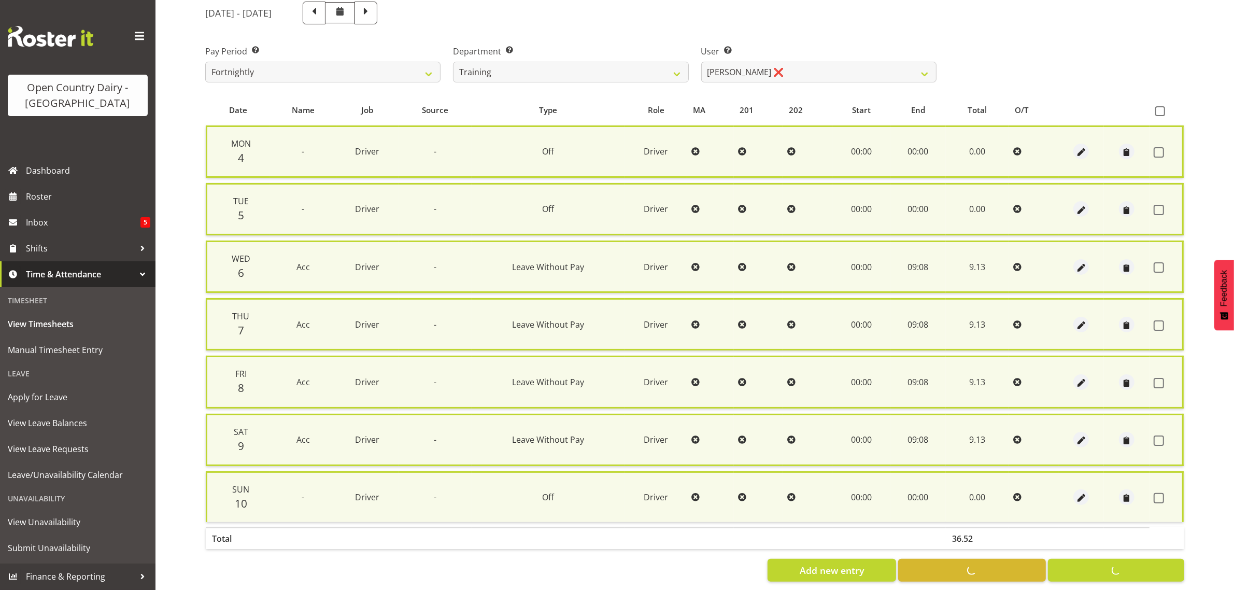
checkbox input "false"
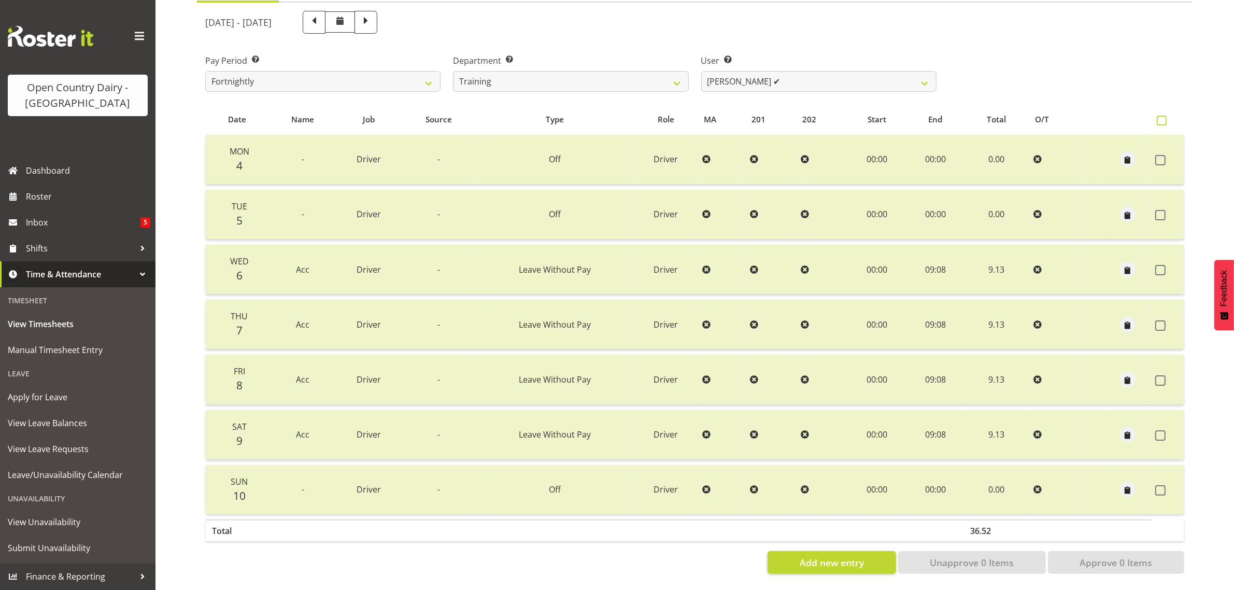
click at [1166, 116] on span at bounding box center [1161, 121] width 10 height 10
click at [1163, 117] on input "checkbox" at bounding box center [1159, 120] width 7 height 7
checkbox input "true"
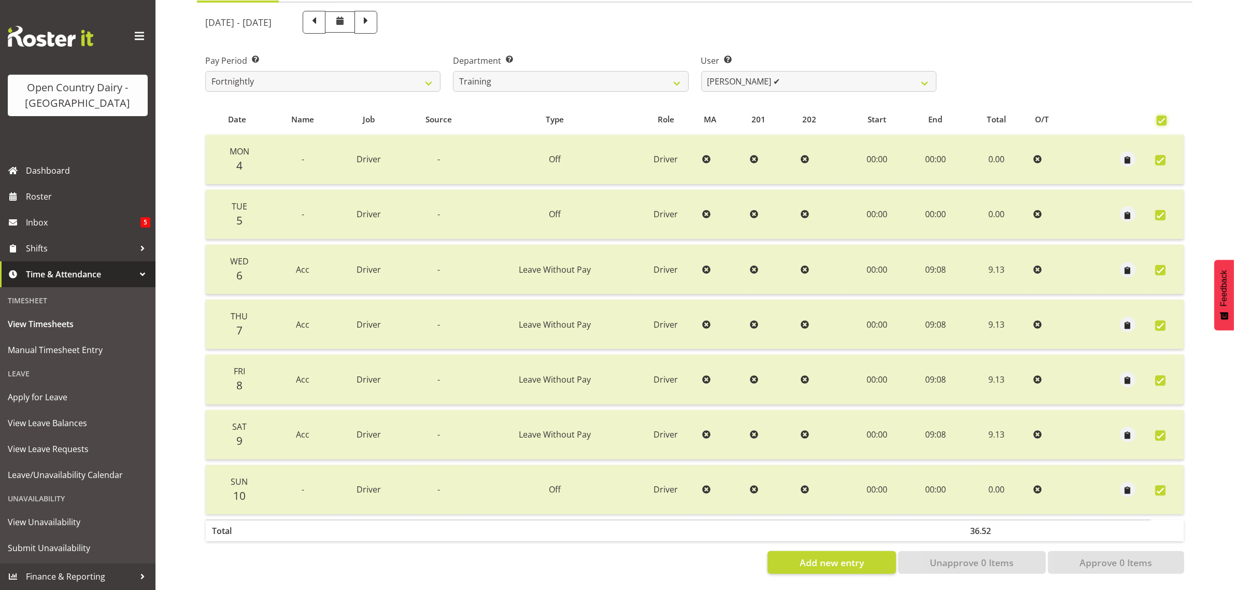
checkbox input "true"
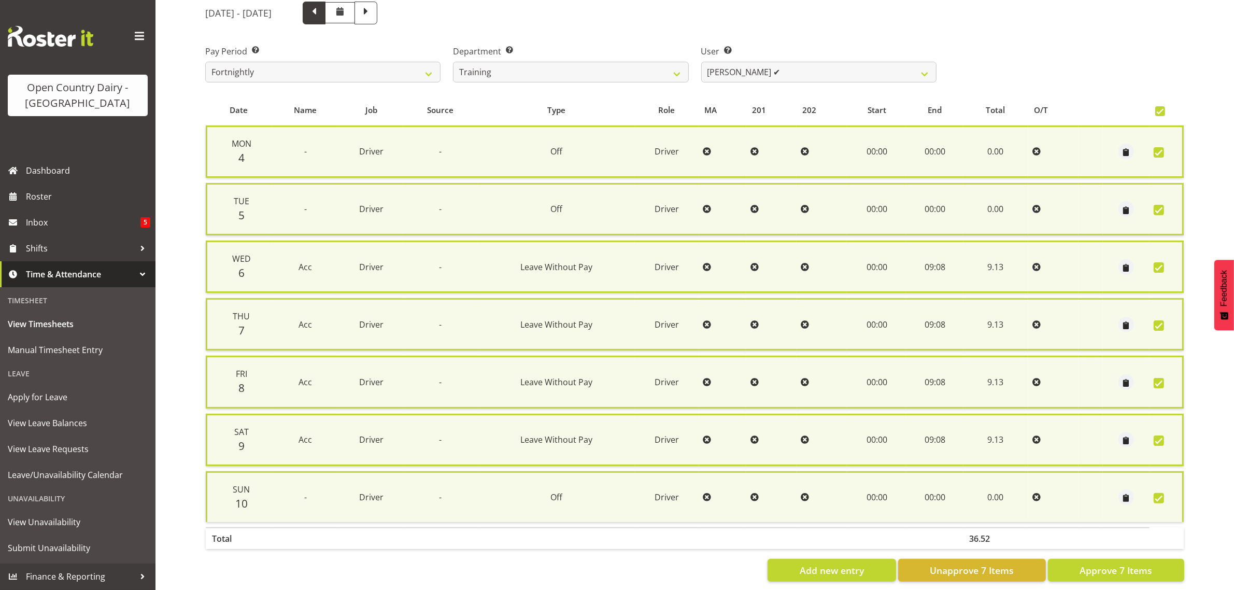
click at [321, 12] on span at bounding box center [313, 11] width 13 height 13
select select
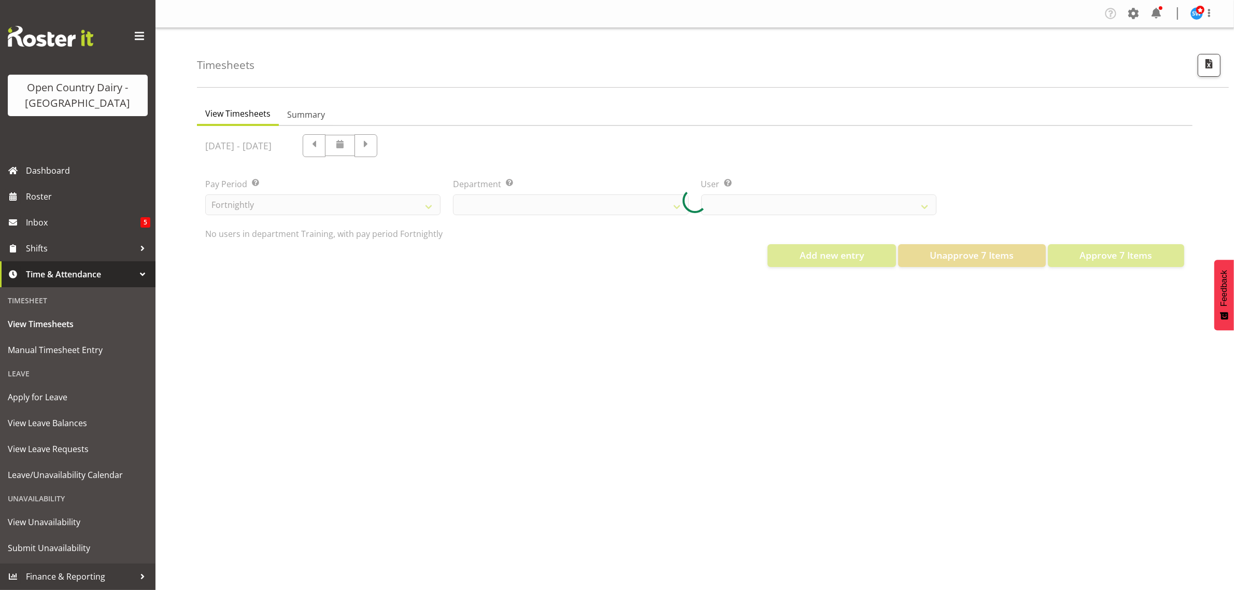
scroll to position [0, 0]
click at [416, 147] on div at bounding box center [694, 200] width 995 height 149
select select "763"
select select "11242"
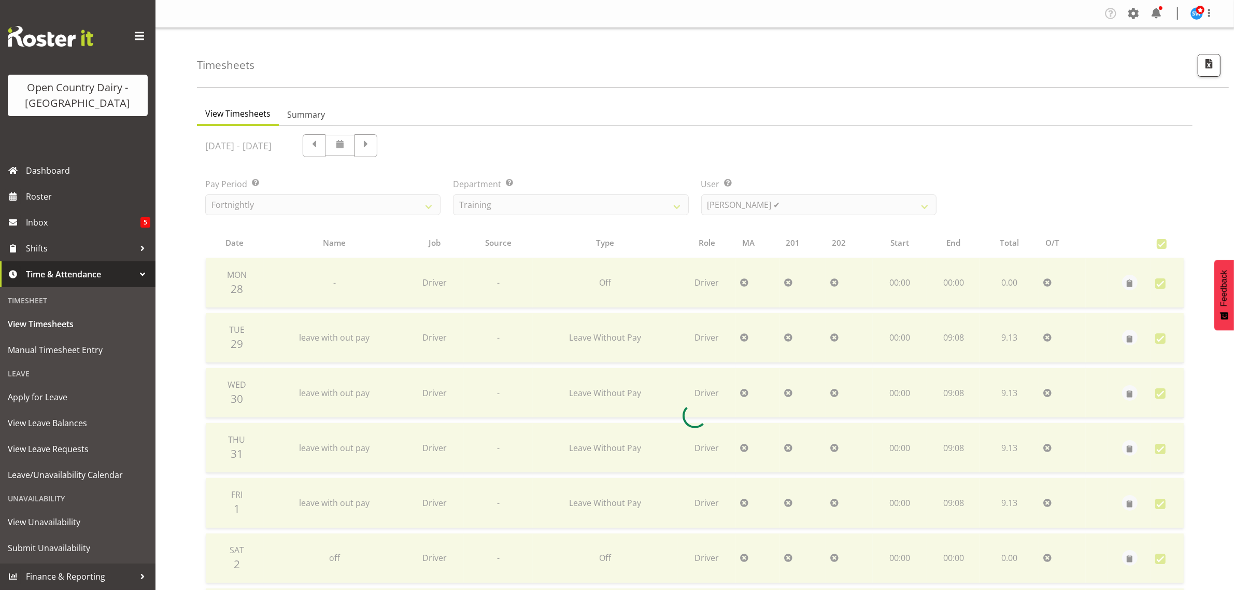
checkbox input "false"
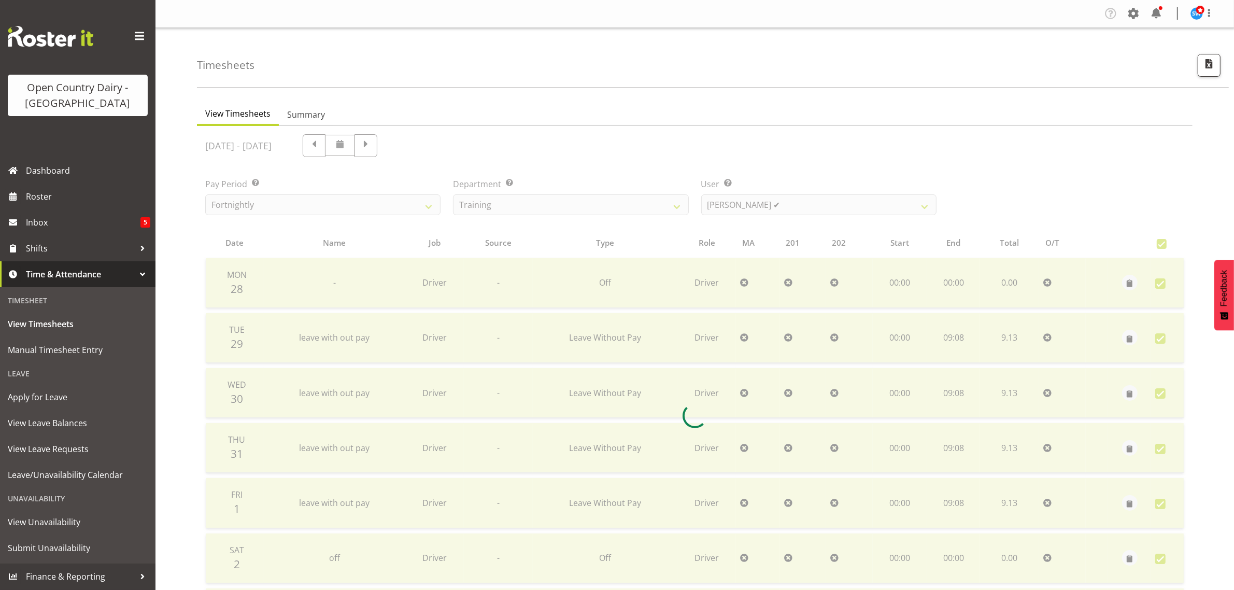
checkbox input "false"
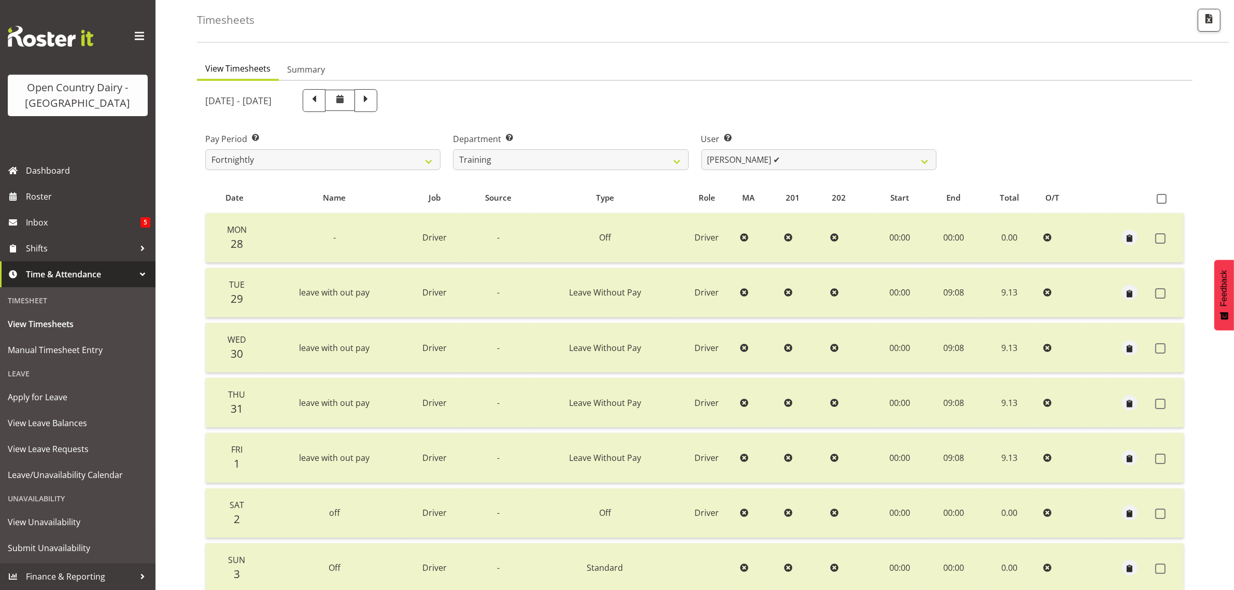
scroll to position [133, 0]
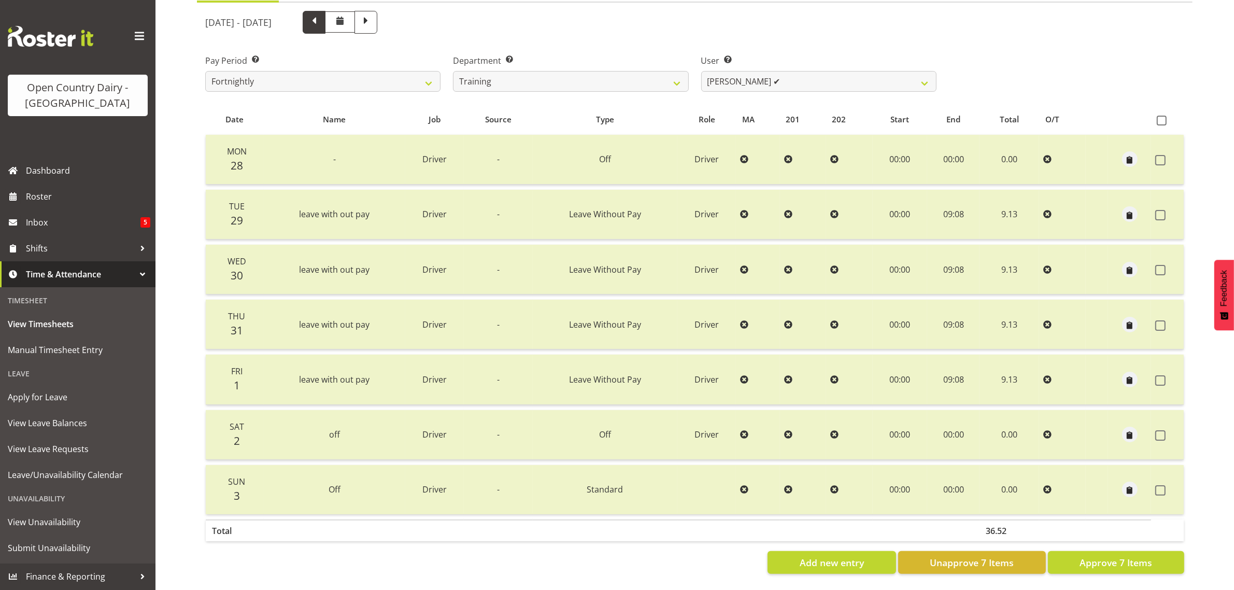
click at [321, 15] on span at bounding box center [313, 21] width 13 height 13
select select
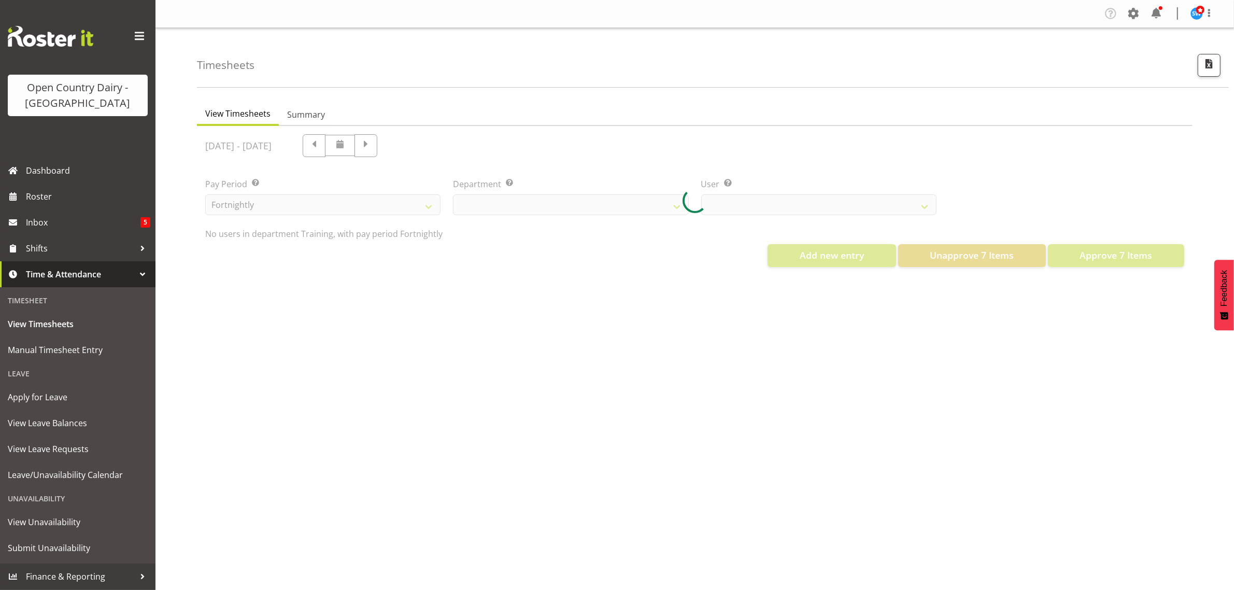
select select "763"
select select "11242"
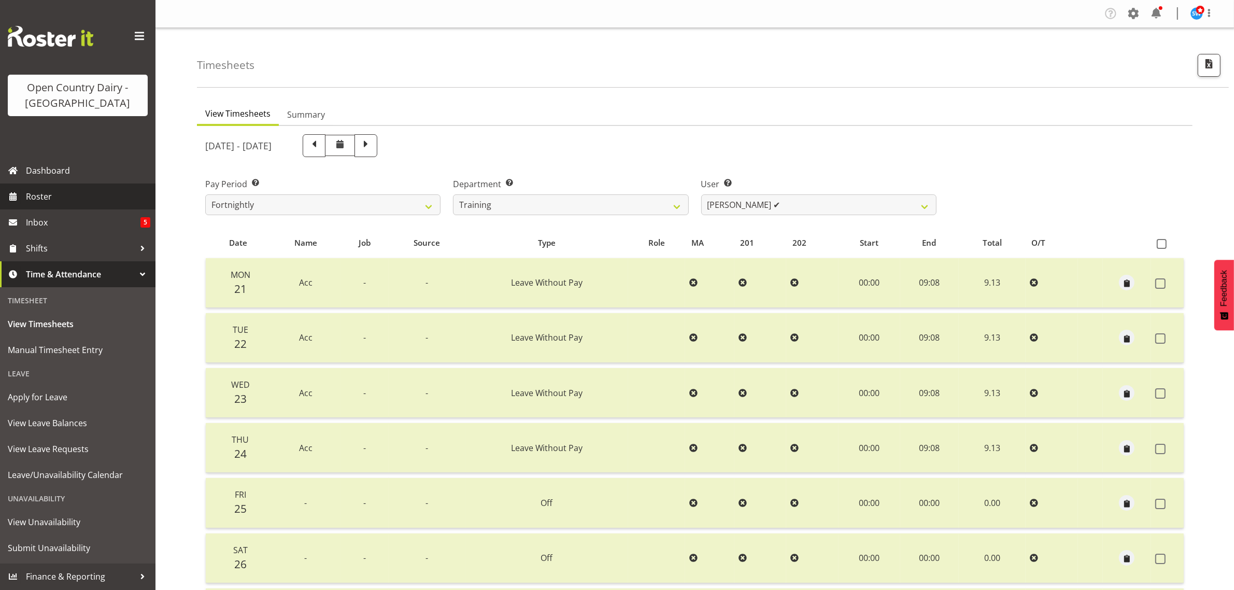
click at [47, 200] on span "Roster" at bounding box center [88, 197] width 124 height 16
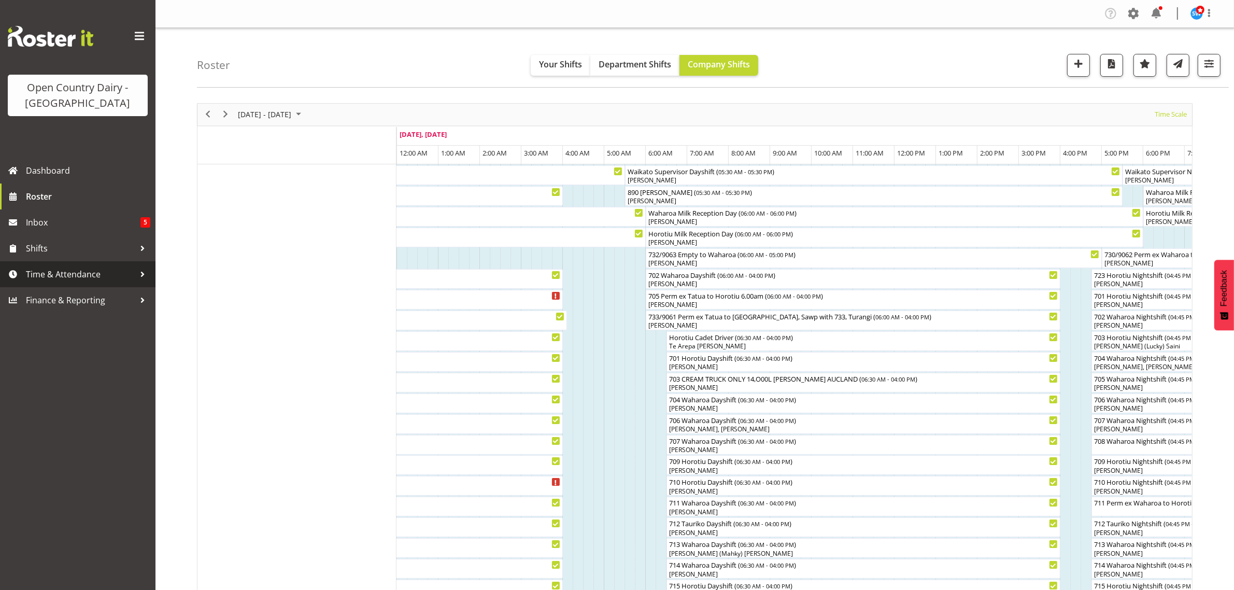
click at [89, 268] on span "Time & Attendance" at bounding box center [80, 274] width 109 height 16
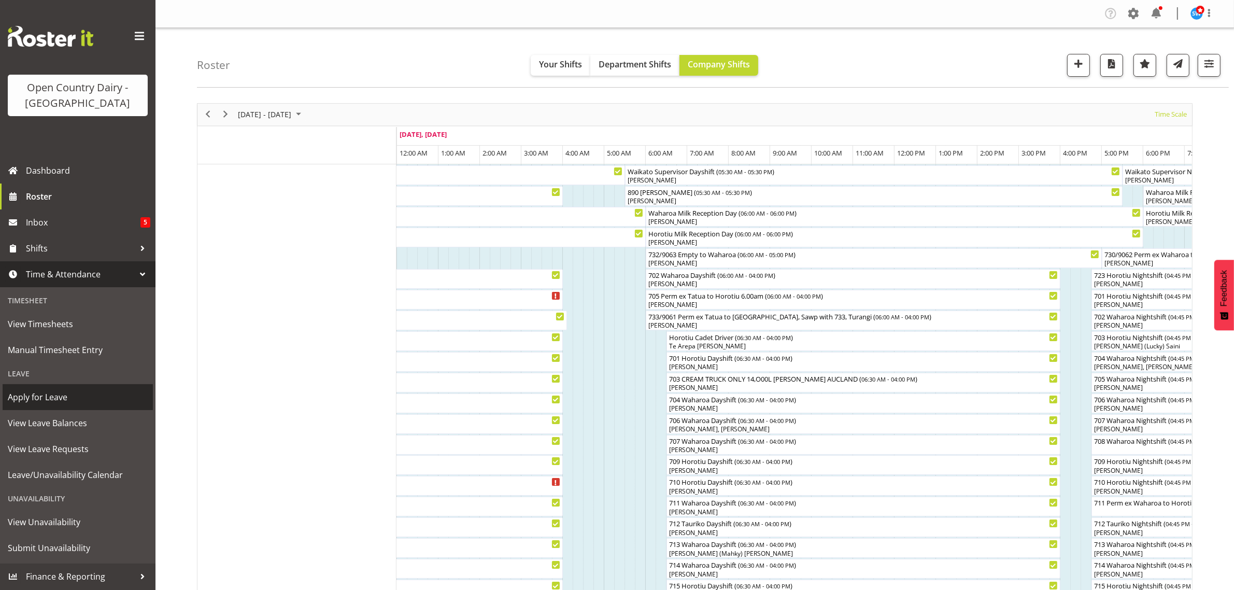
click at [53, 399] on span "Apply for Leave" at bounding box center [78, 397] width 140 height 16
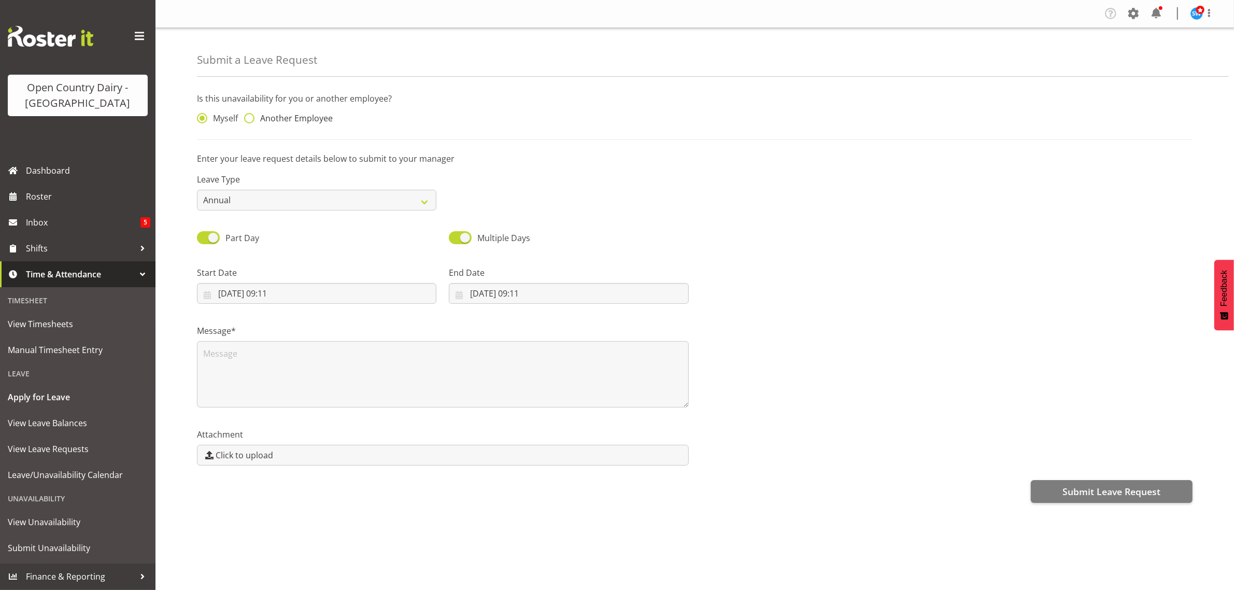
click at [249, 120] on span at bounding box center [249, 118] width 10 height 10
click at [249, 120] on input "Another Employee" at bounding box center [247, 118] width 7 height 7
radio input "true"
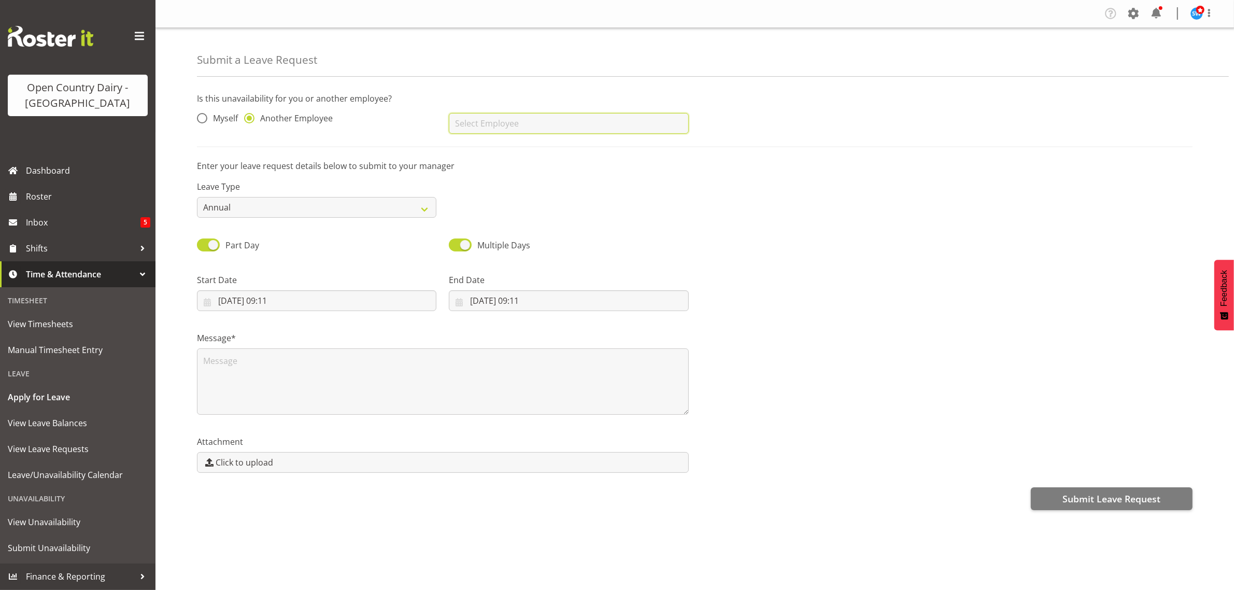
click at [518, 127] on input "text" at bounding box center [568, 123] width 239 height 21
click at [522, 146] on link "[PERSON_NAME]" at bounding box center [568, 149] width 239 height 19
type input "[PERSON_NAME]"
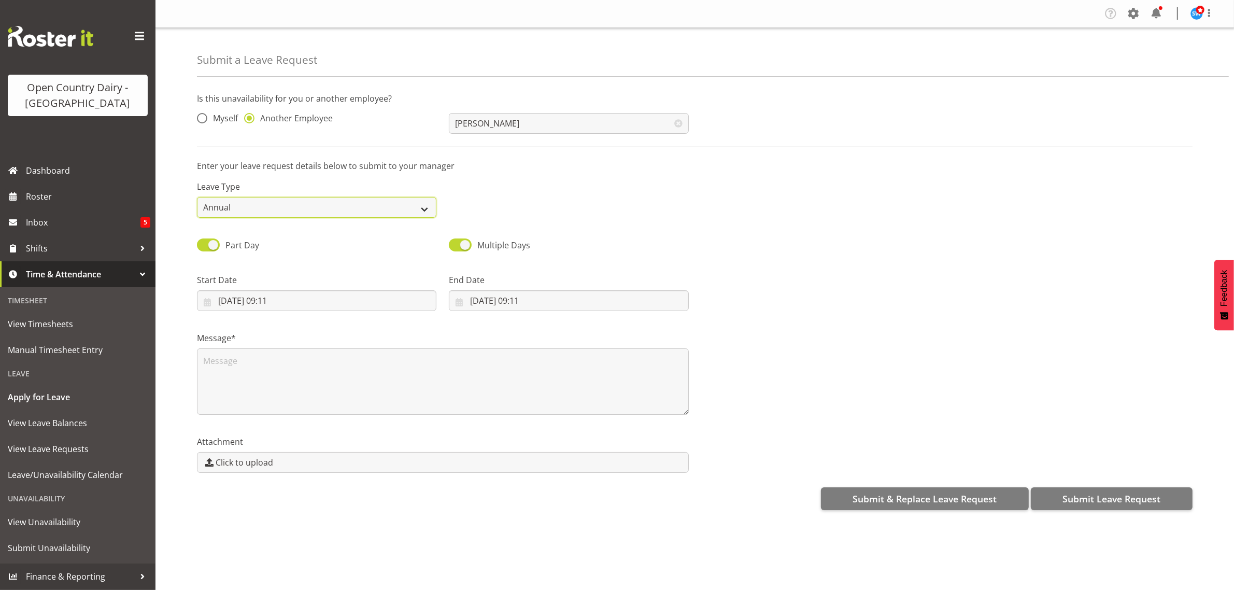
click at [423, 209] on select "Annual Sick Leave Without Pay Bereavement Domestic Violence Parental Jury Servi…" at bounding box center [316, 207] width 239 height 21
select select "Sick"
click at [197, 197] on select "Annual Sick Leave Without Pay Bereavement Domestic Violence Parental Jury Servi…" at bounding box center [316, 207] width 239 height 21
click at [275, 303] on input "[DATE] 09:11" at bounding box center [316, 300] width 239 height 21
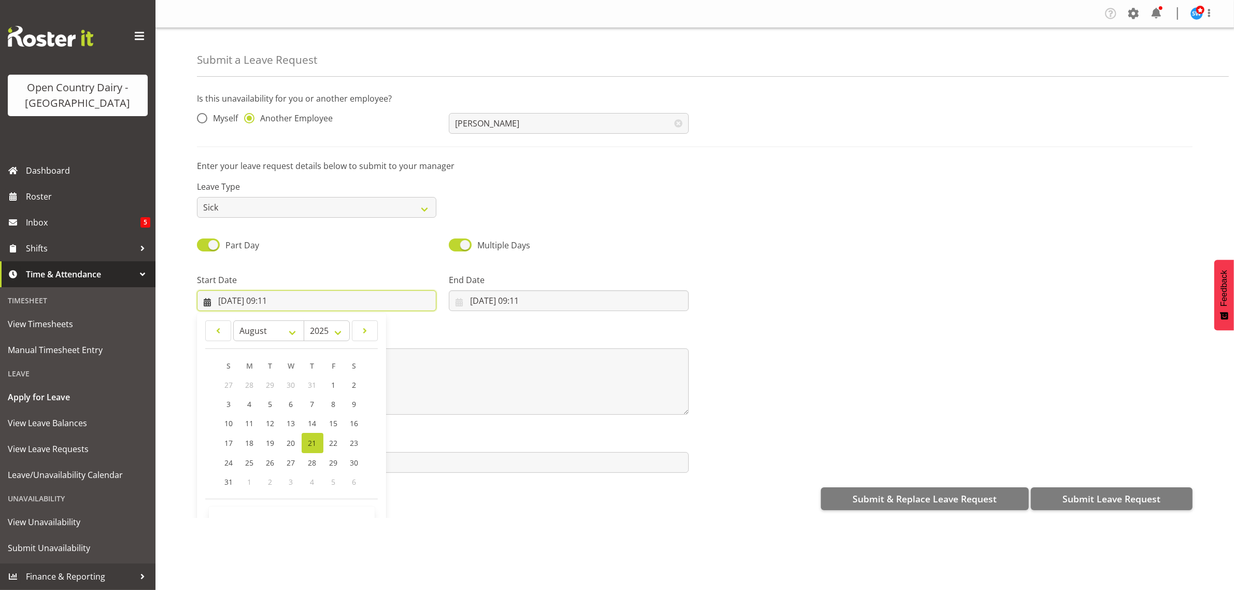
click at [270, 300] on input "[DATE] 09:11" at bounding box center [316, 300] width 239 height 21
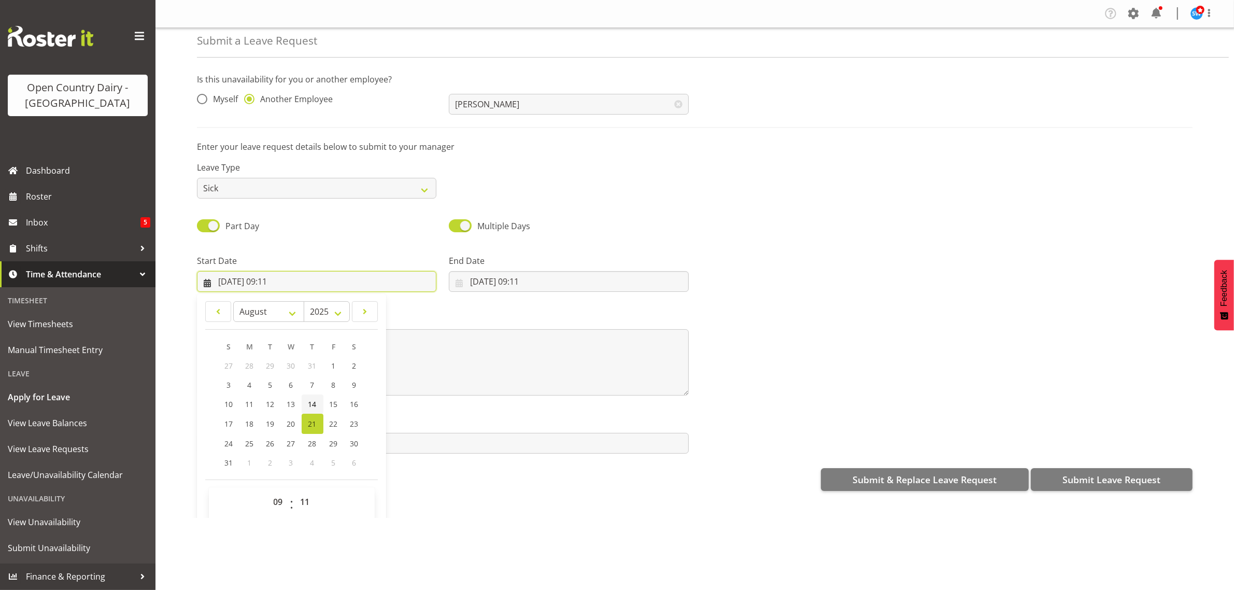
scroll to position [30, 0]
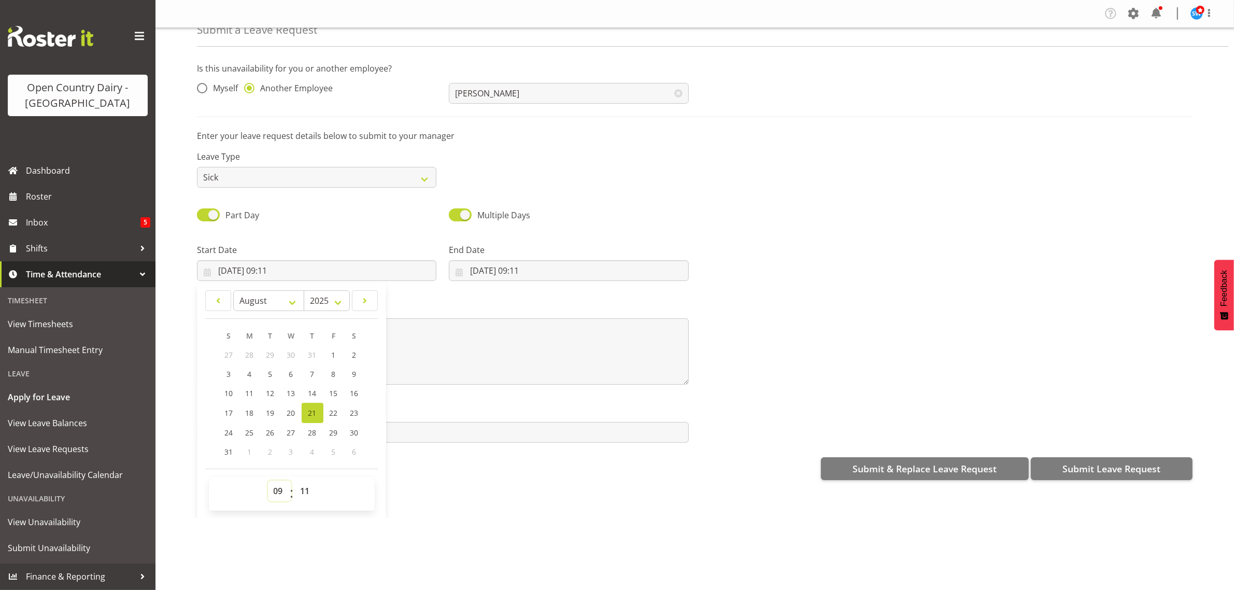
click at [278, 490] on select "00 01 02 03 04 05 06 07 08 09 10 11 12 13 14 15 16 17 18 19 20 21 22 23" at bounding box center [279, 490] width 23 height 21
select select "16"
click at [268, 481] on select "00 01 02 03 04 05 06 07 08 09 10 11 12 13 14 15 16 17 18 19 20 21 22 23" at bounding box center [279, 490] width 23 height 21
type input "[DATE] 16:11"
click at [310, 491] on select "00 01 02 03 04 05 06 07 08 09 10 11 12 13 14 15 16 17 18 19 20 21 22 23 24 25 2…" at bounding box center [306, 490] width 23 height 21
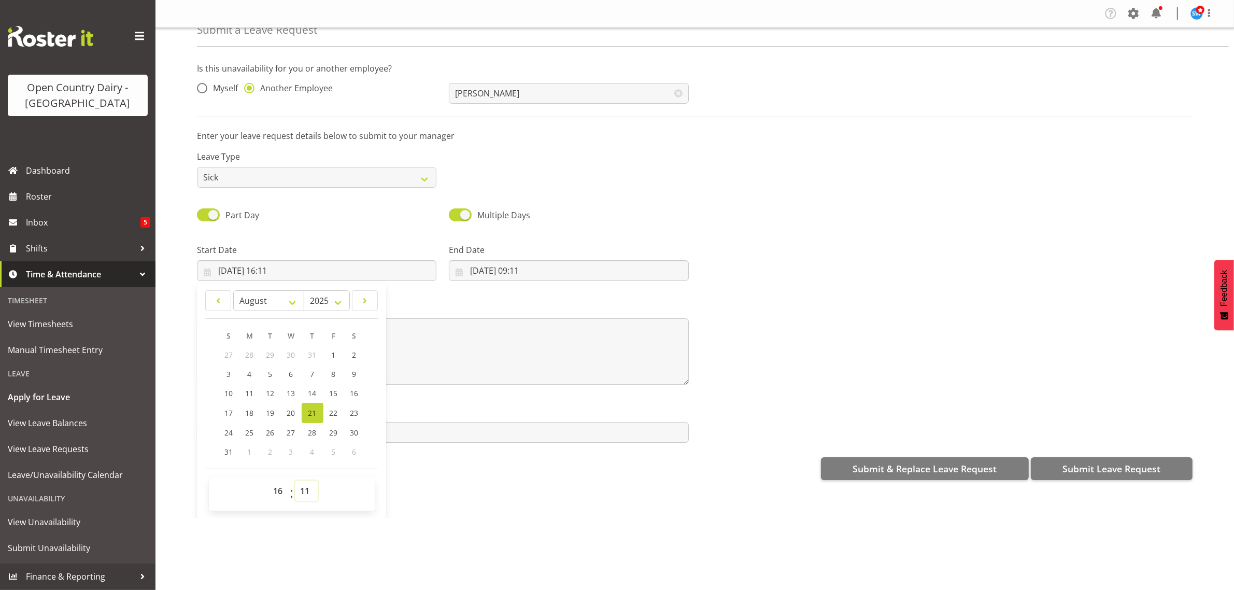
select select "45"
click at [295, 481] on select "00 01 02 03 04 05 06 07 08 09 10 11 12 13 14 15 16 17 18 19 20 21 22 23 24 25 2…" at bounding box center [306, 490] width 23 height 21
type input "[DATE] 16:45"
click at [495, 485] on div "Is this unavailability for you or another employee? Myself Another Employee [PE…" at bounding box center [715, 270] width 1037 height 433
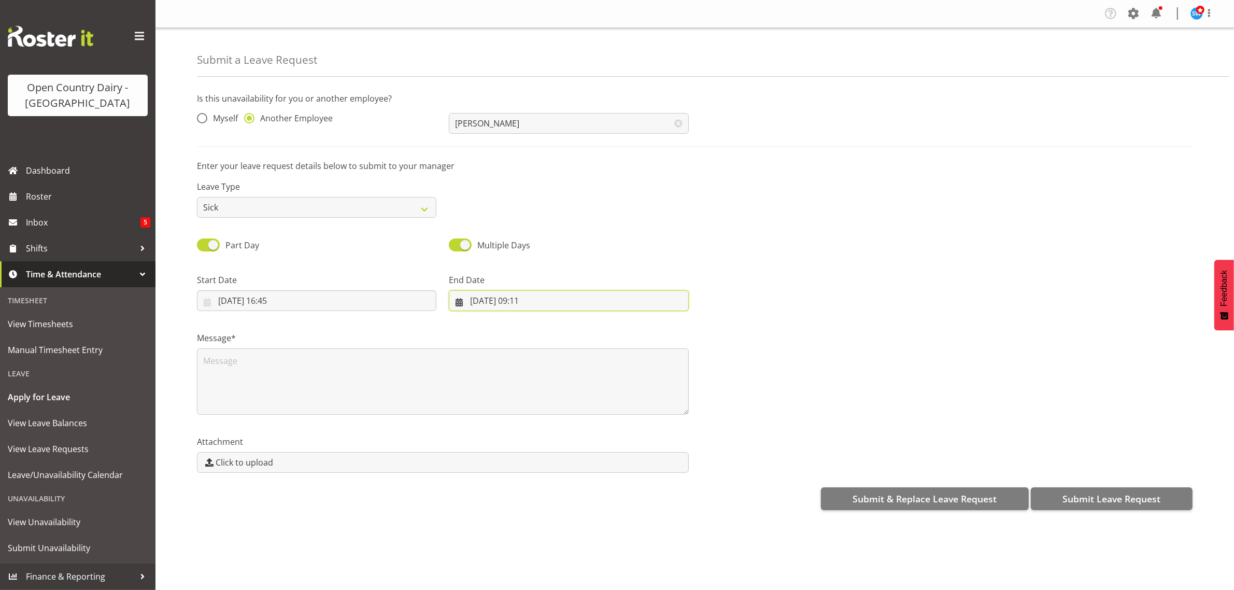
click at [486, 302] on input "[DATE] 09:11" at bounding box center [568, 300] width 239 height 21
click at [582, 438] on span "22" at bounding box center [585, 443] width 8 height 10
type input "[DATE] 09:11"
click at [519, 296] on input "[DATE] 09:11" at bounding box center [568, 300] width 239 height 21
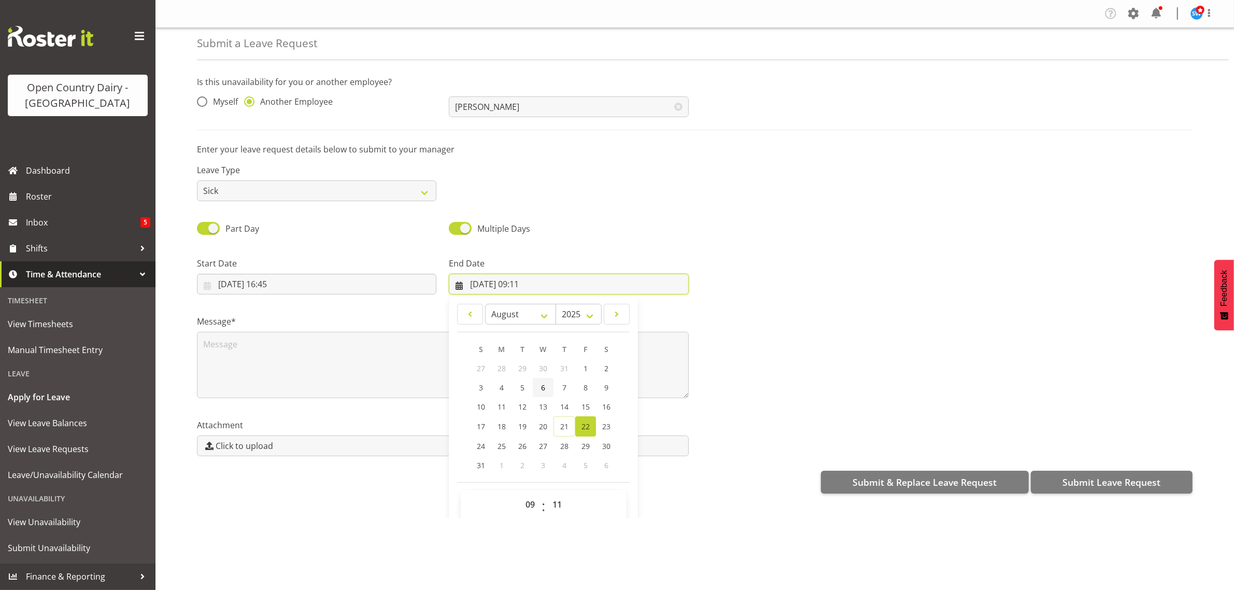
scroll to position [30, 0]
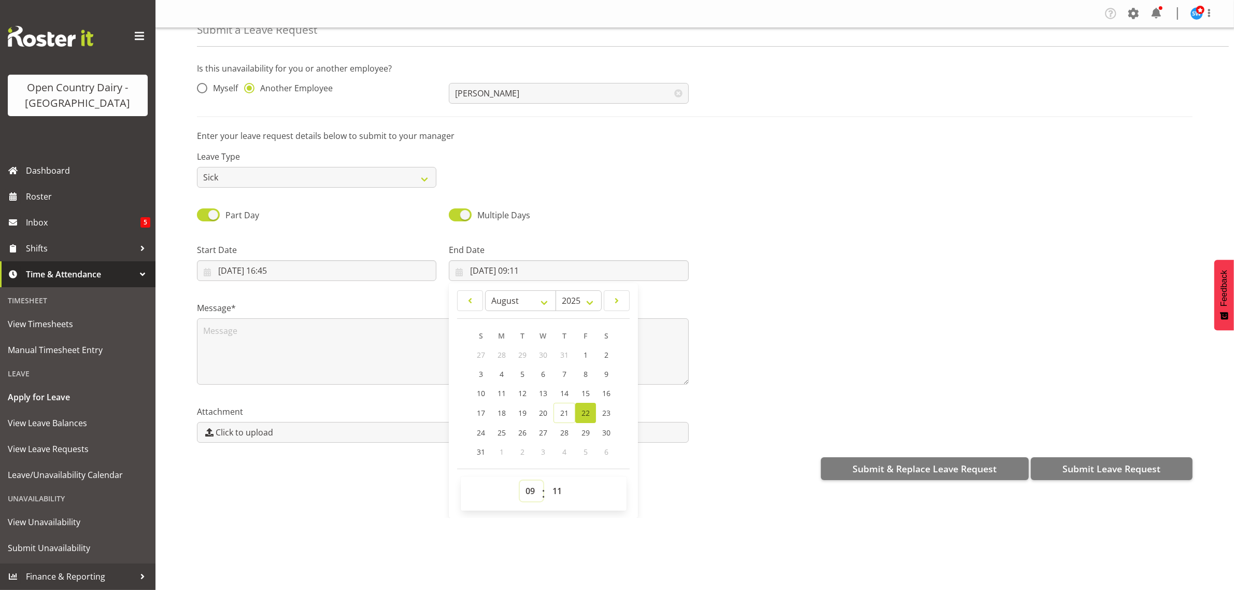
click at [526, 493] on select "00 01 02 03 04 05 06 07 08 09 10 11 12 13 14 15 16 17 18 19 20 21 22 23" at bounding box center [531, 490] width 23 height 21
select select "4"
click at [520, 481] on select "00 01 02 03 04 05 06 07 08 09 10 11 12 13 14 15 16 17 18 19 20 21 22 23" at bounding box center [531, 490] width 23 height 21
type input "[DATE] 04:11"
click at [555, 489] on select "00 01 02 03 04 05 06 07 08 09 10 11 12 13 14 15 16 17 18 19 20 21 22 23 24 25 2…" at bounding box center [558, 490] width 23 height 21
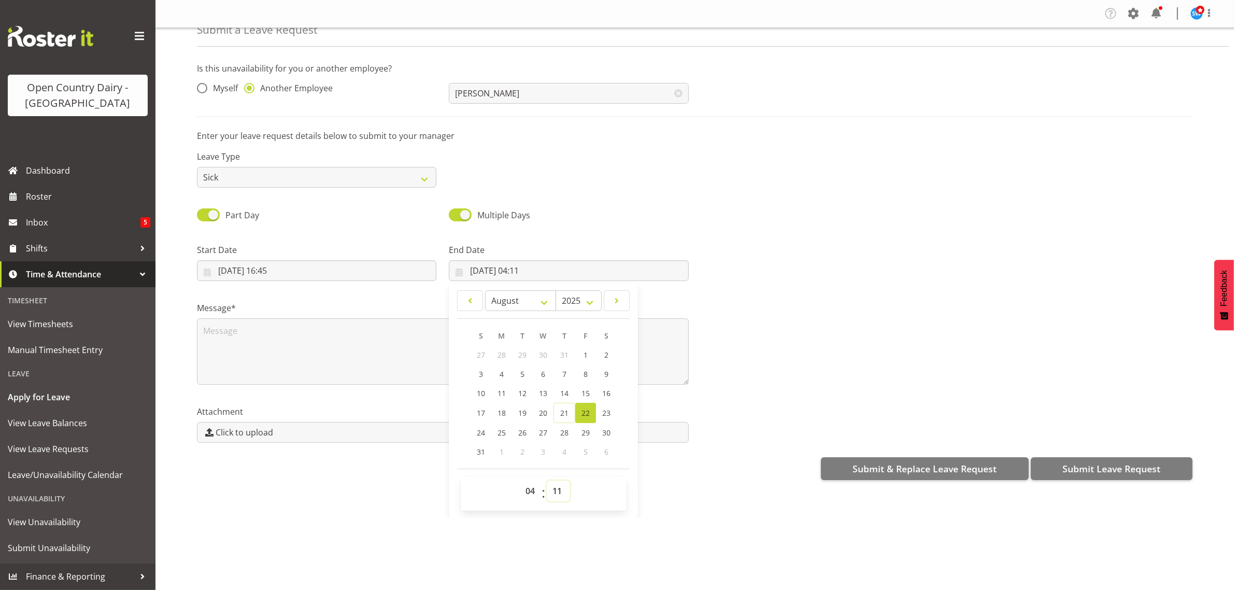
select select "0"
click at [547, 481] on select "00 01 02 03 04 05 06 07 08 09 10 11 12 13 14 15 16 17 18 19 20 21 22 23 24 25 2…" at bounding box center [558, 490] width 23 height 21
type input "[DATE] 04:00"
click at [599, 536] on div "Company Settings Roles & Skills Tasks Jobs Employees Locations & Departments Ac…" at bounding box center [694, 295] width 1078 height 590
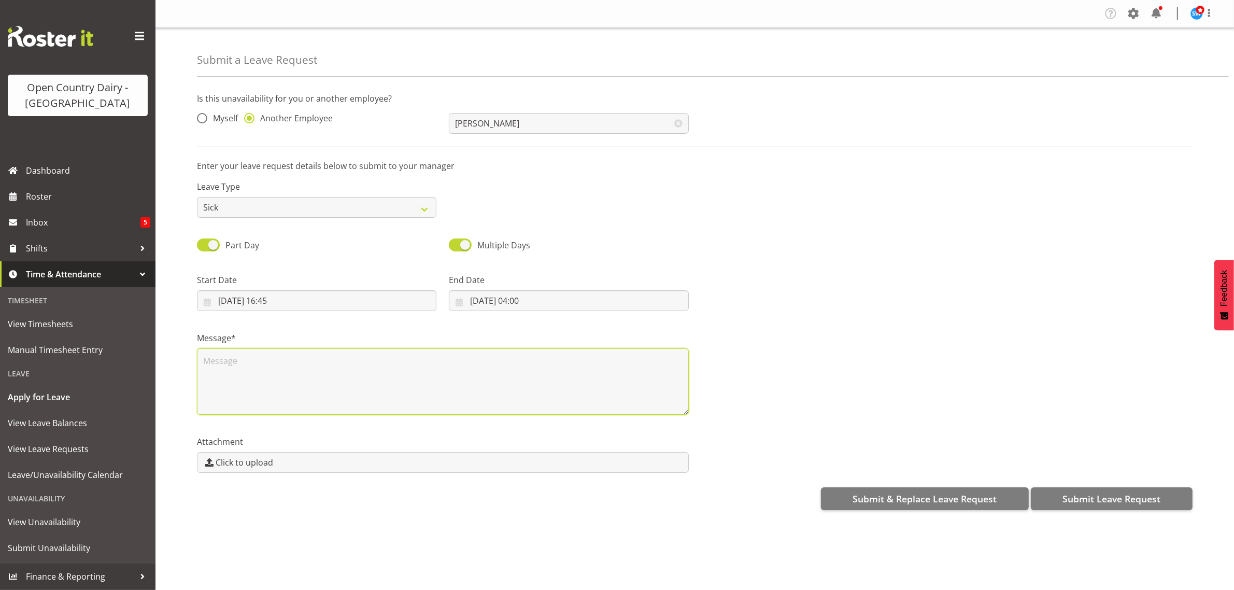
click at [224, 368] on textarea at bounding box center [443, 381] width 492 height 66
type textarea "Prahb called in sick"
click at [1094, 494] on span "Submit Leave Request" at bounding box center [1111, 498] width 98 height 13
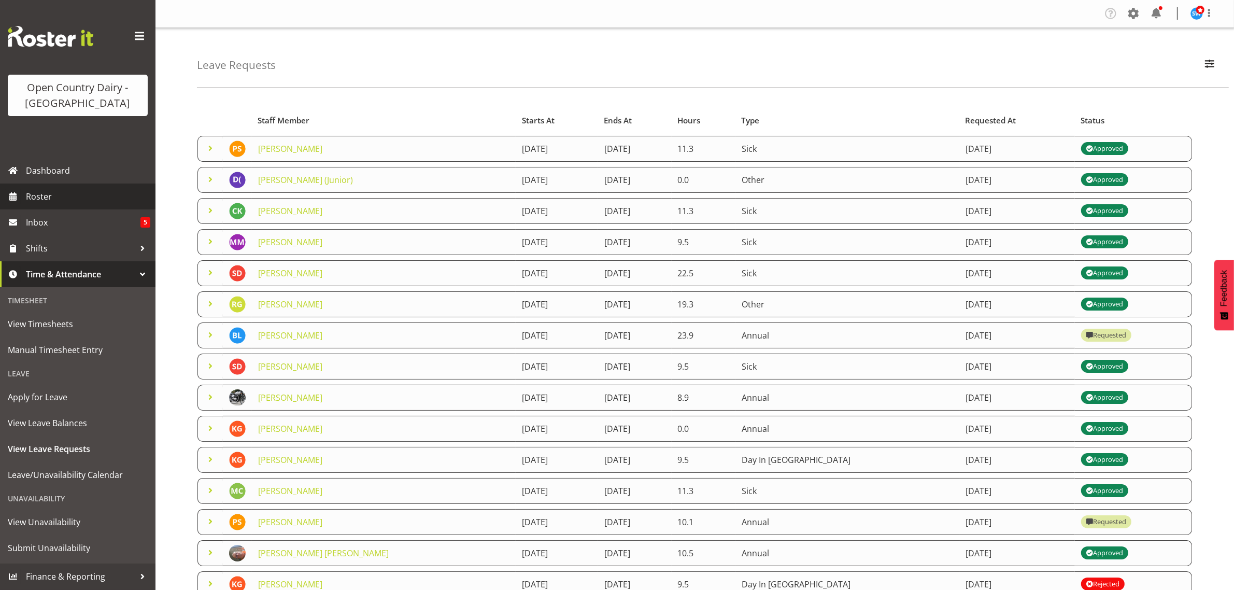
click at [39, 197] on span "Roster" at bounding box center [88, 197] width 124 height 16
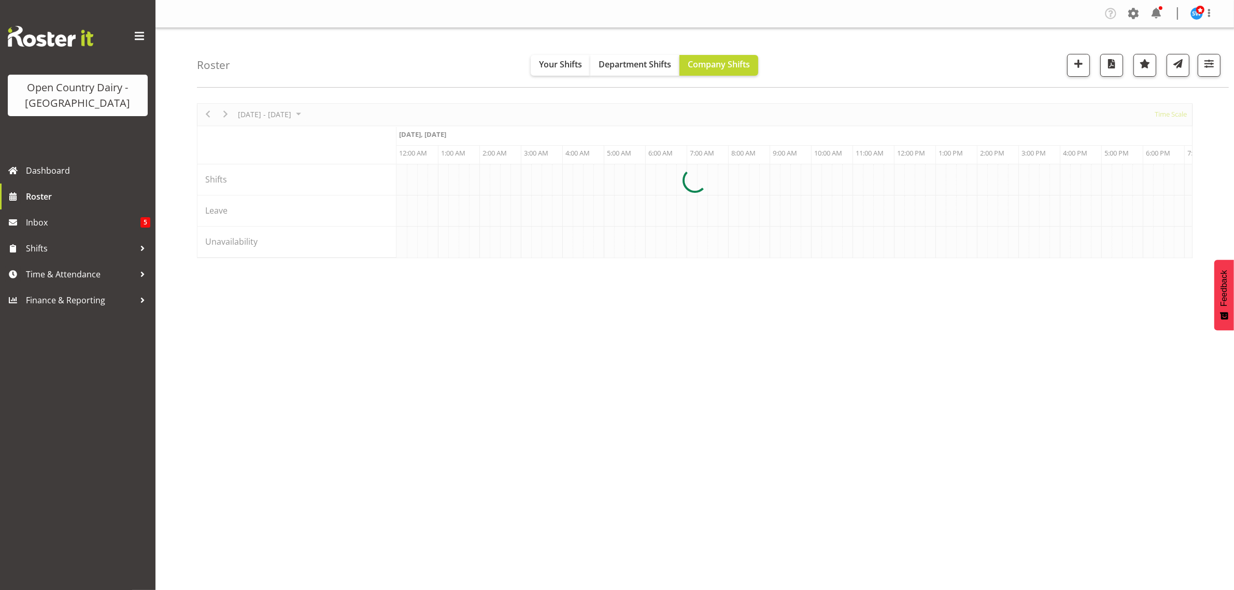
scroll to position [0, 2984]
